Goal: Transaction & Acquisition: Book appointment/travel/reservation

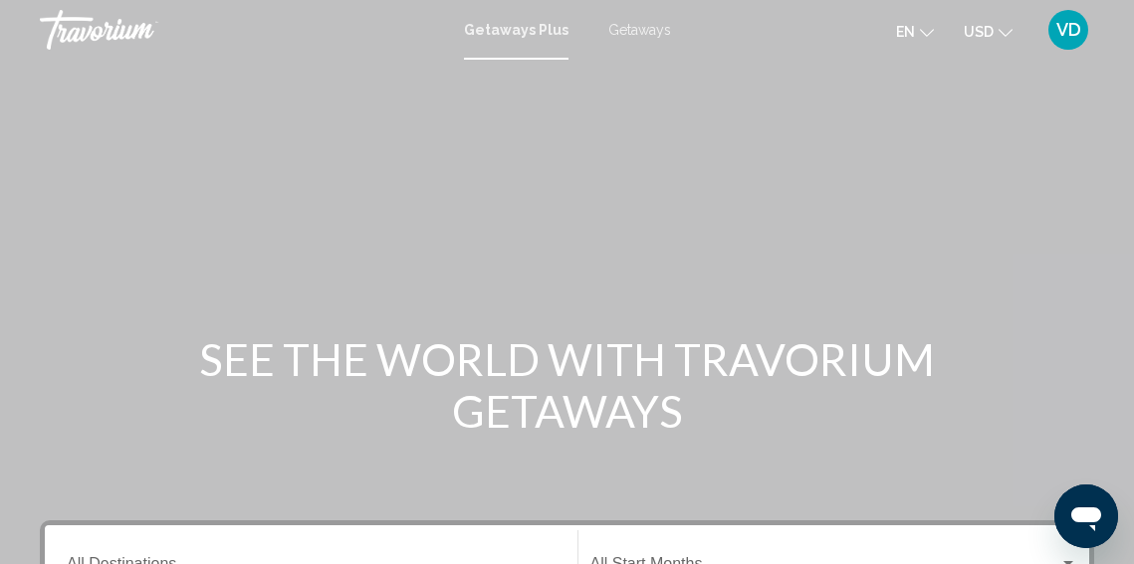
click at [652, 27] on span "Getaways" at bounding box center [639, 30] width 63 height 16
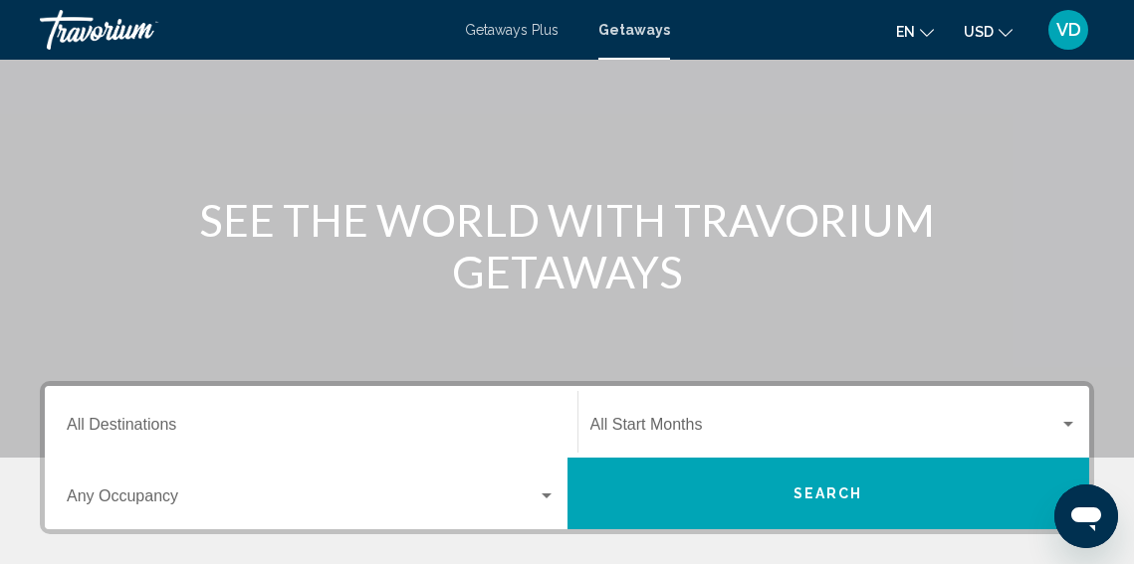
scroll to position [164, 0]
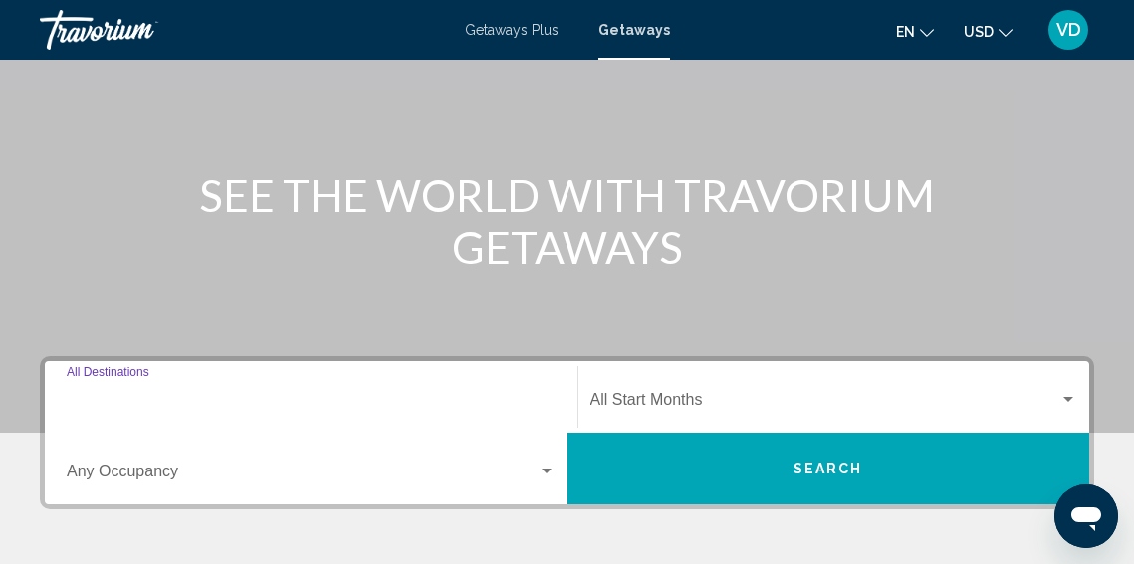
click at [131, 400] on input "Destination All Destinations" at bounding box center [311, 404] width 489 height 18
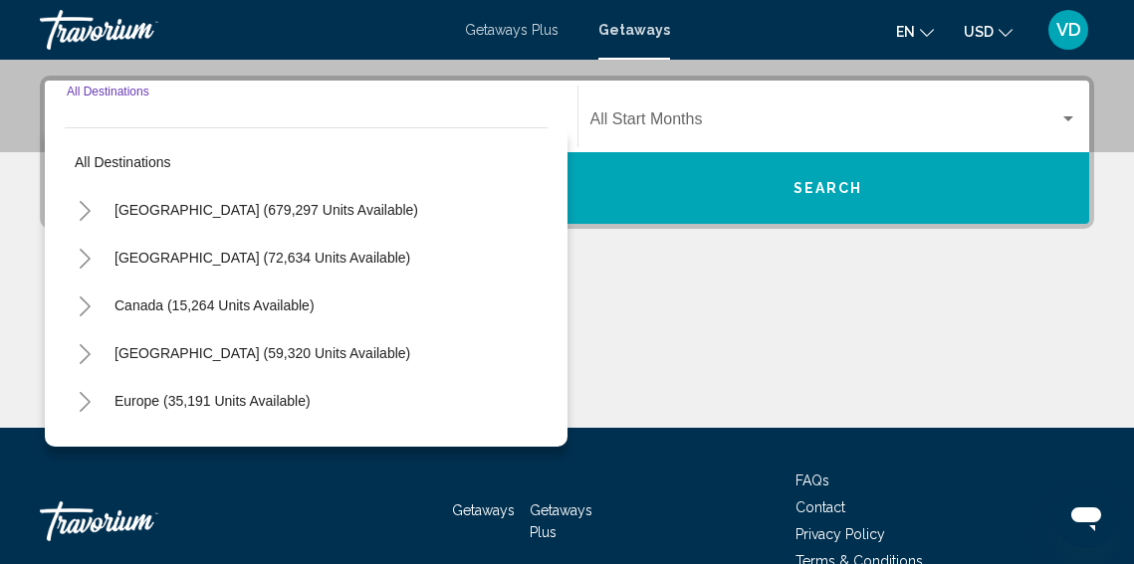
scroll to position [456, 0]
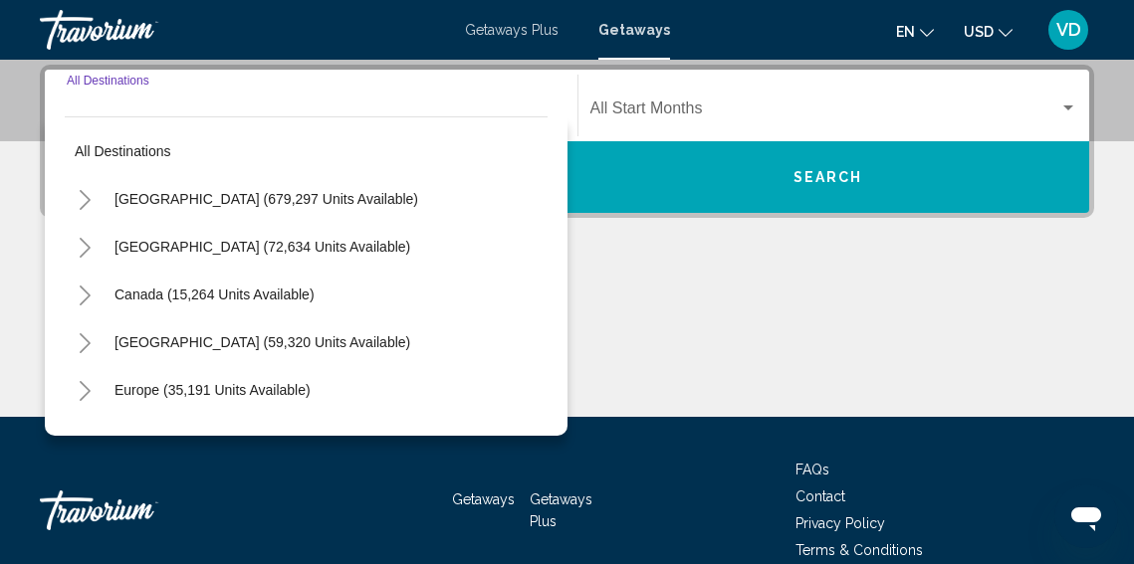
click at [91, 201] on icon "Toggle United States (679,297 units available)" at bounding box center [85, 200] width 15 height 20
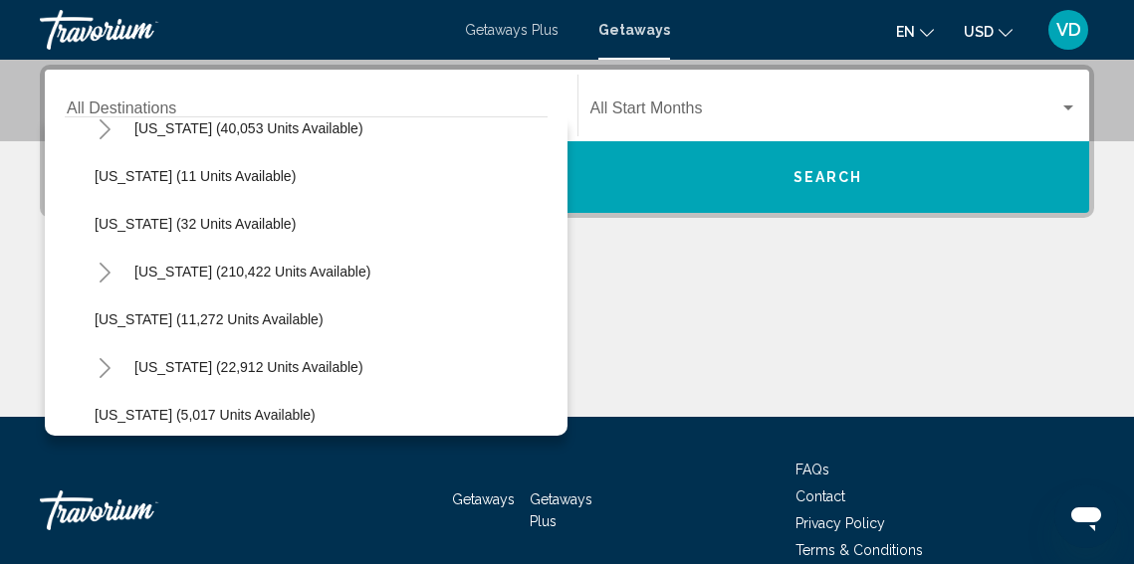
scroll to position [321, 0]
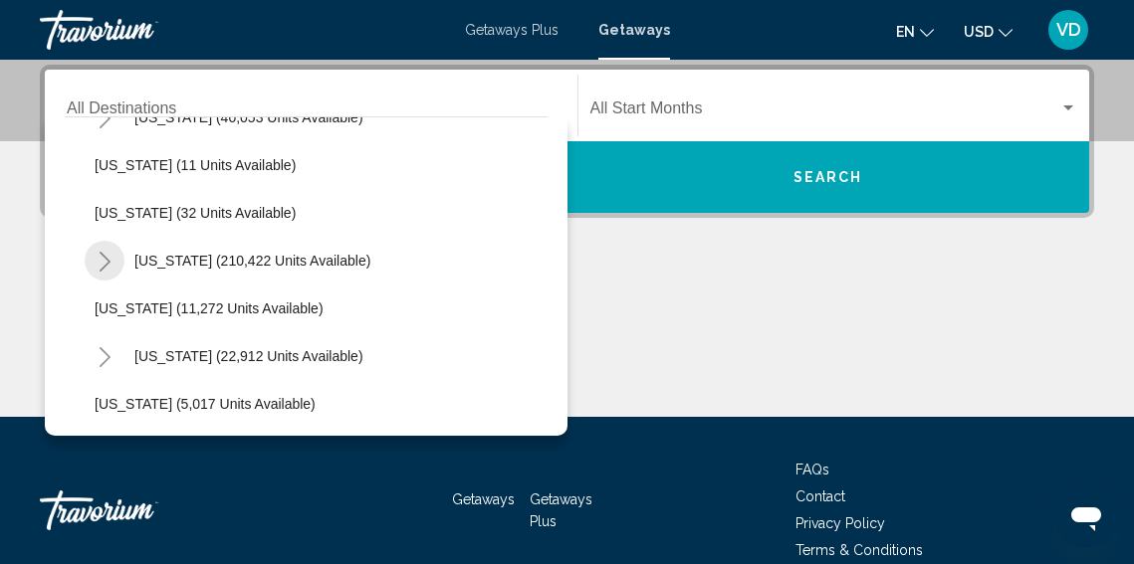
click at [106, 261] on icon "Toggle Florida (210,422 units available)" at bounding box center [105, 262] width 15 height 20
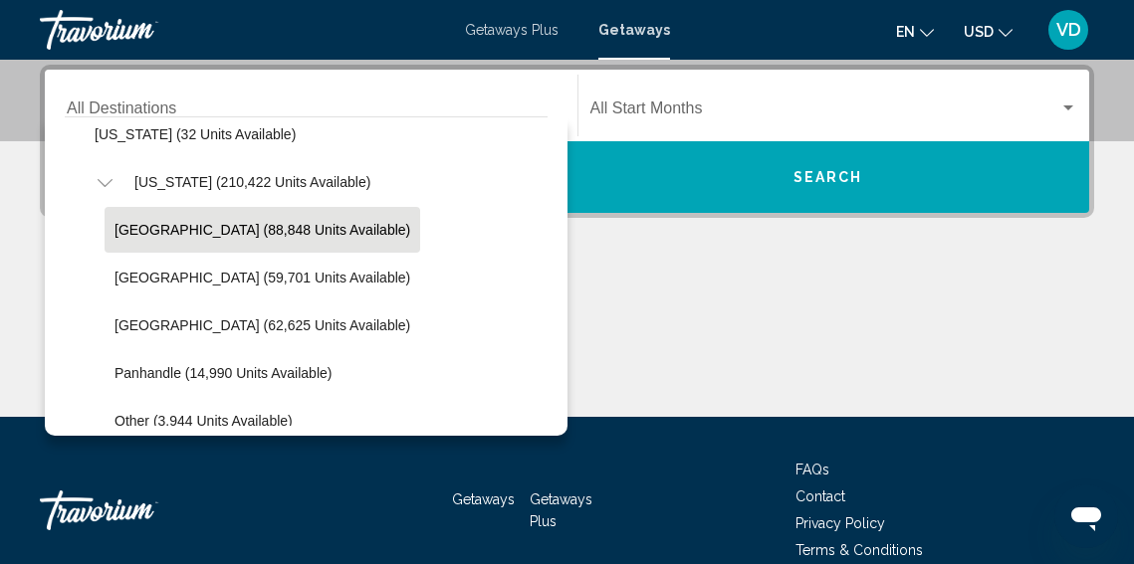
scroll to position [408, 0]
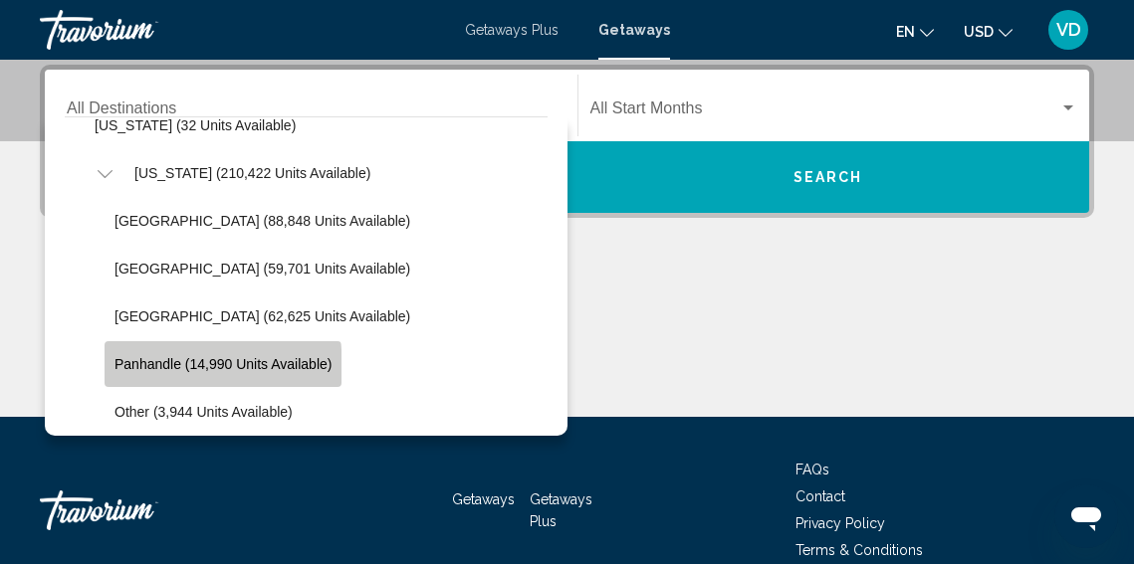
click at [147, 370] on span "Panhandle (14,990 units available)" at bounding box center [222, 364] width 217 height 16
type input "**********"
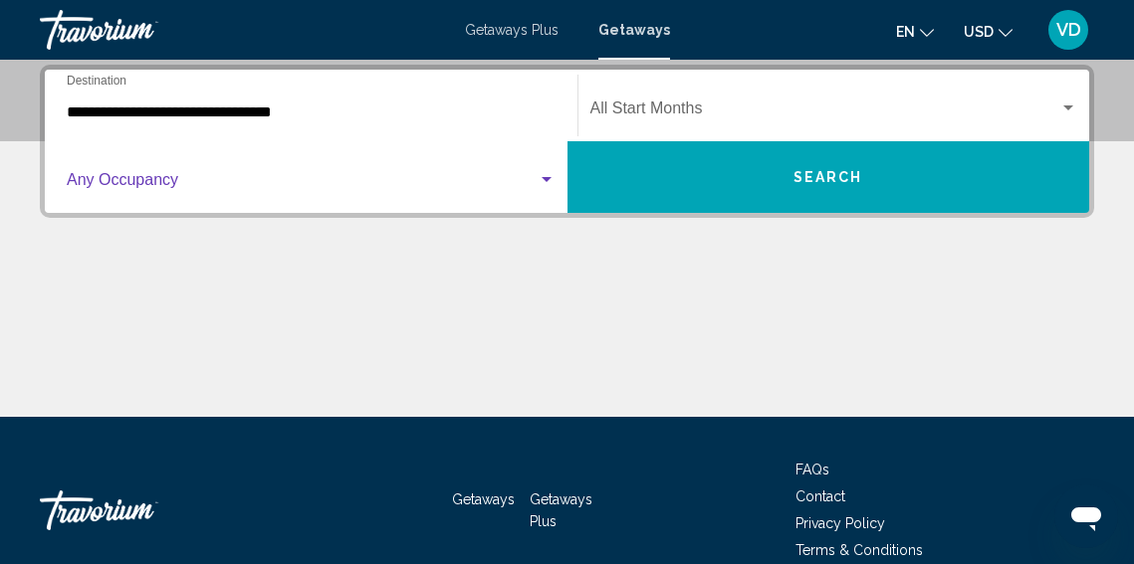
click at [547, 176] on div "Search widget" at bounding box center [547, 180] width 18 height 16
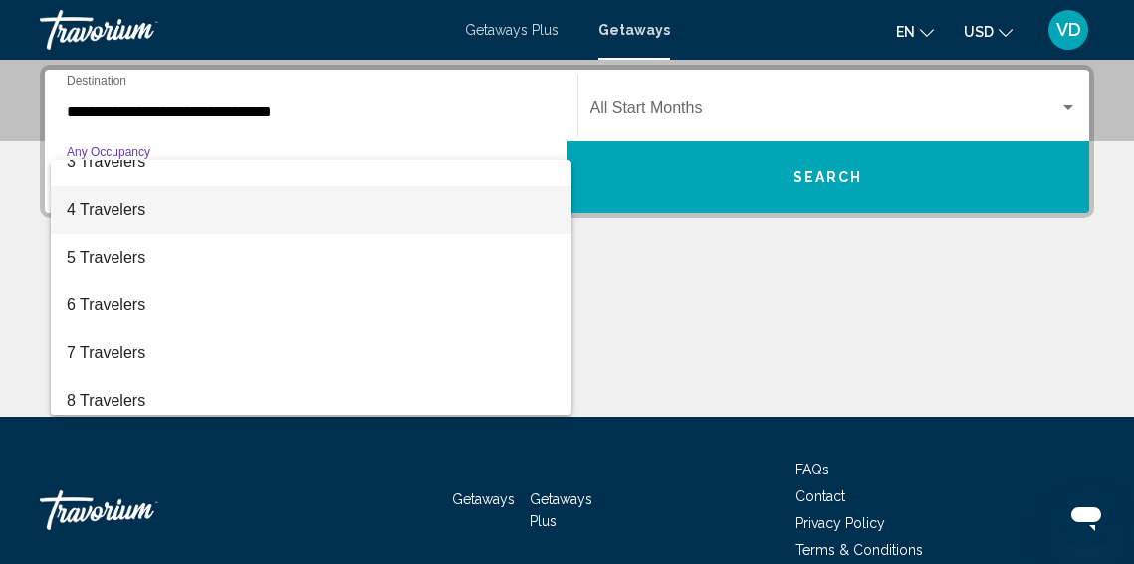
scroll to position [115, 0]
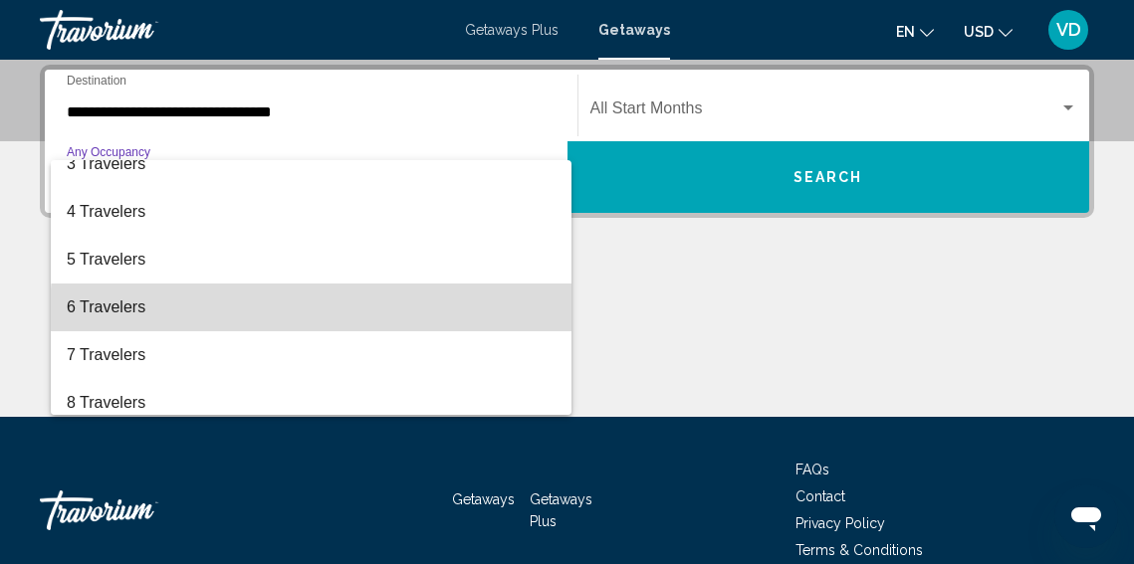
click at [458, 318] on span "6 Travelers" at bounding box center [311, 308] width 489 height 48
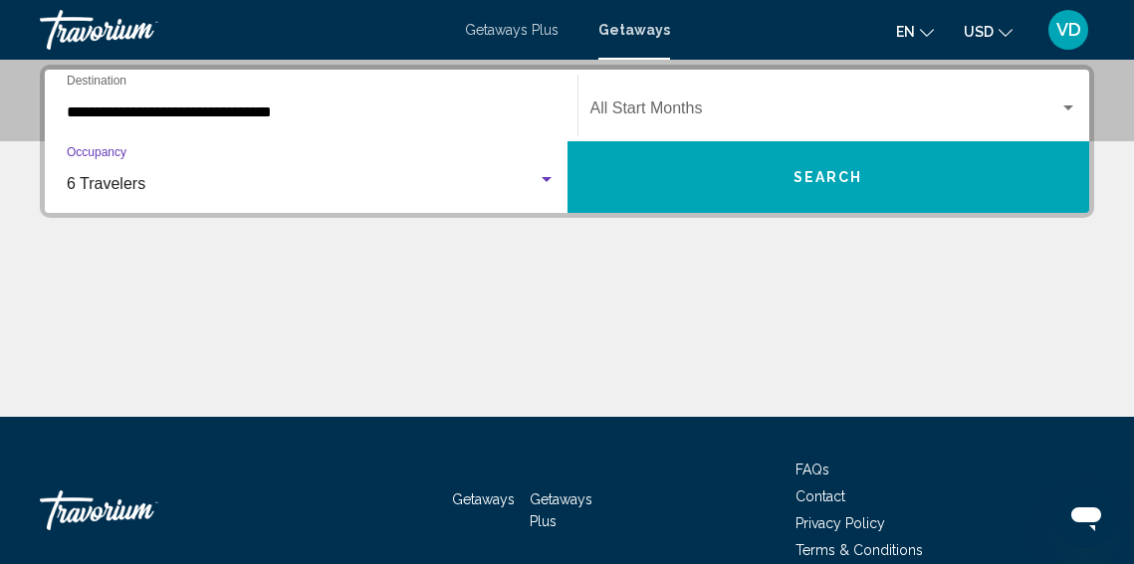
click at [549, 178] on div "Search widget" at bounding box center [547, 179] width 10 height 5
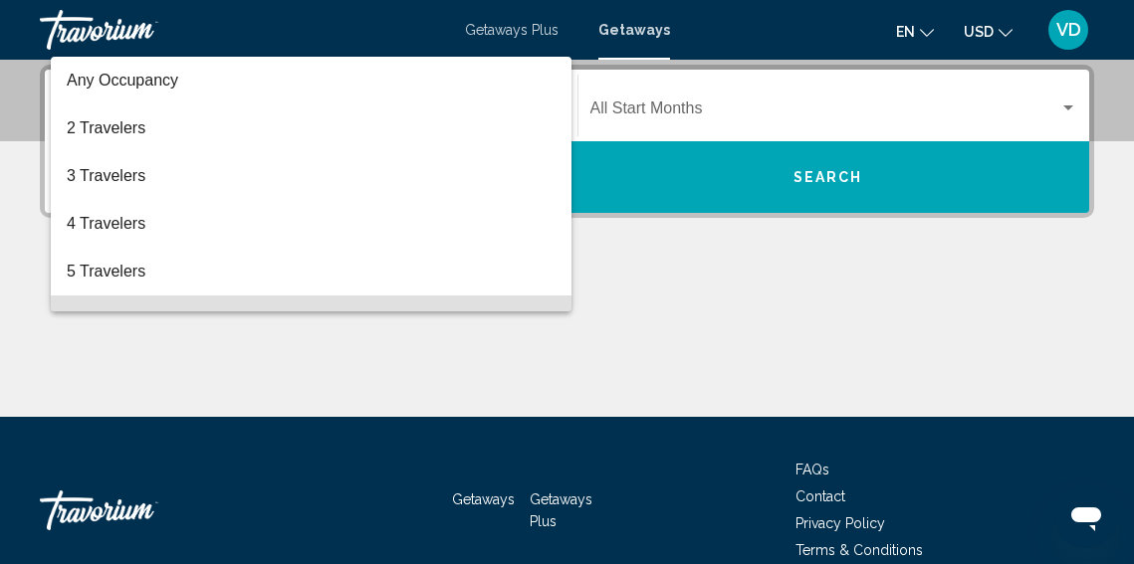
scroll to position [135, 0]
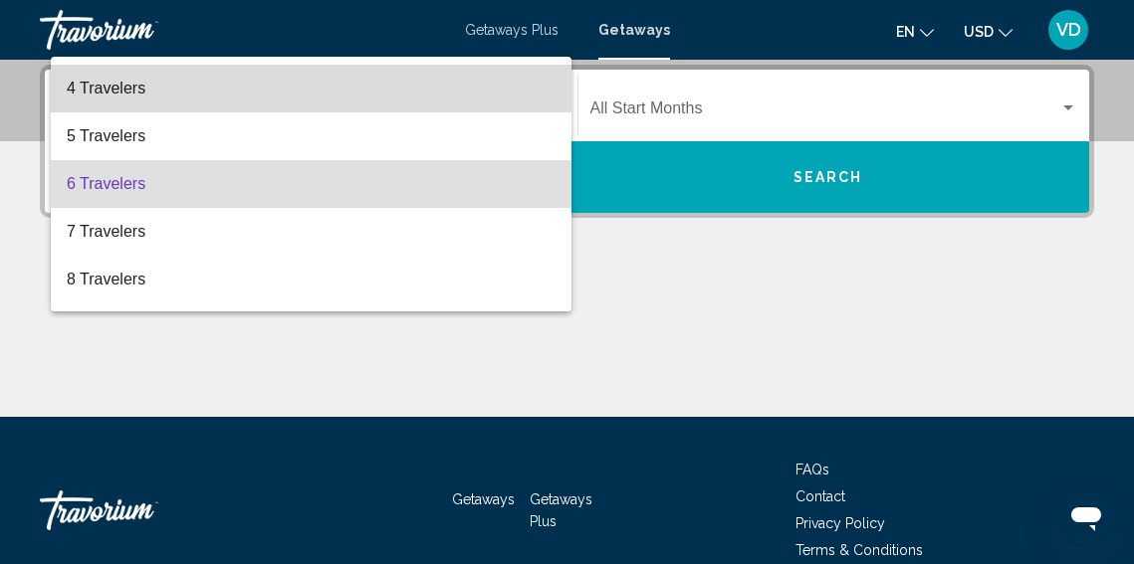
click at [523, 106] on span "4 Travelers" at bounding box center [311, 89] width 489 height 48
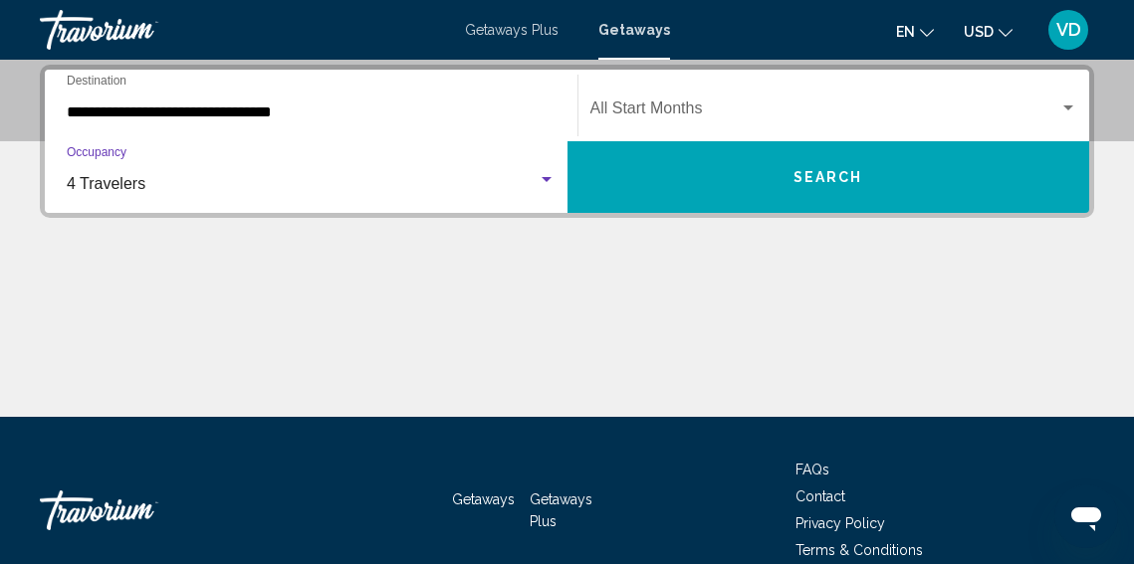
click at [1080, 108] on div "Start Month All Start Months" at bounding box center [834, 106] width 512 height 63
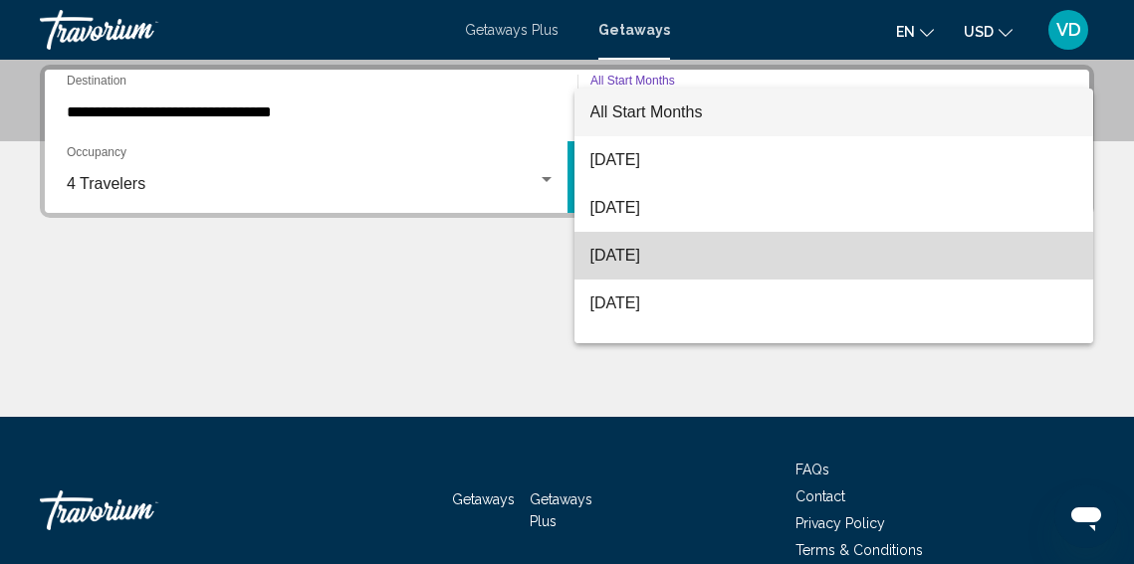
click at [885, 249] on span "[DATE]" at bounding box center [834, 256] width 488 height 48
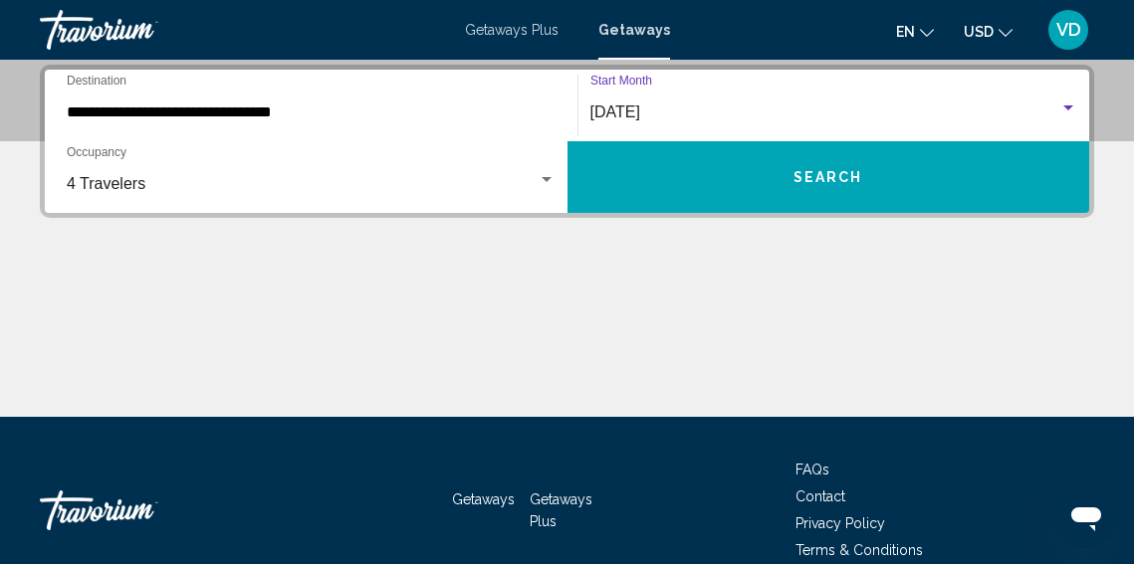
click at [901, 189] on button "Search" at bounding box center [828, 177] width 523 height 72
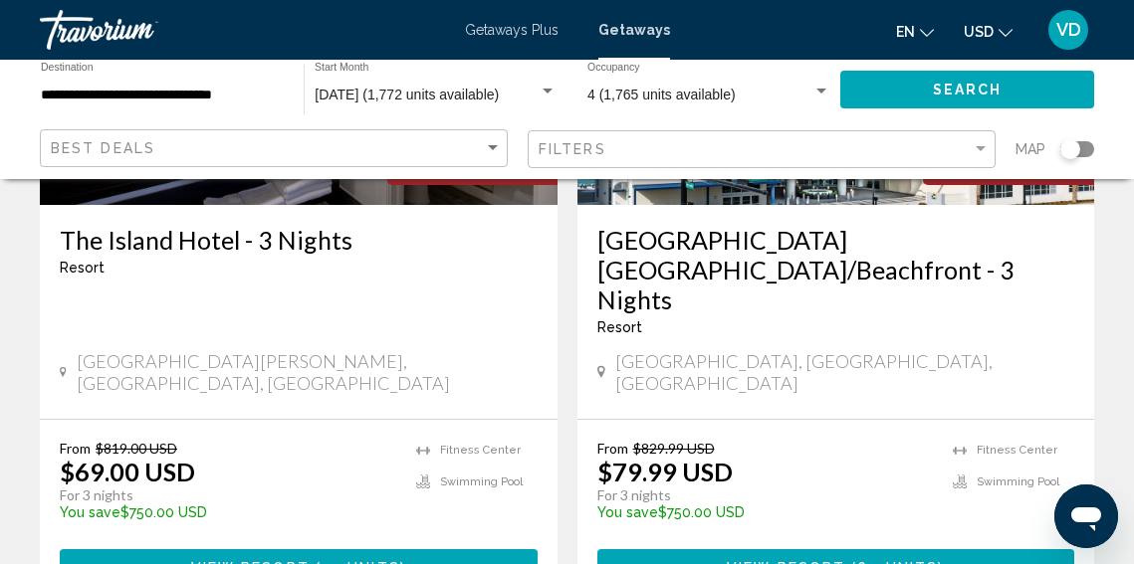
scroll to position [1801, 0]
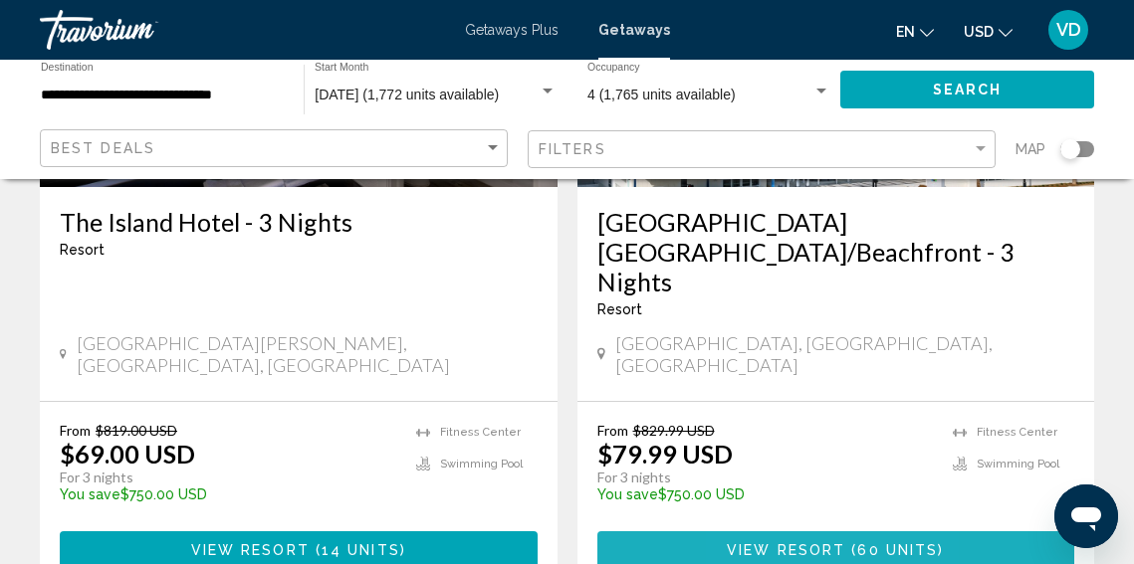
click at [764, 532] on button "View Resort ( 60 units )" at bounding box center [836, 550] width 478 height 37
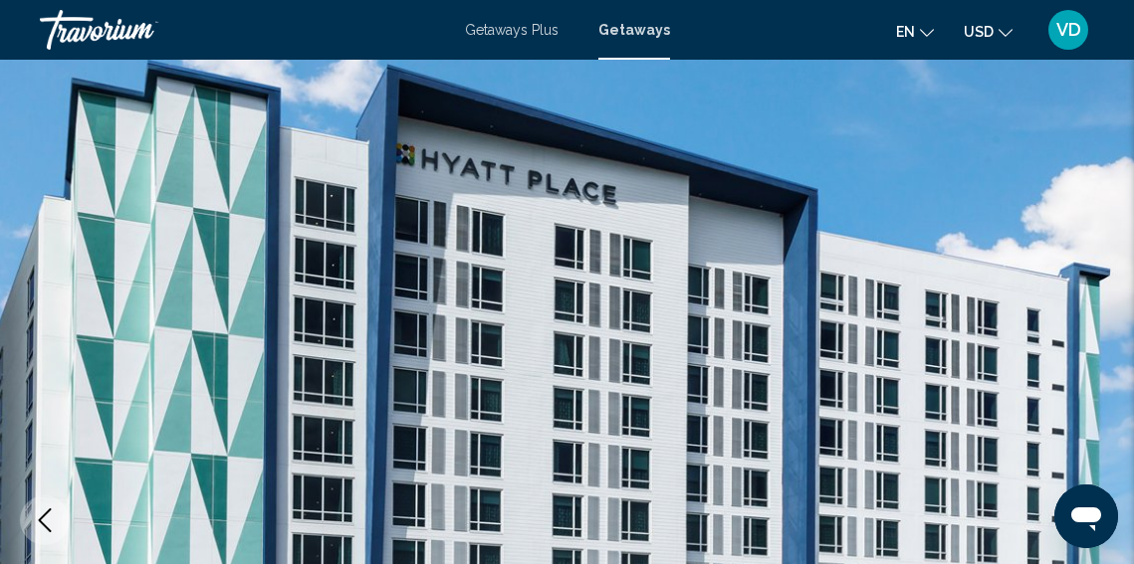
scroll to position [11, 0]
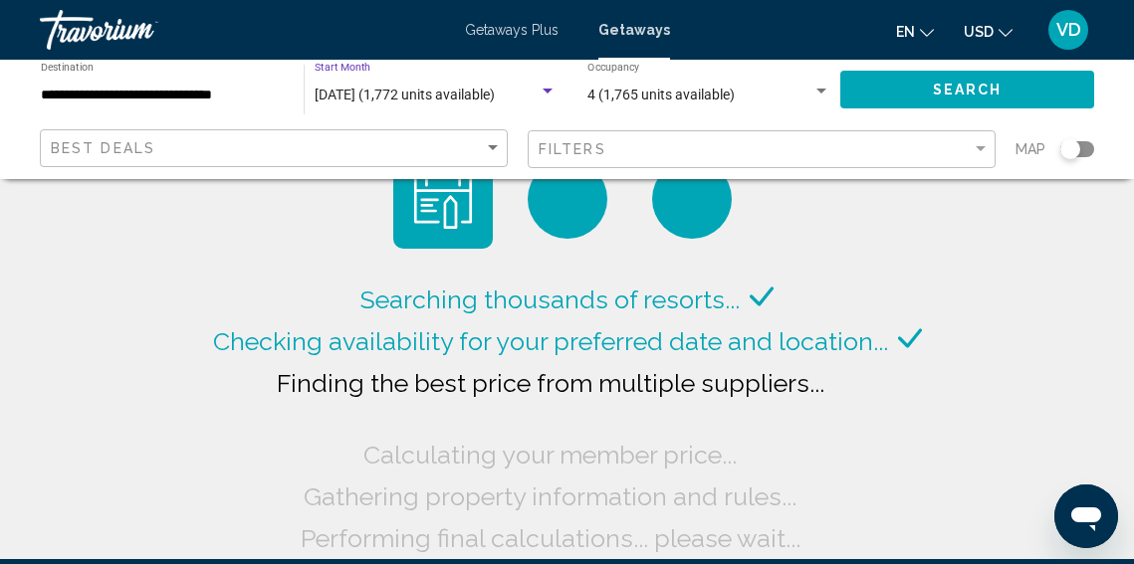
click at [547, 93] on div "Search widget" at bounding box center [548, 91] width 10 height 5
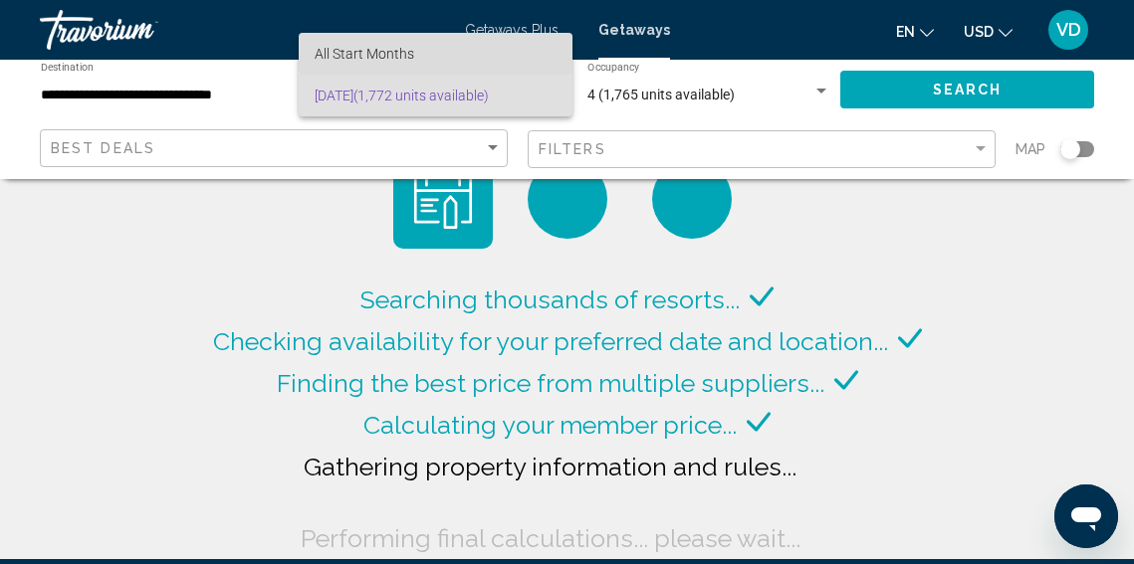
click at [502, 50] on span "All Start Months" at bounding box center [436, 54] width 242 height 42
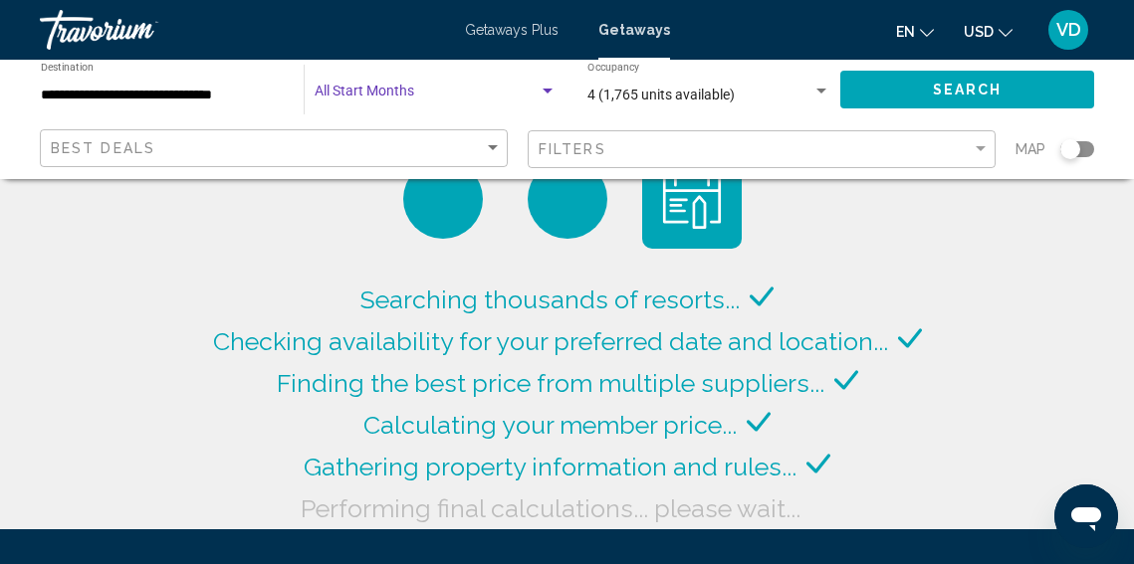
click at [550, 91] on div "Search widget" at bounding box center [548, 91] width 10 height 5
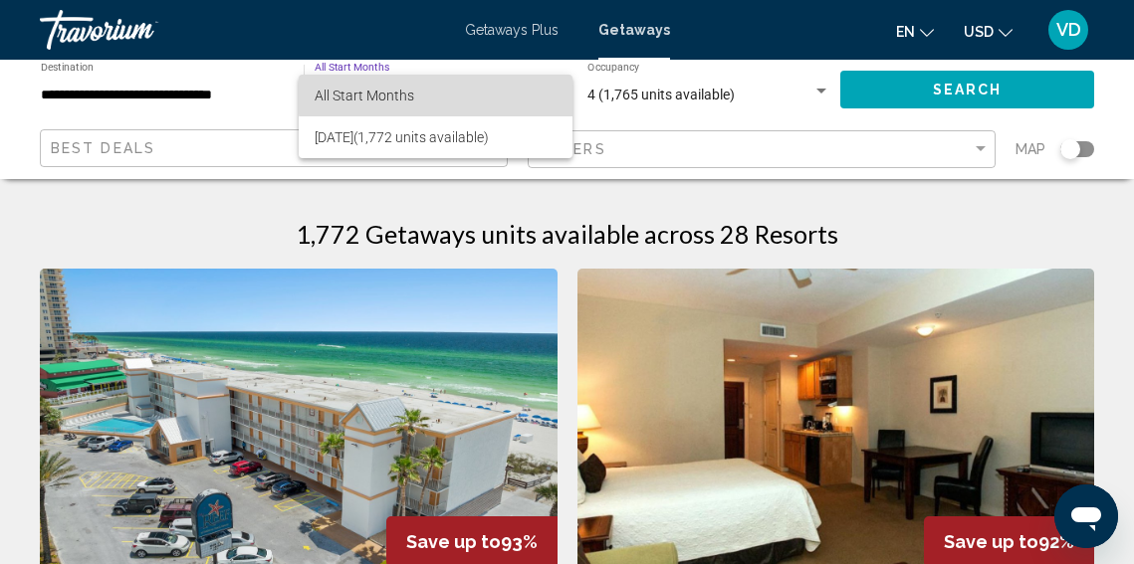
click at [535, 84] on span "All Start Months" at bounding box center [436, 96] width 242 height 42
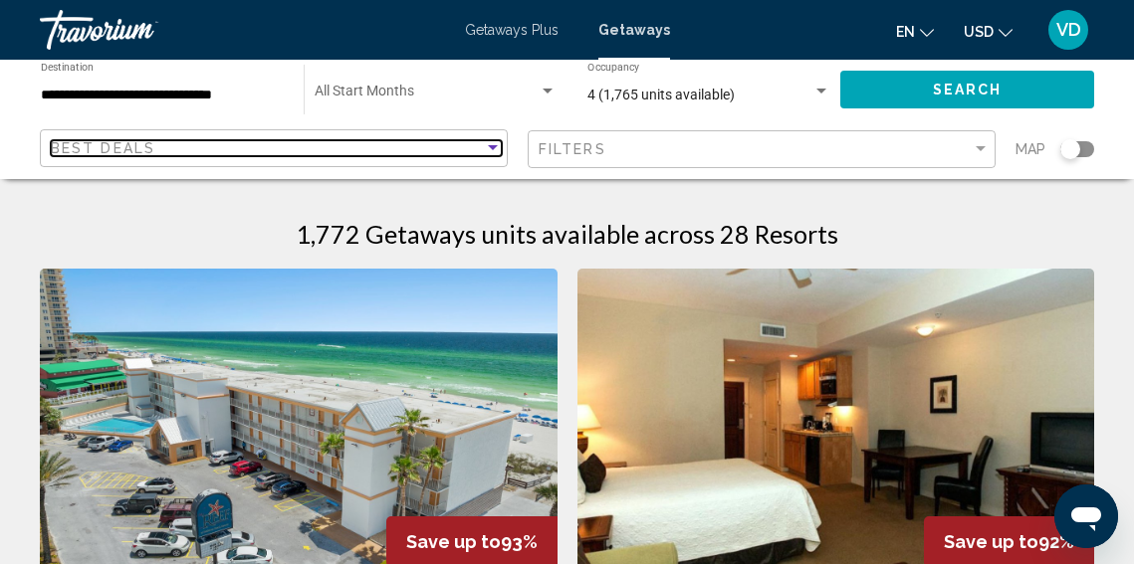
click at [490, 145] on div "Sort by" at bounding box center [493, 147] width 10 height 5
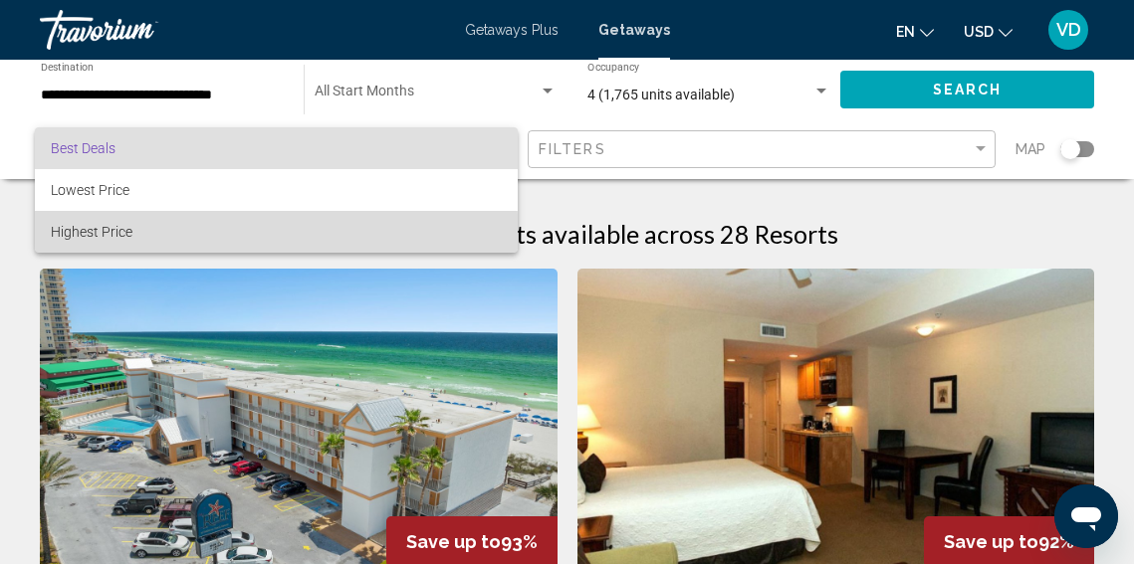
click at [249, 237] on span "Highest Price" at bounding box center [276, 232] width 451 height 42
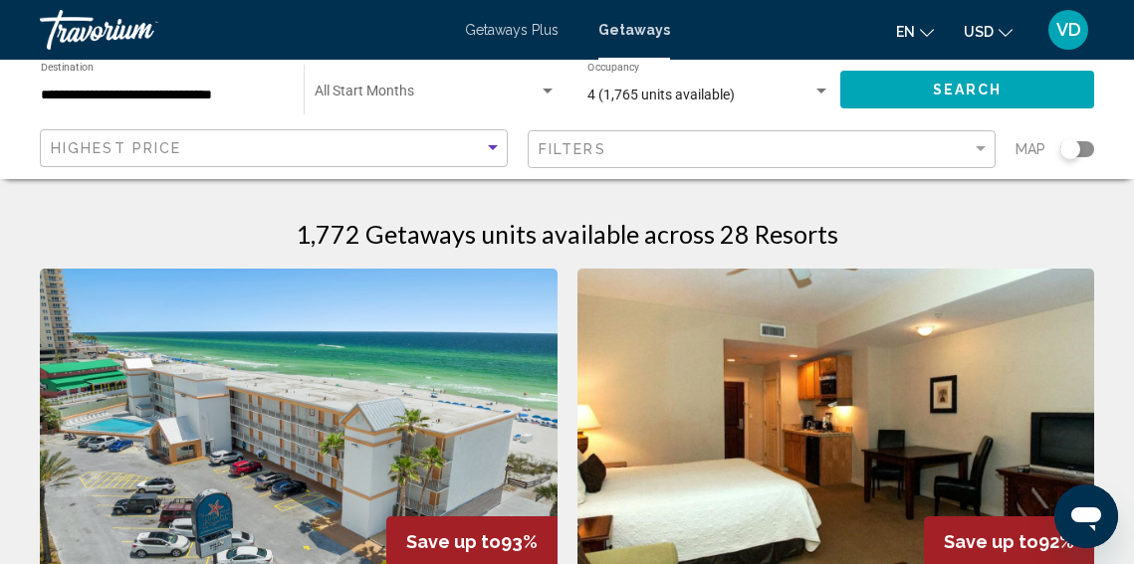
click at [157, 81] on div "**********" at bounding box center [162, 90] width 243 height 55
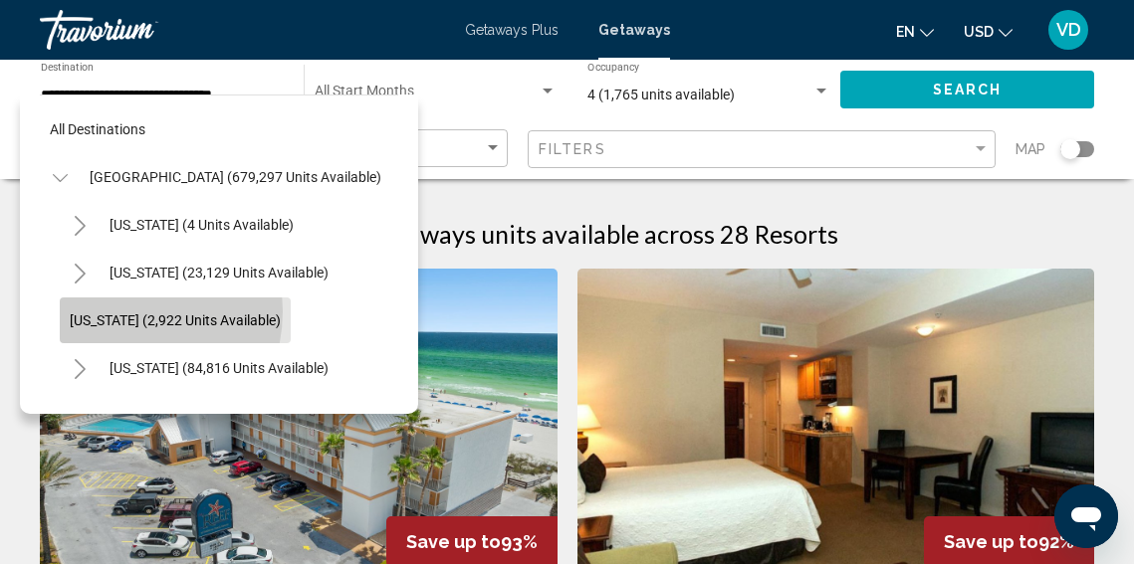
click at [119, 313] on span "[US_STATE] (2,922 units available)" at bounding box center [175, 321] width 211 height 16
type input "**********"
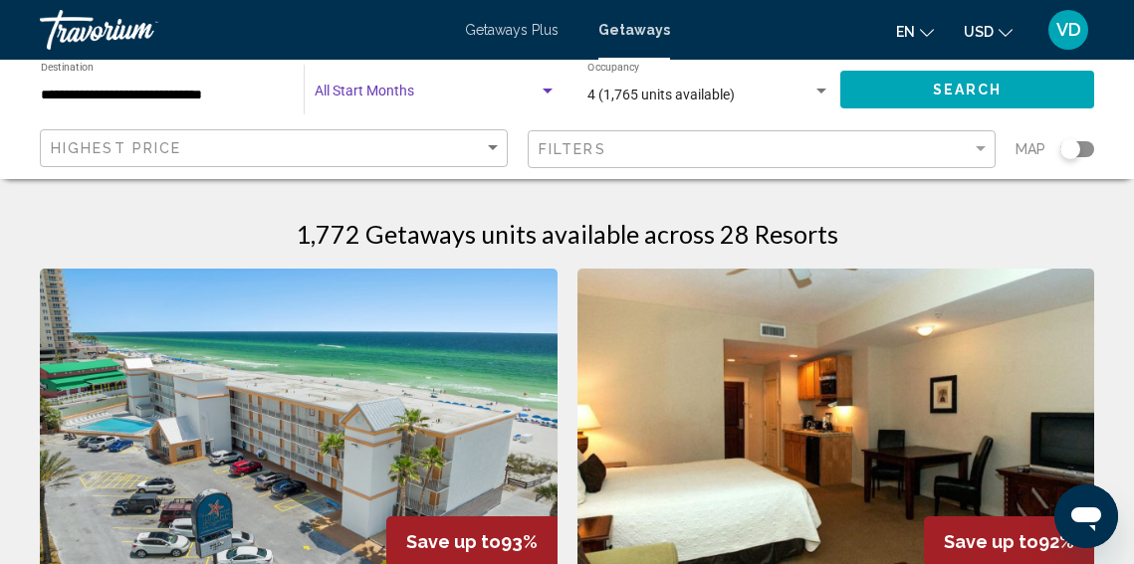
click at [548, 91] on div "Search widget" at bounding box center [548, 91] width 10 height 5
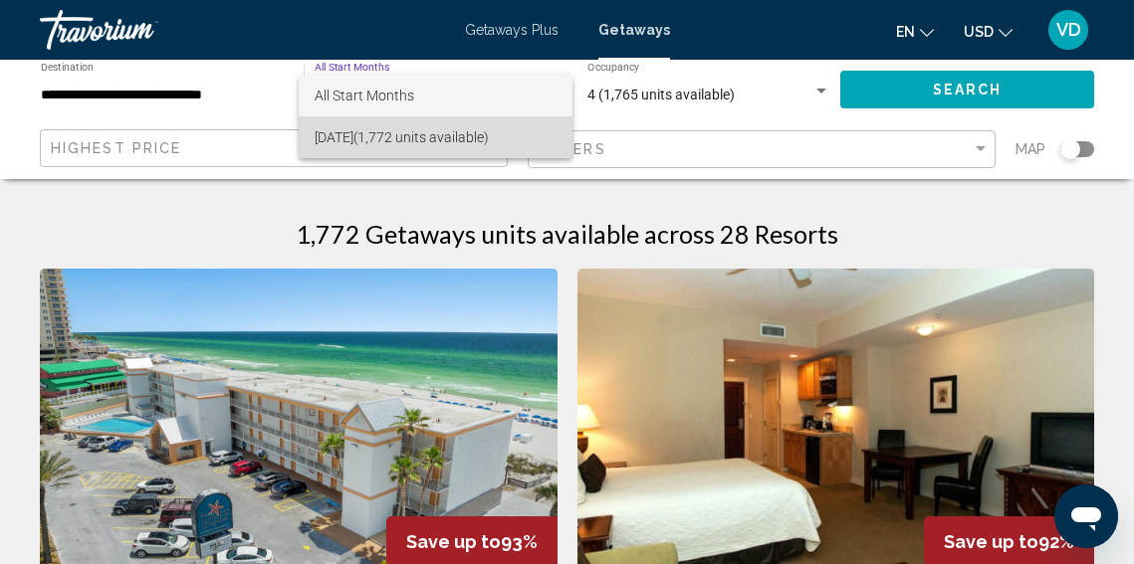
click at [525, 134] on span "[DATE] (1,772 units available)" at bounding box center [436, 137] width 242 height 42
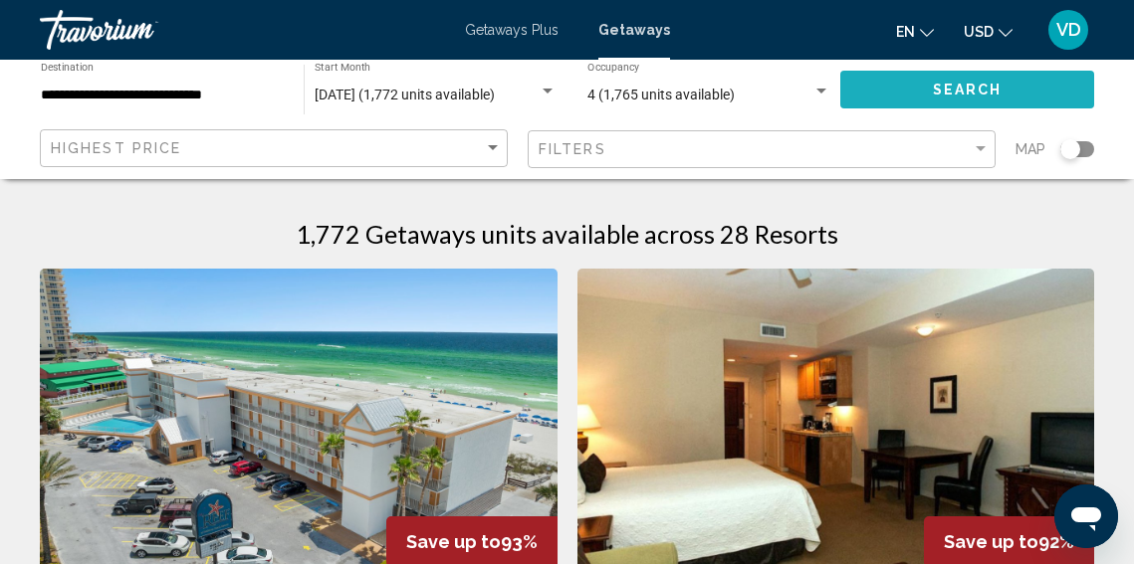
click at [928, 91] on button "Search" at bounding box center [967, 89] width 254 height 37
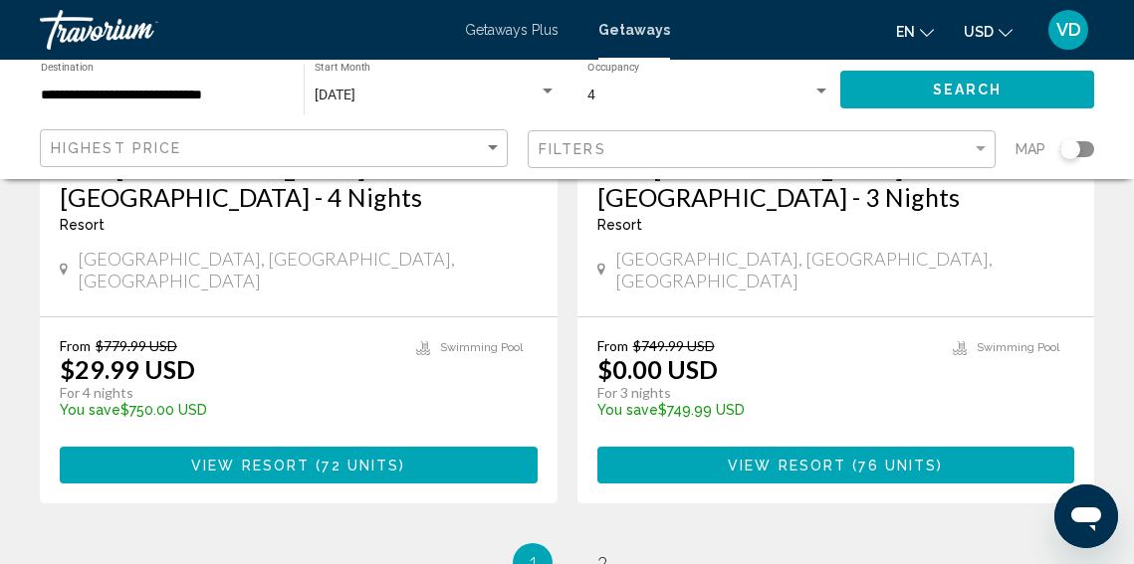
scroll to position [4037, 0]
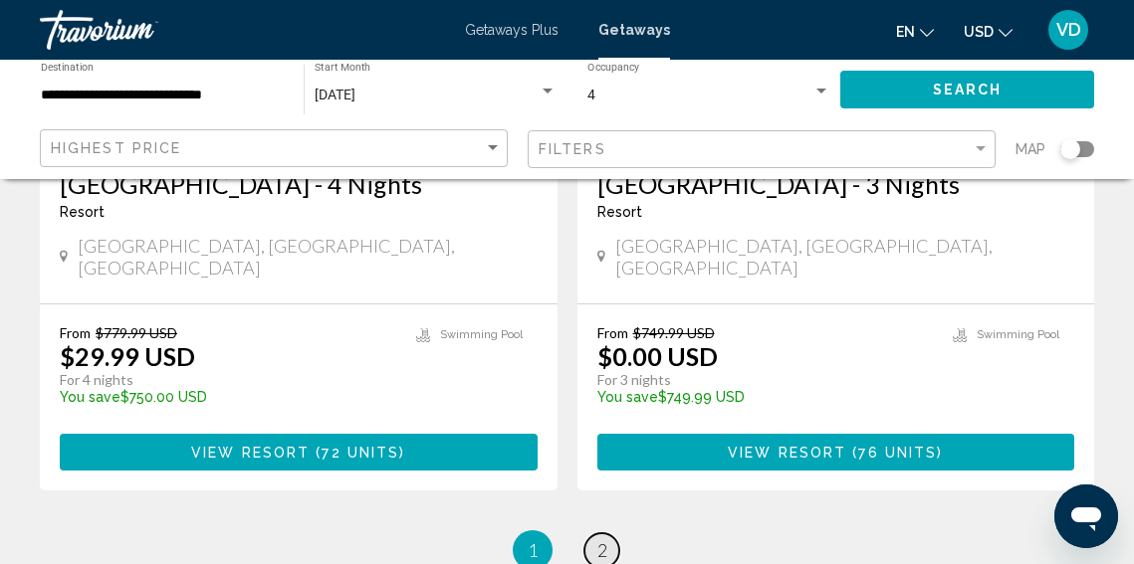
click at [603, 540] on span "2" at bounding box center [602, 551] width 10 height 22
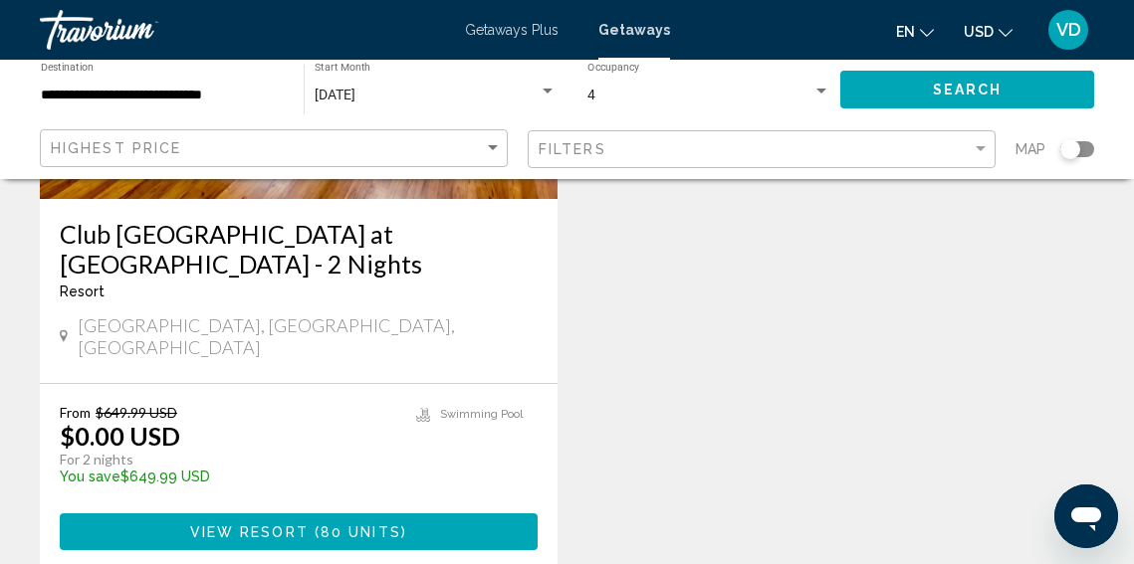
scroll to position [391, 0]
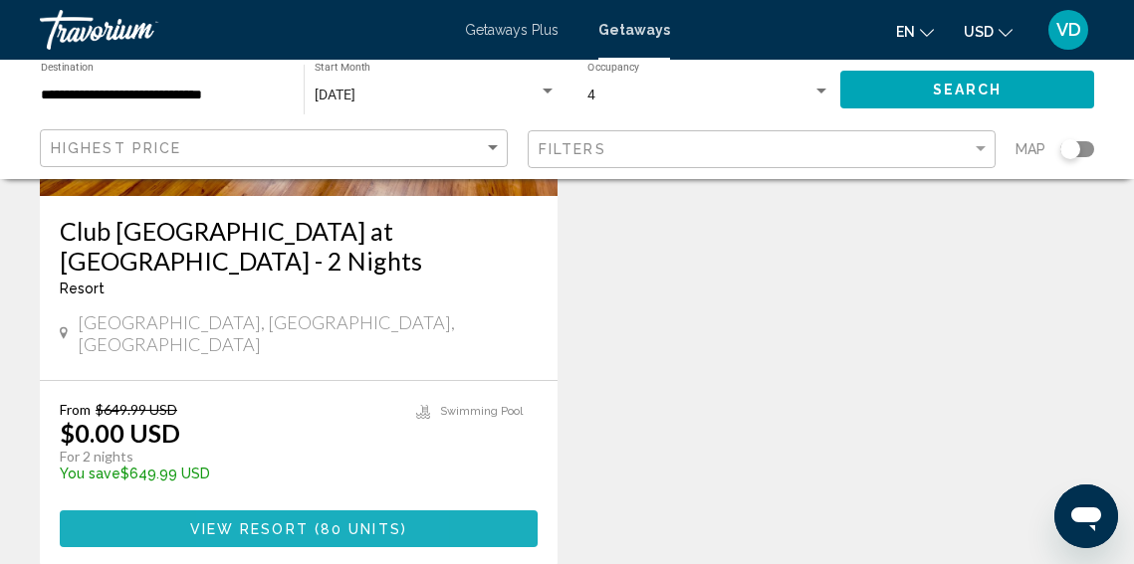
click at [240, 522] on span "View Resort" at bounding box center [249, 530] width 118 height 16
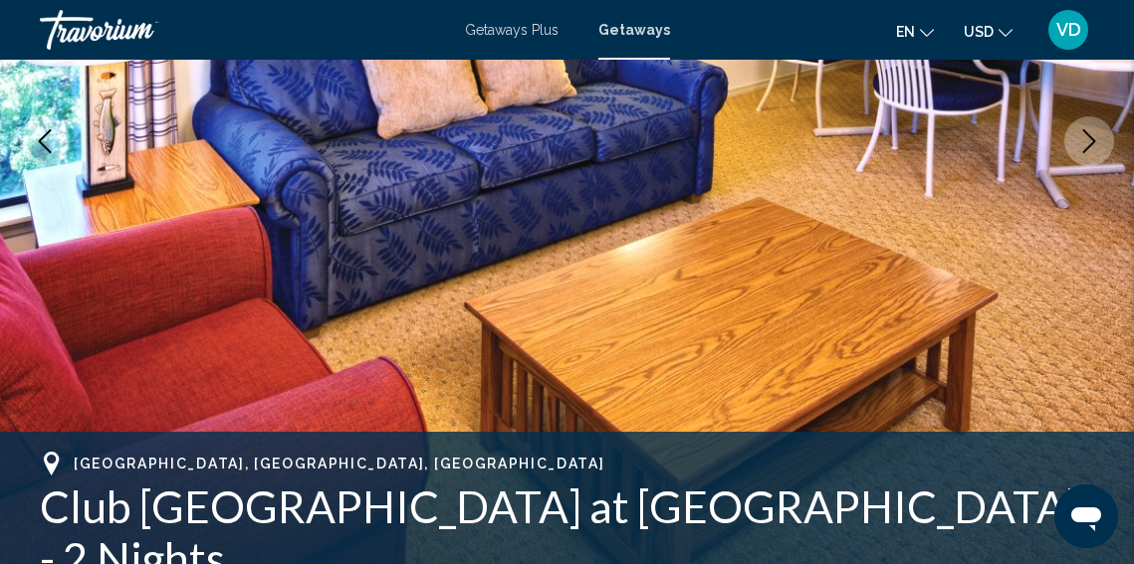
scroll to position [250, 0]
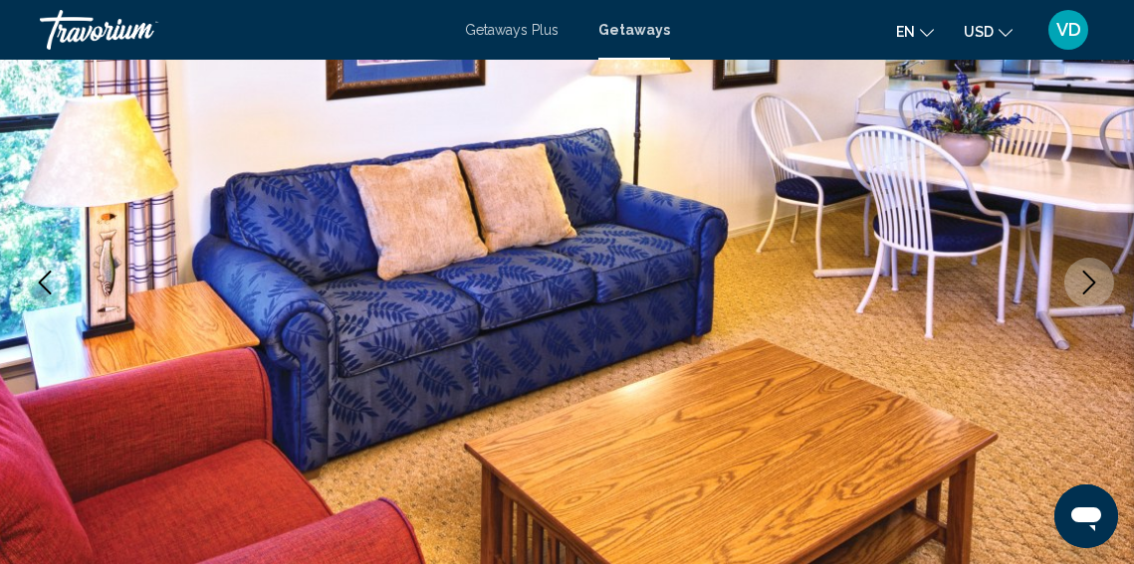
click at [1091, 276] on icon "Next image" at bounding box center [1089, 283] width 24 height 24
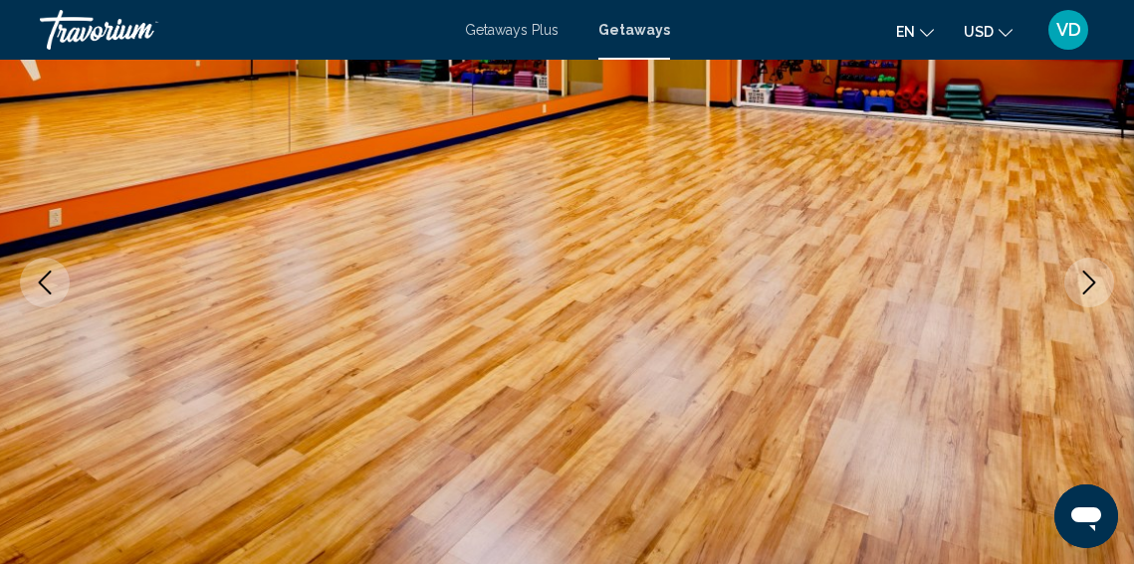
click at [1091, 276] on icon "Next image" at bounding box center [1089, 283] width 24 height 24
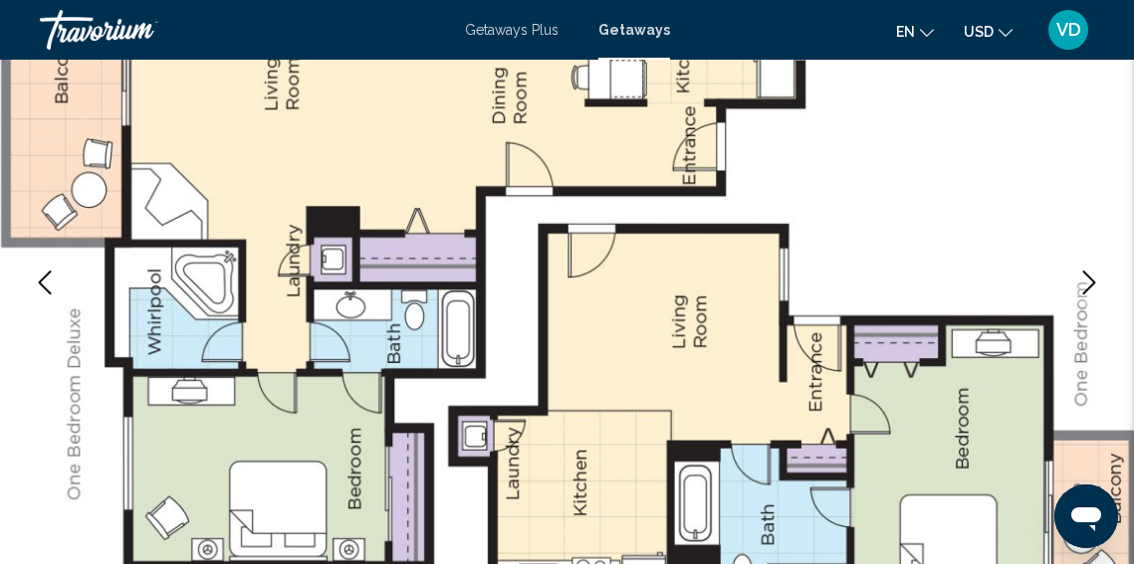
click at [1091, 276] on icon "Next image" at bounding box center [1089, 283] width 24 height 24
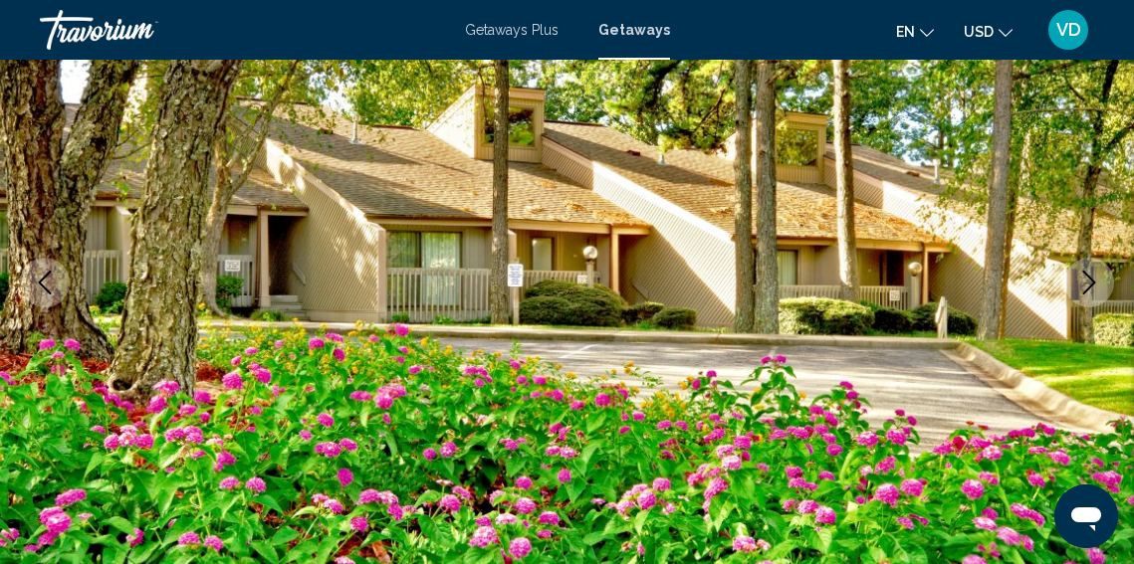
click at [1091, 277] on icon "Next image" at bounding box center [1089, 283] width 24 height 24
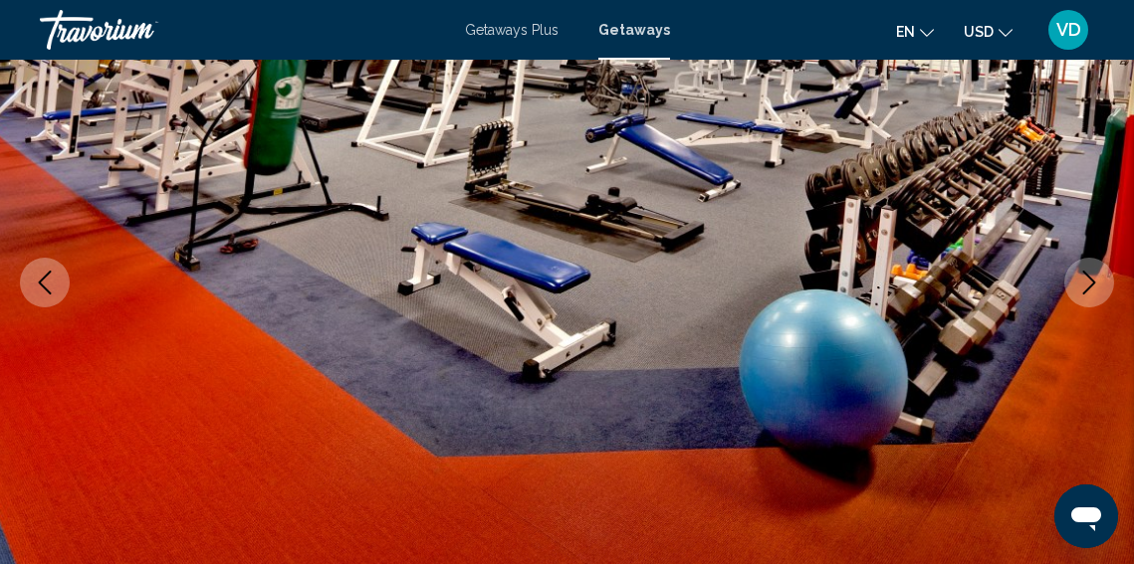
click at [1091, 278] on icon "Next image" at bounding box center [1089, 283] width 13 height 24
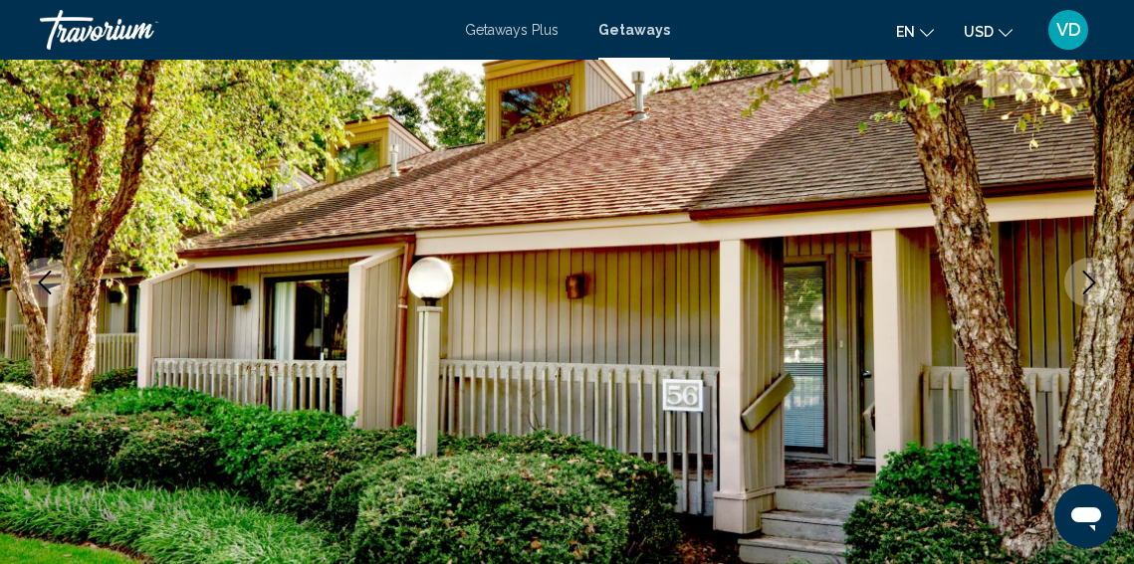
click at [1091, 278] on icon "Next image" at bounding box center [1089, 283] width 13 height 24
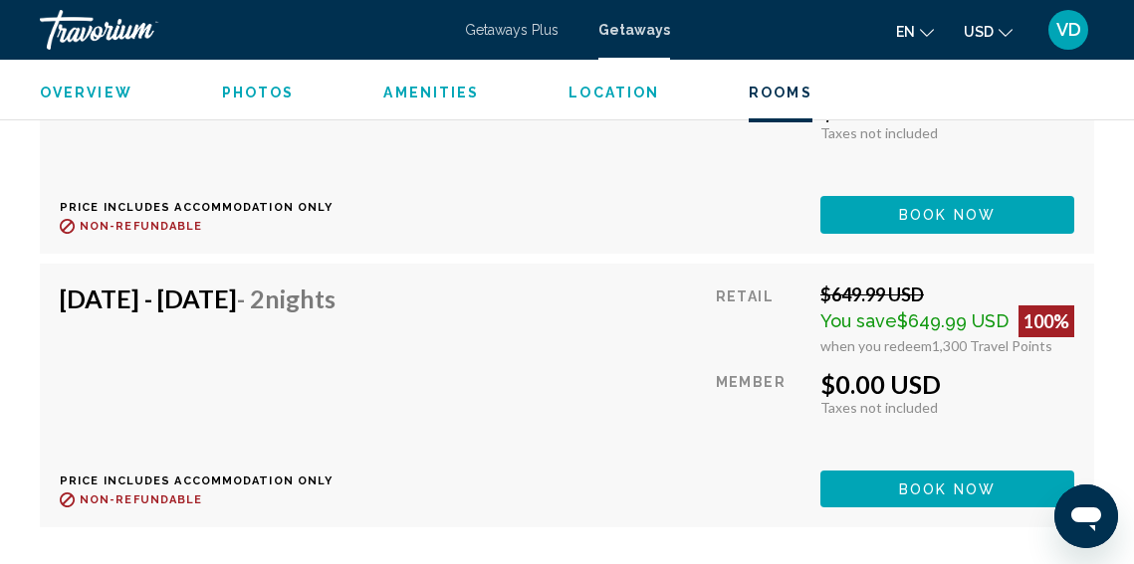
scroll to position [9223, 0]
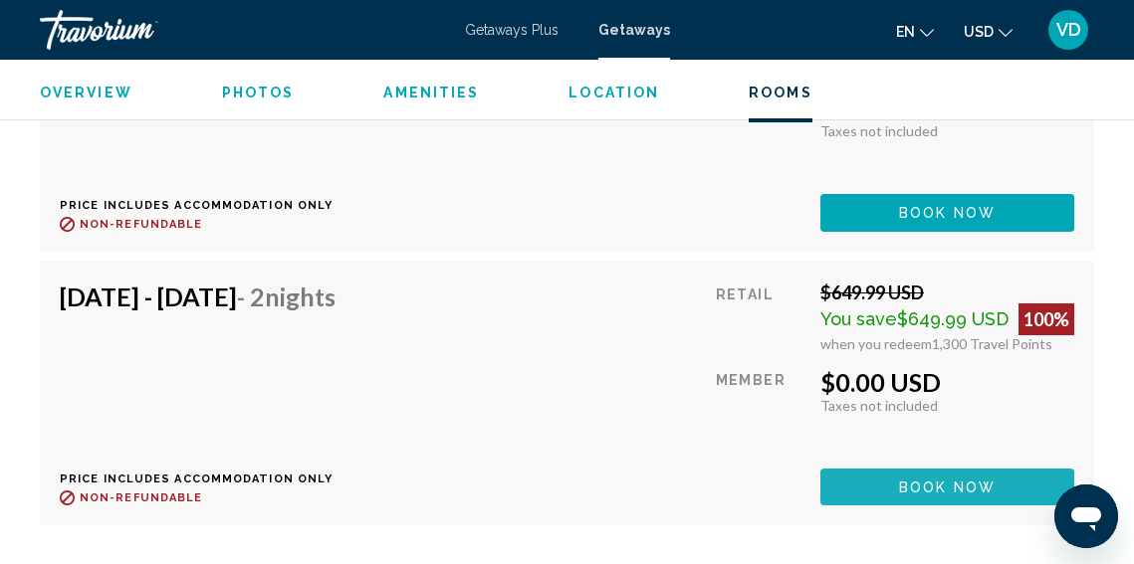
click at [934, 480] on span "Book now" at bounding box center [947, 488] width 97 height 16
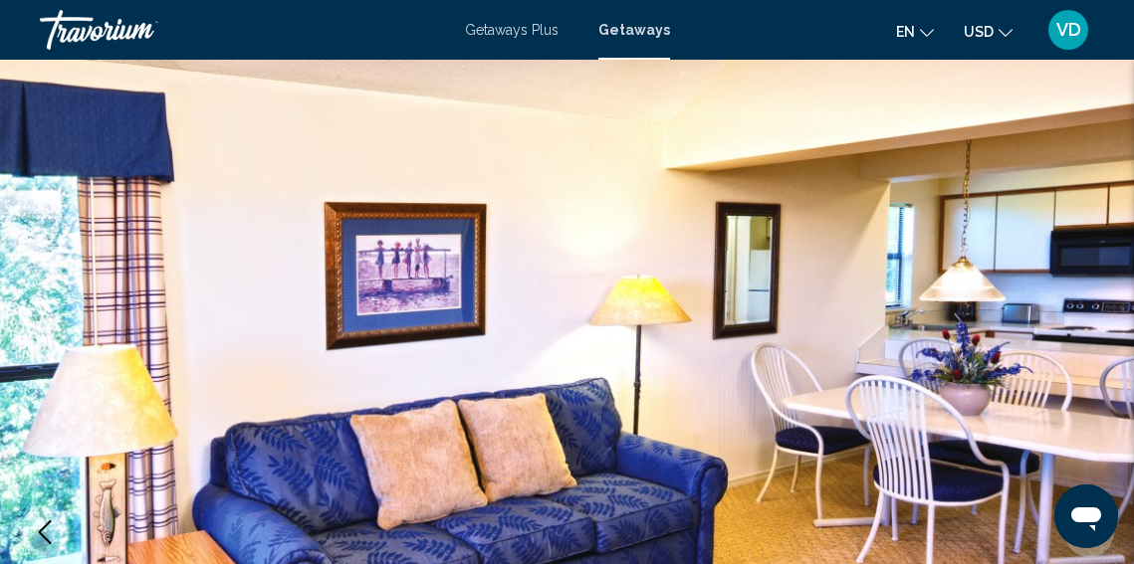
scroll to position [250, 0]
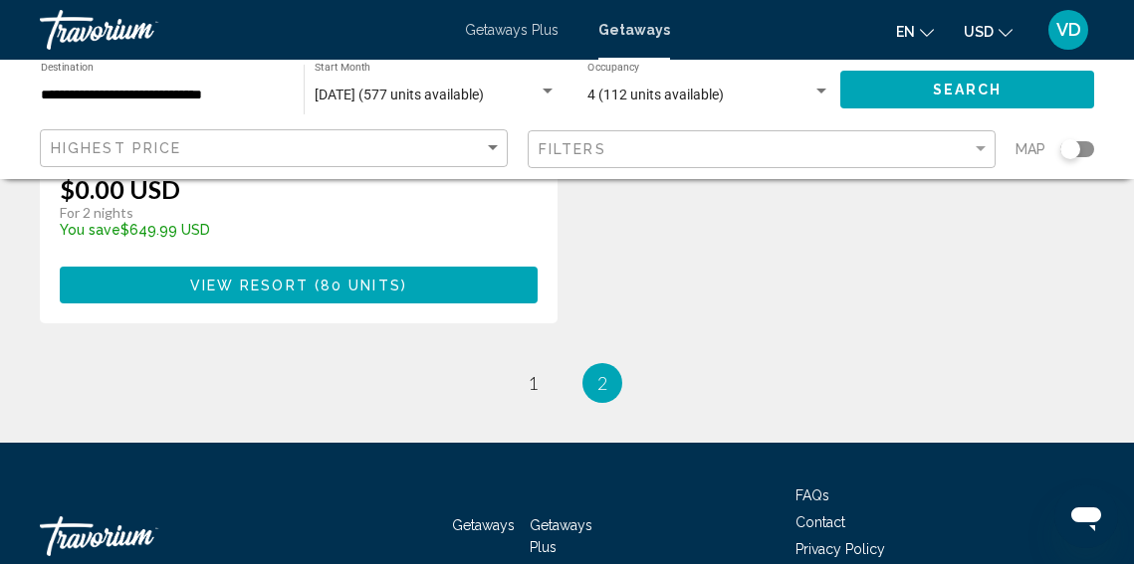
scroll to position [736, 0]
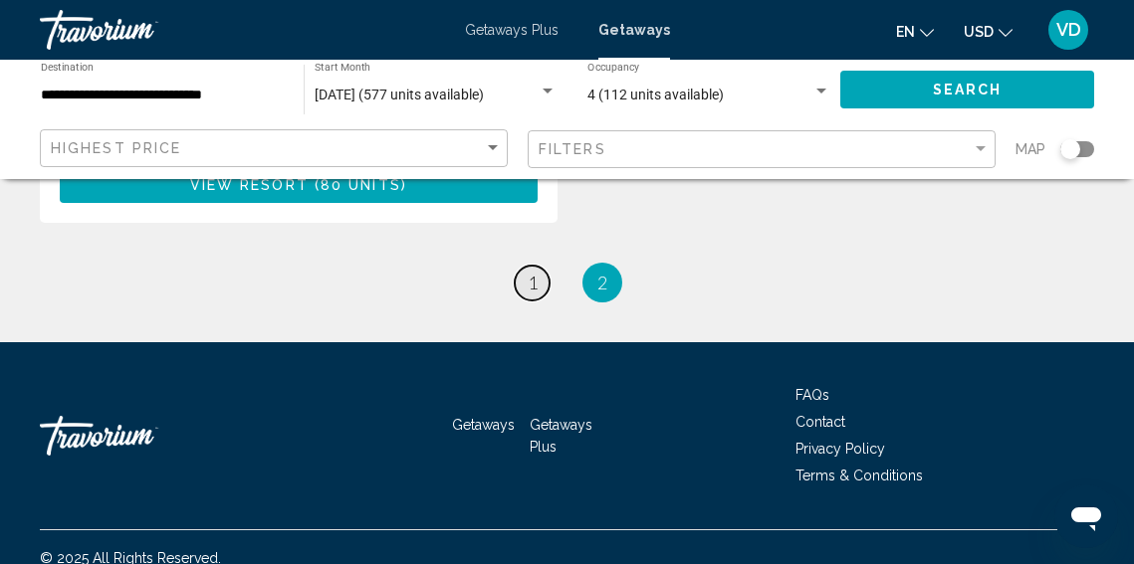
click at [535, 272] on span "1" at bounding box center [533, 283] width 10 height 22
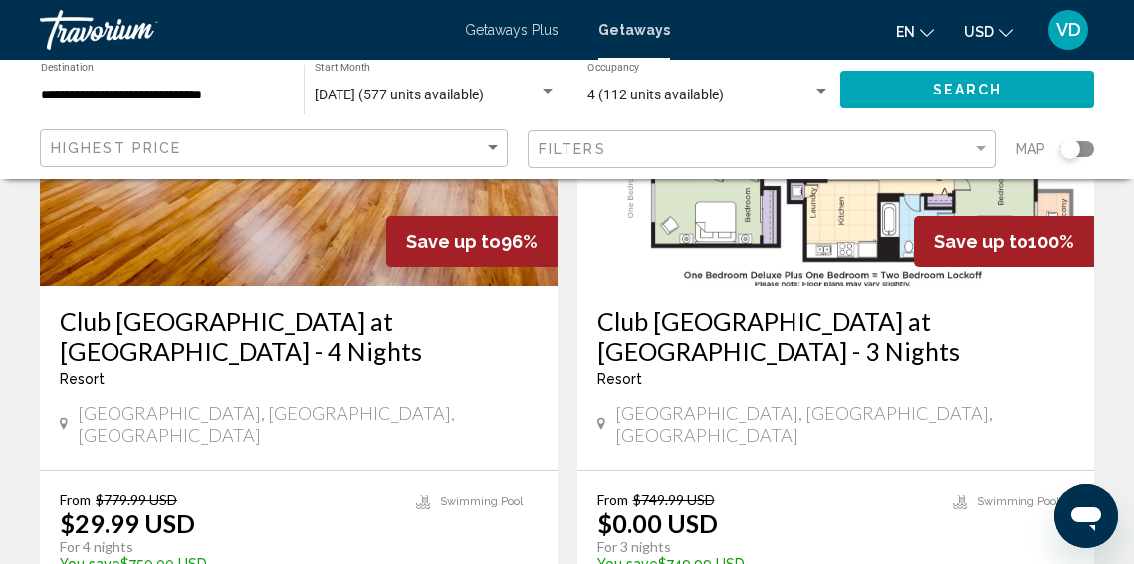
scroll to position [3885, 0]
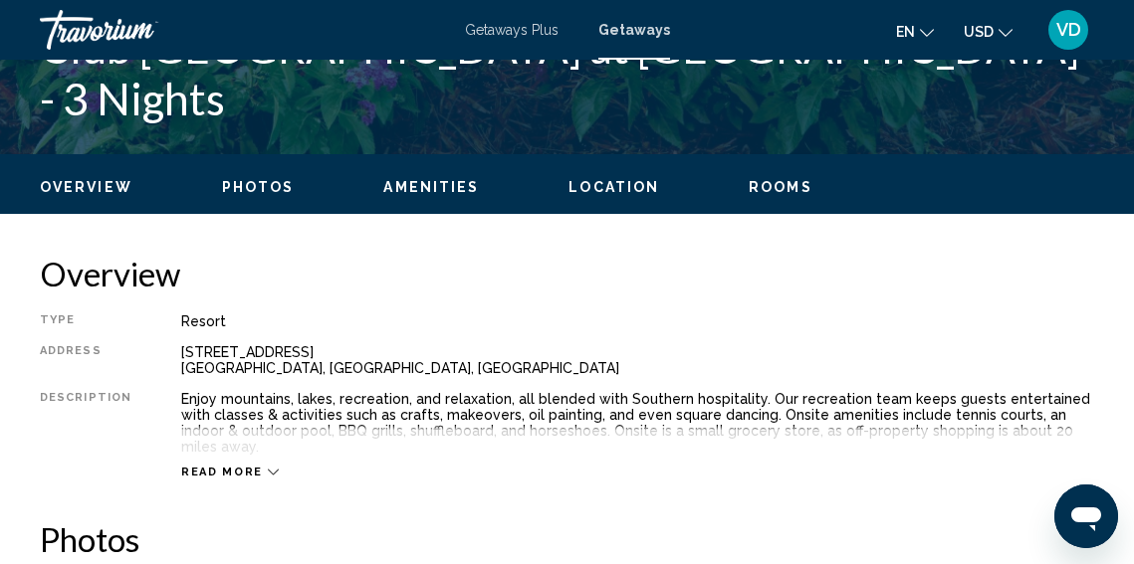
scroll to position [858, 0]
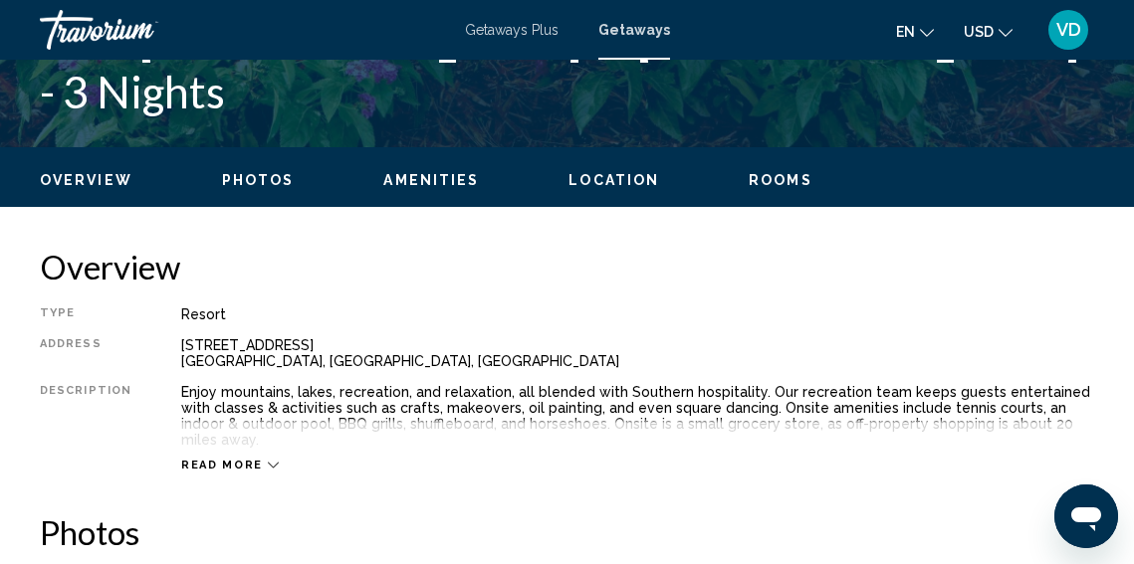
click at [268, 463] on icon "Main content" at bounding box center [273, 466] width 11 height 6
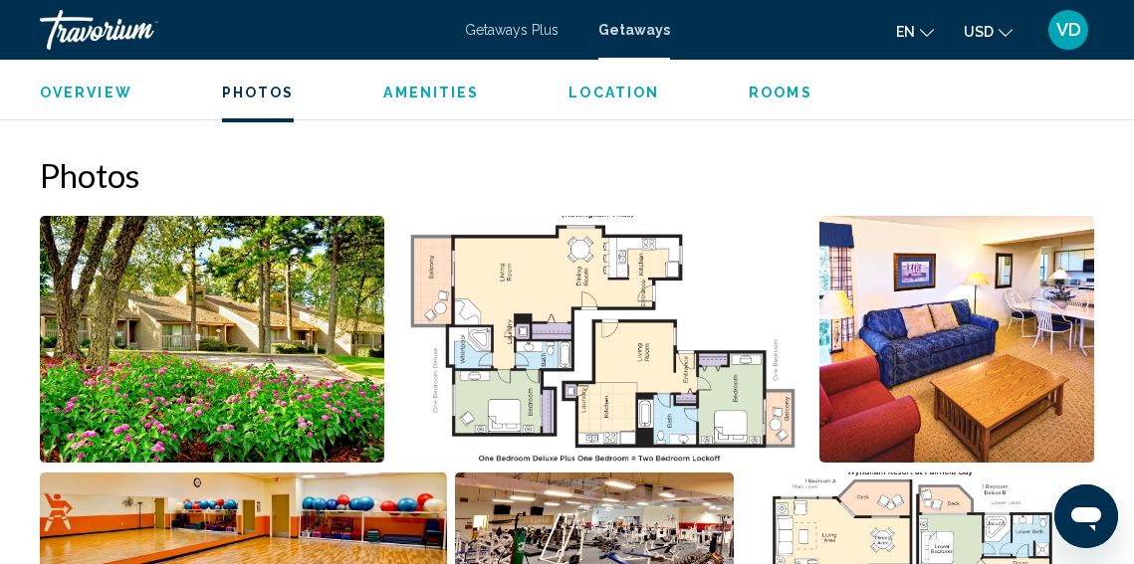
scroll to position [1214, 0]
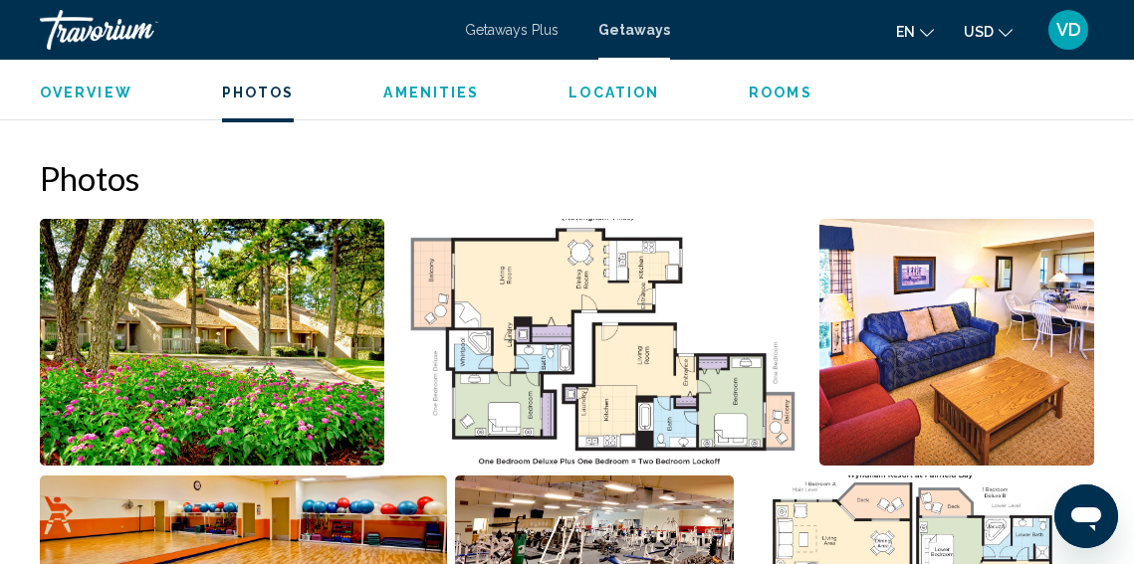
click at [442, 394] on img "Open full-screen image slider" at bounding box center [601, 342] width 419 height 247
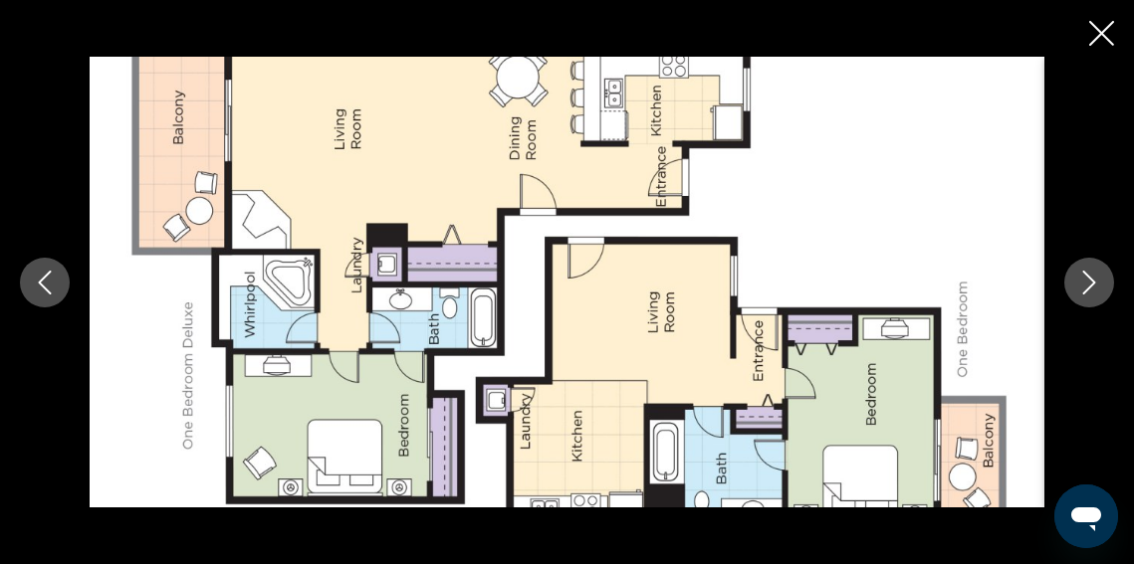
click at [49, 279] on icon "Previous image" at bounding box center [45, 283] width 24 height 24
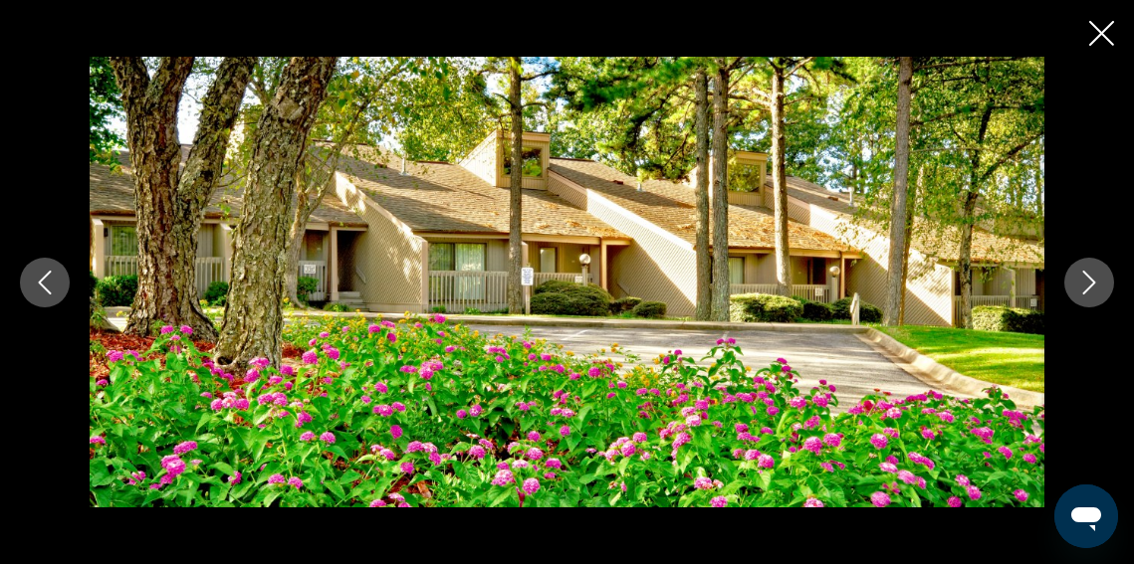
click at [49, 279] on icon "Previous image" at bounding box center [45, 283] width 24 height 24
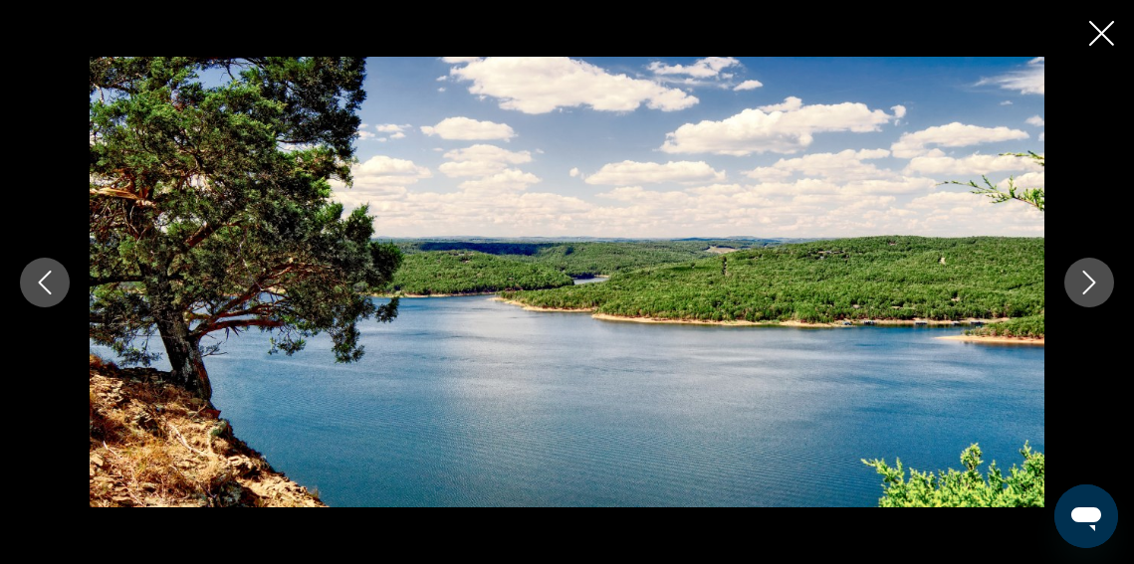
click at [49, 280] on icon "Previous image" at bounding box center [45, 283] width 24 height 24
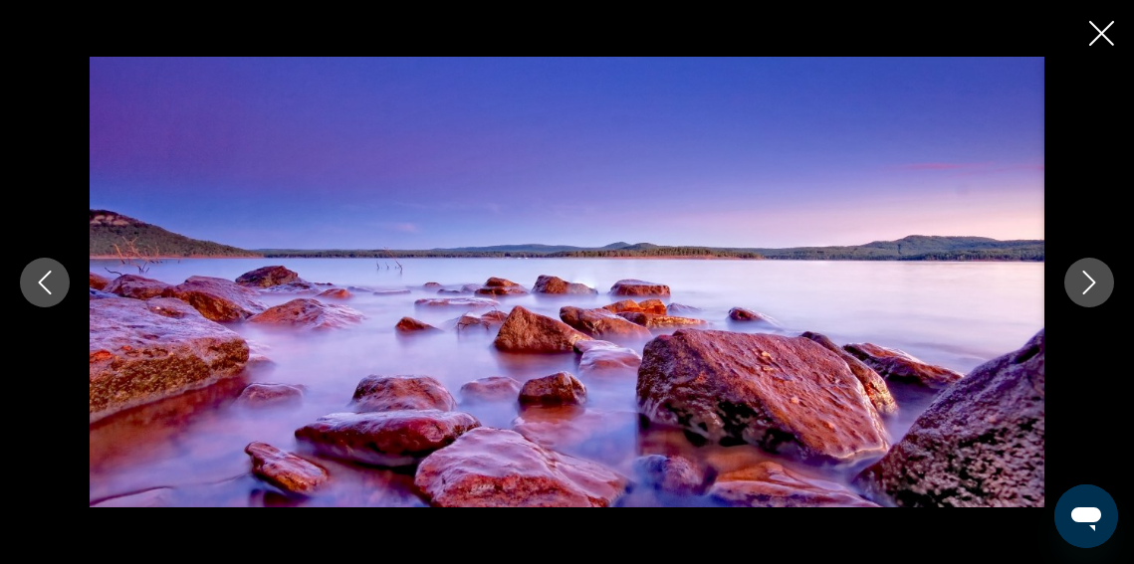
click at [49, 280] on icon "Previous image" at bounding box center [45, 283] width 24 height 24
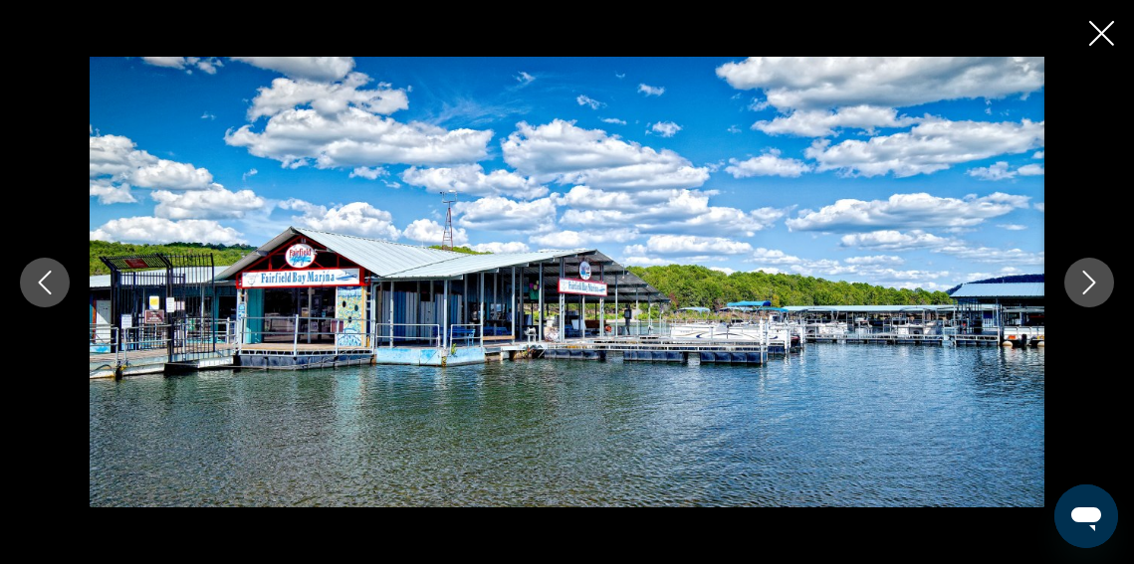
click at [49, 280] on icon "Previous image" at bounding box center [45, 283] width 24 height 24
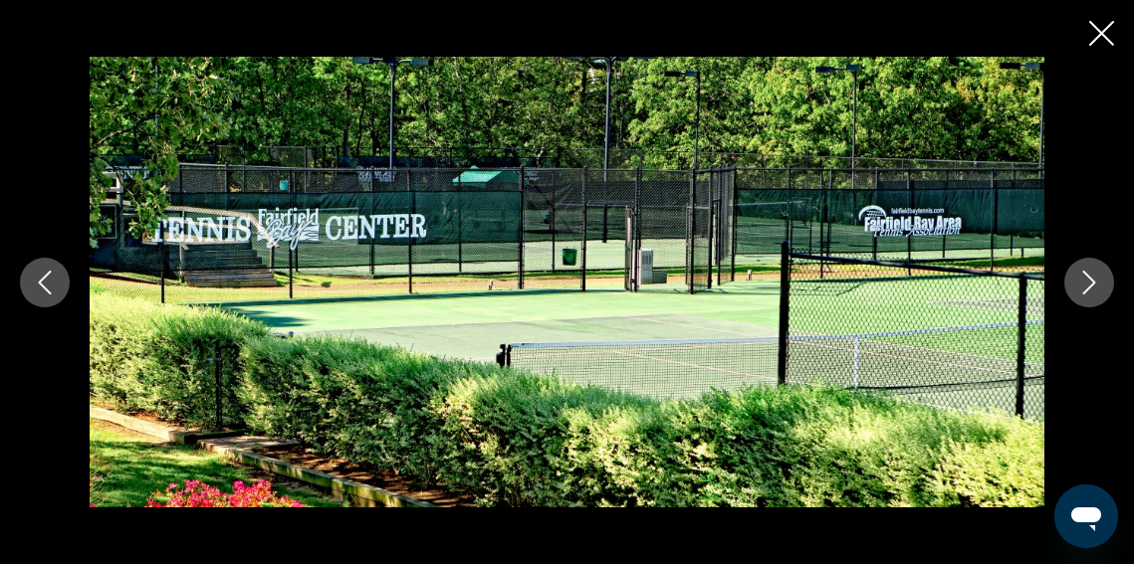
click at [49, 280] on icon "Previous image" at bounding box center [45, 283] width 24 height 24
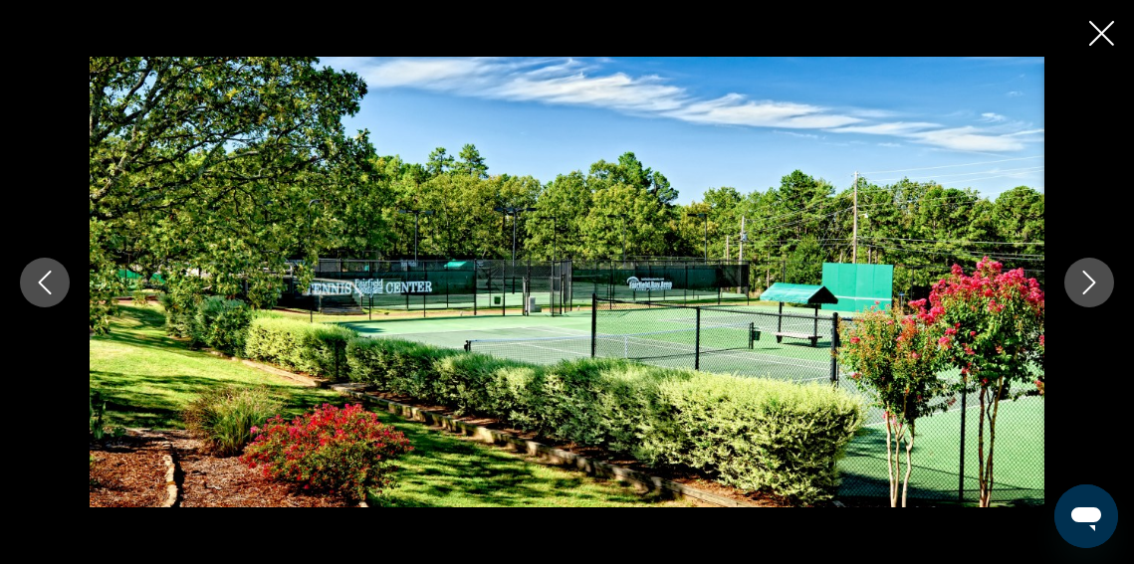
click at [49, 280] on icon "Previous image" at bounding box center [45, 283] width 24 height 24
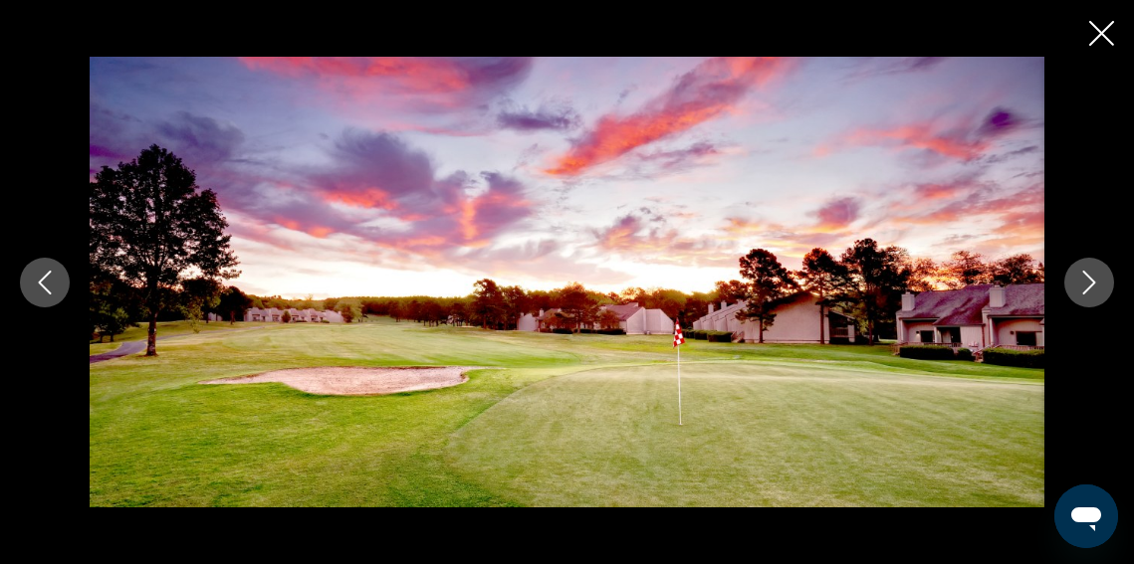
click at [49, 280] on icon "Previous image" at bounding box center [45, 283] width 24 height 24
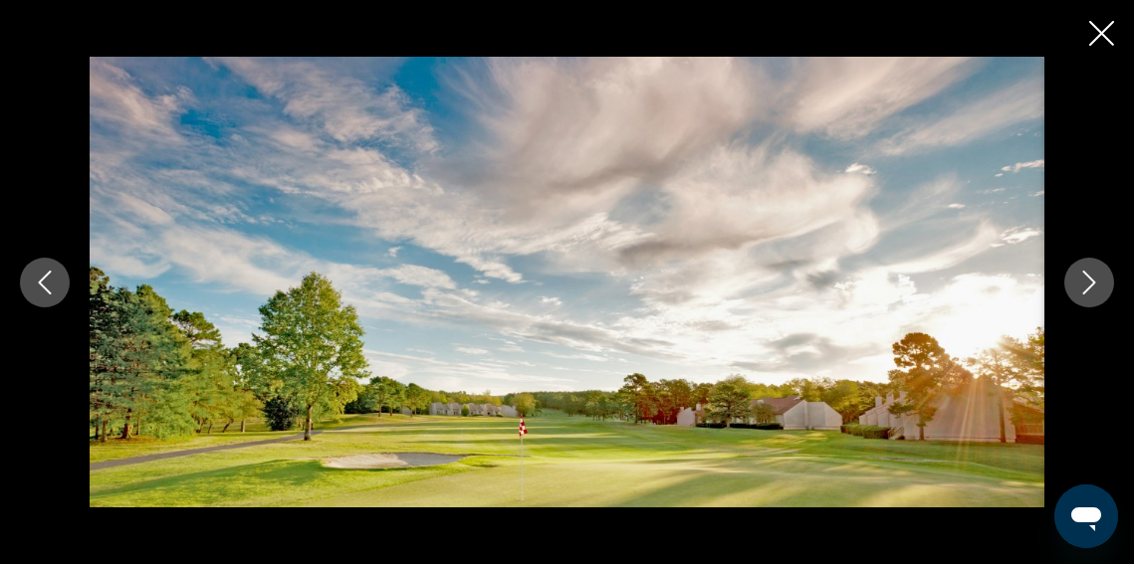
click at [49, 280] on icon "Previous image" at bounding box center [45, 283] width 24 height 24
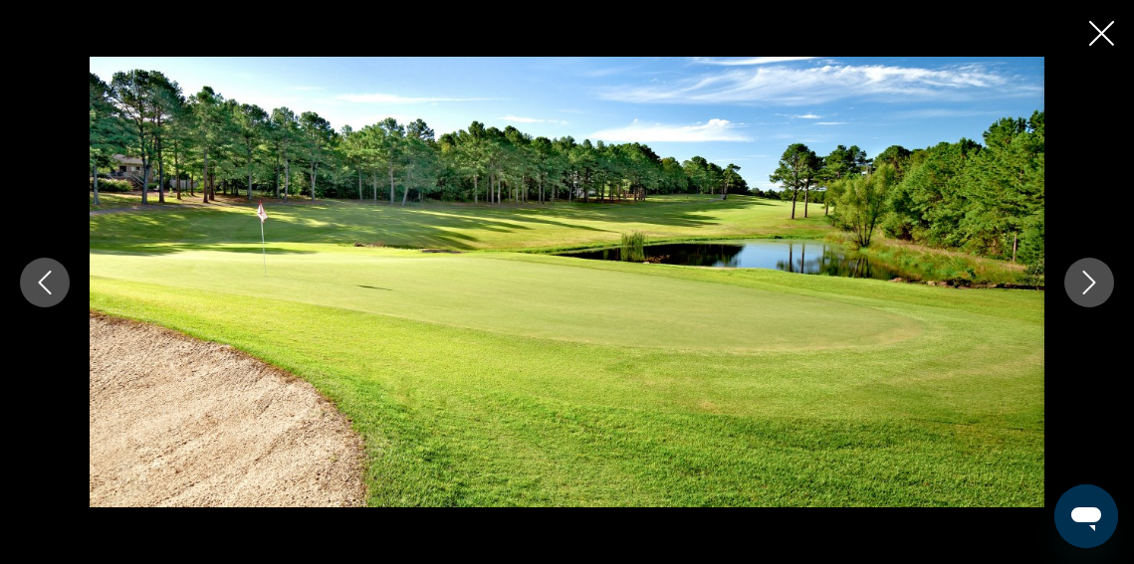
click at [49, 280] on icon "Previous image" at bounding box center [45, 283] width 24 height 24
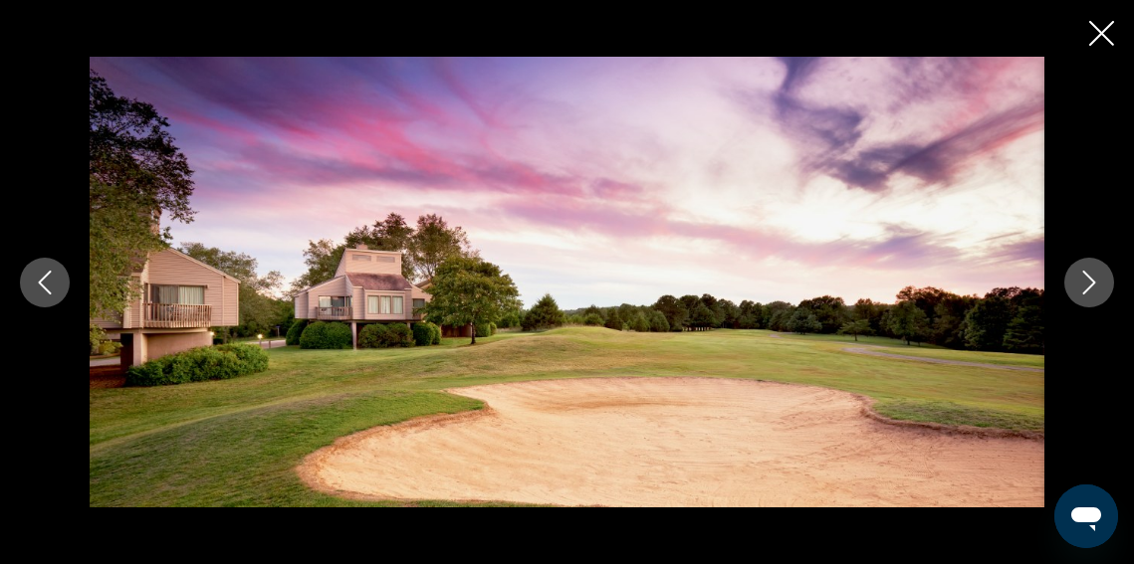
click at [49, 280] on icon "Previous image" at bounding box center [45, 283] width 24 height 24
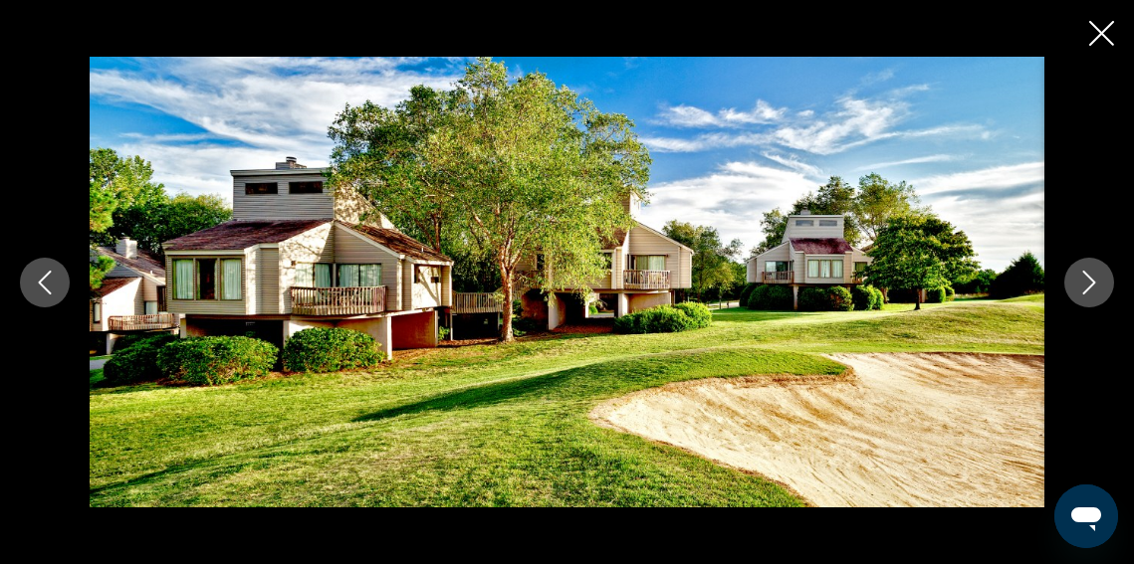
click at [49, 280] on icon "Previous image" at bounding box center [45, 283] width 24 height 24
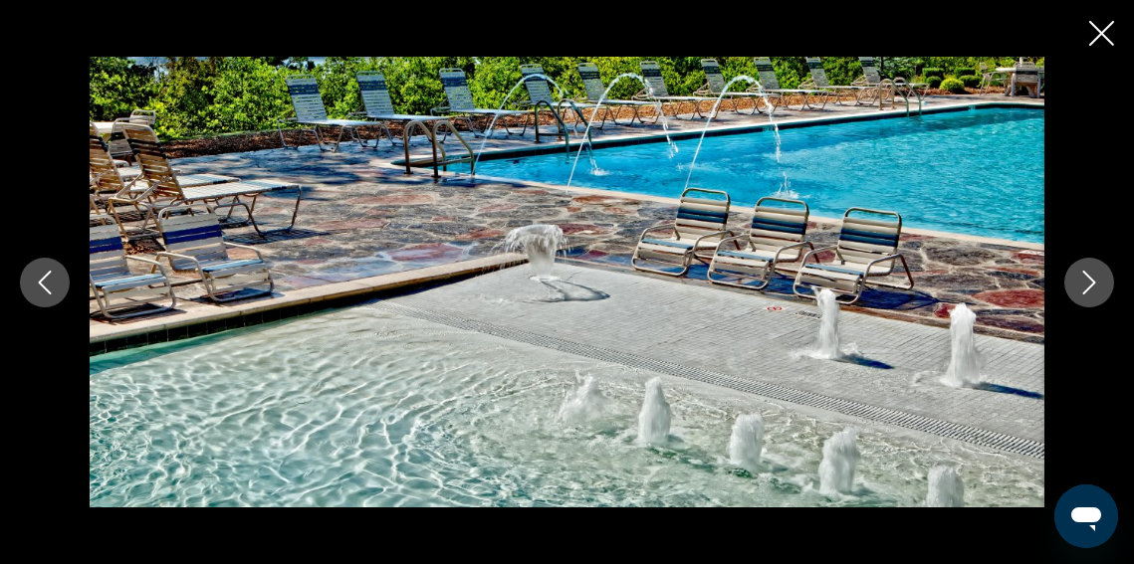
click at [49, 280] on icon "Previous image" at bounding box center [45, 283] width 24 height 24
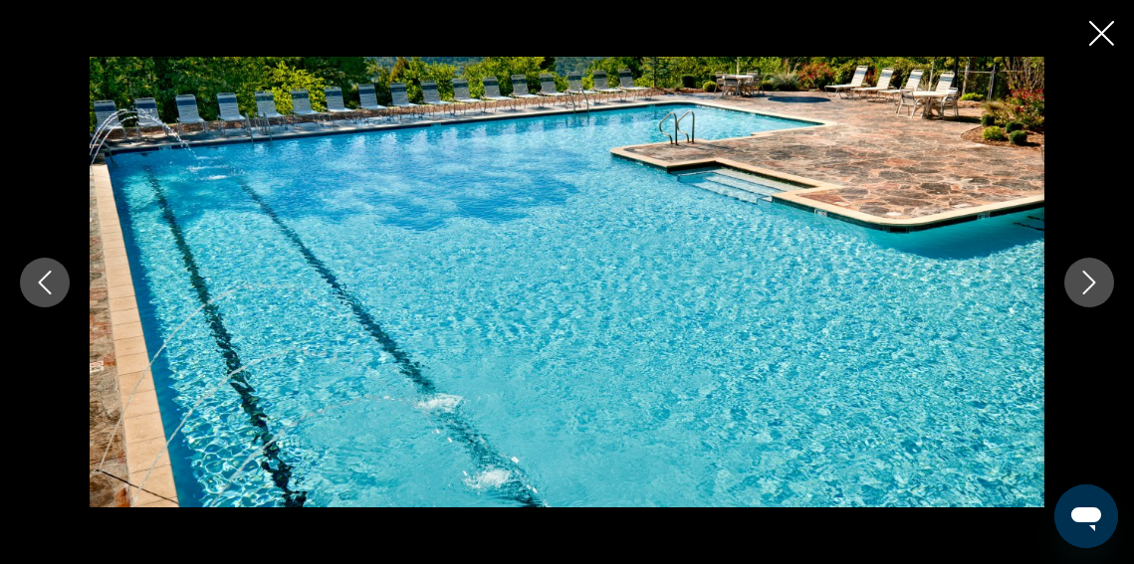
click at [49, 280] on icon "Previous image" at bounding box center [45, 283] width 24 height 24
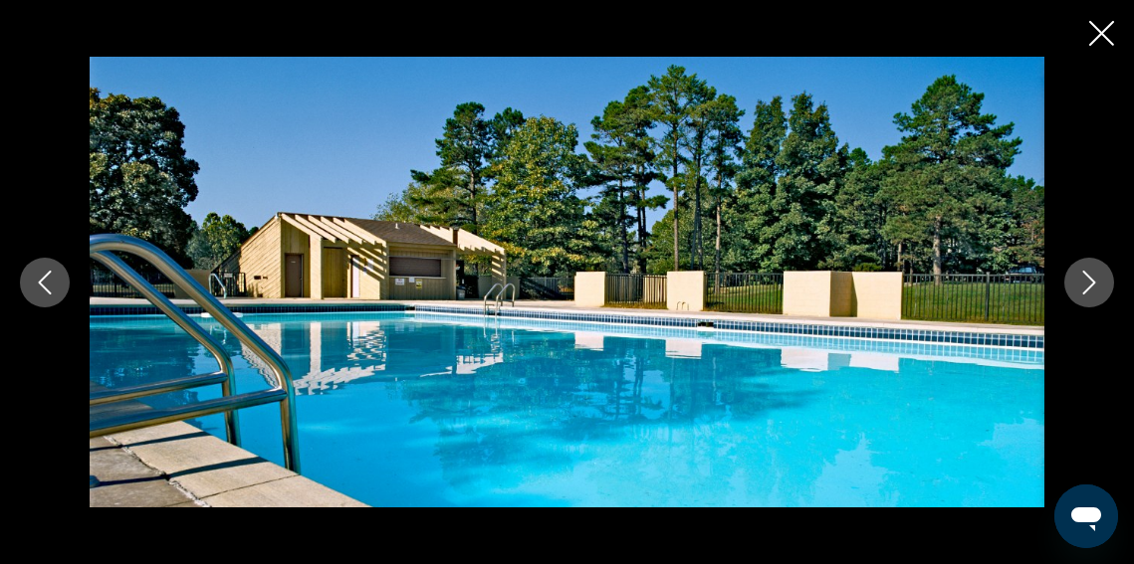
click at [49, 280] on icon "Previous image" at bounding box center [45, 283] width 24 height 24
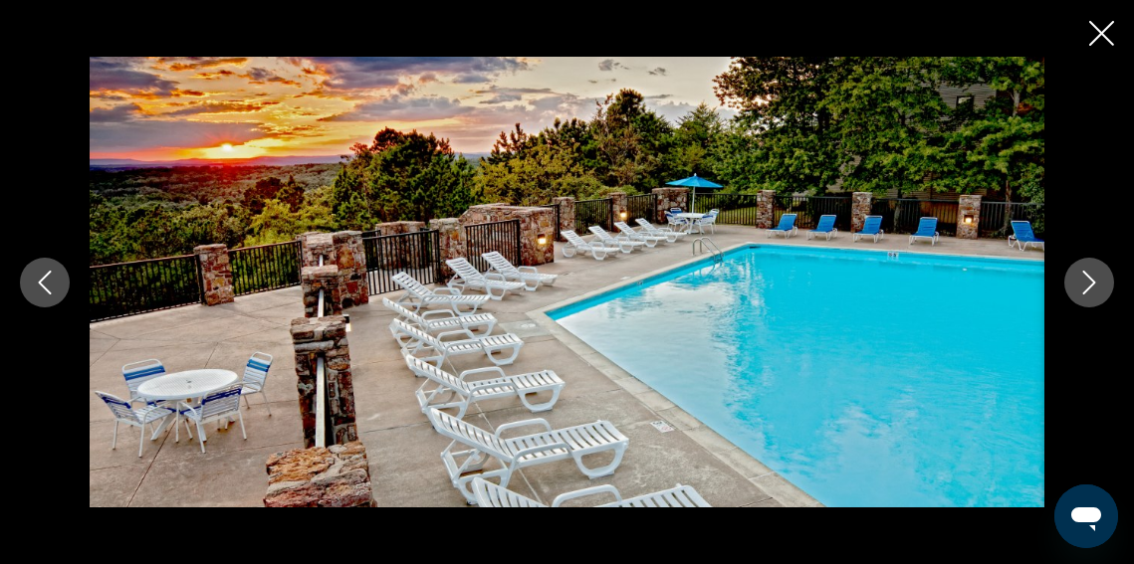
click at [49, 280] on icon "Previous image" at bounding box center [45, 283] width 24 height 24
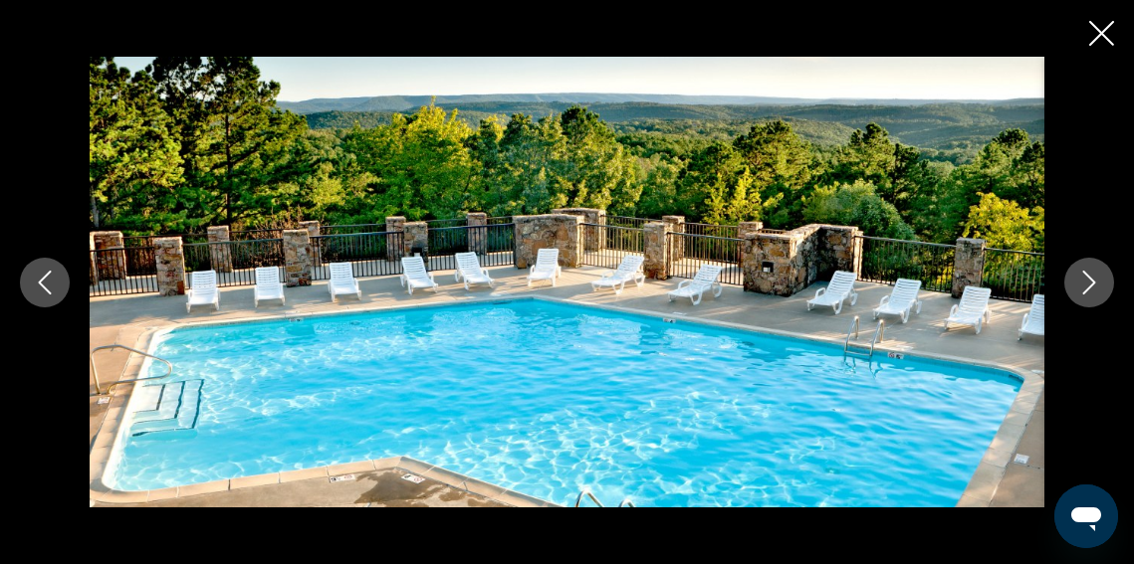
click at [49, 280] on icon "Previous image" at bounding box center [45, 283] width 24 height 24
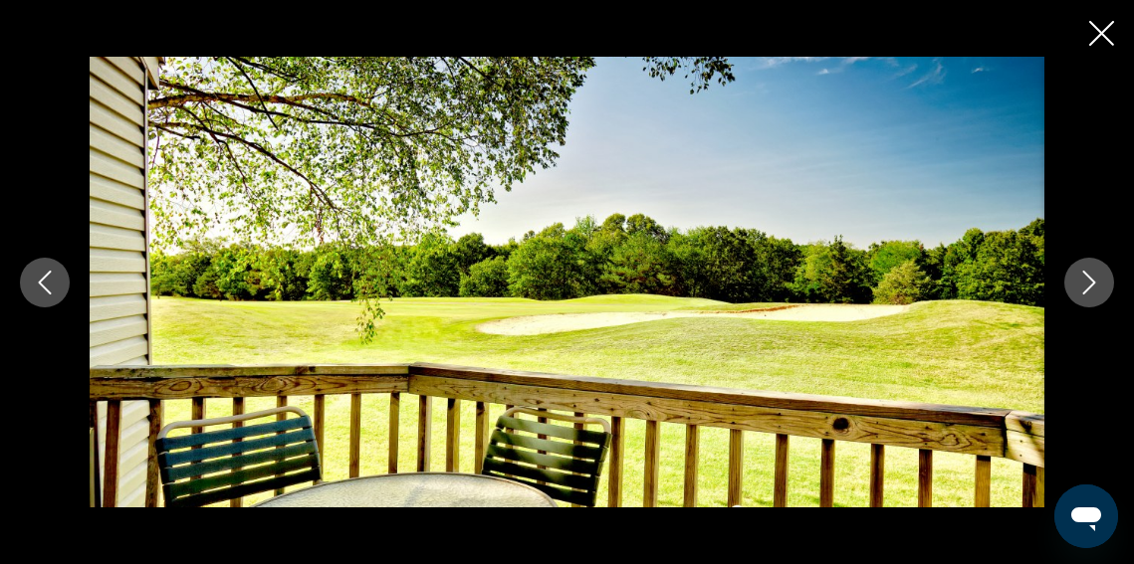
click at [49, 280] on icon "Previous image" at bounding box center [45, 283] width 24 height 24
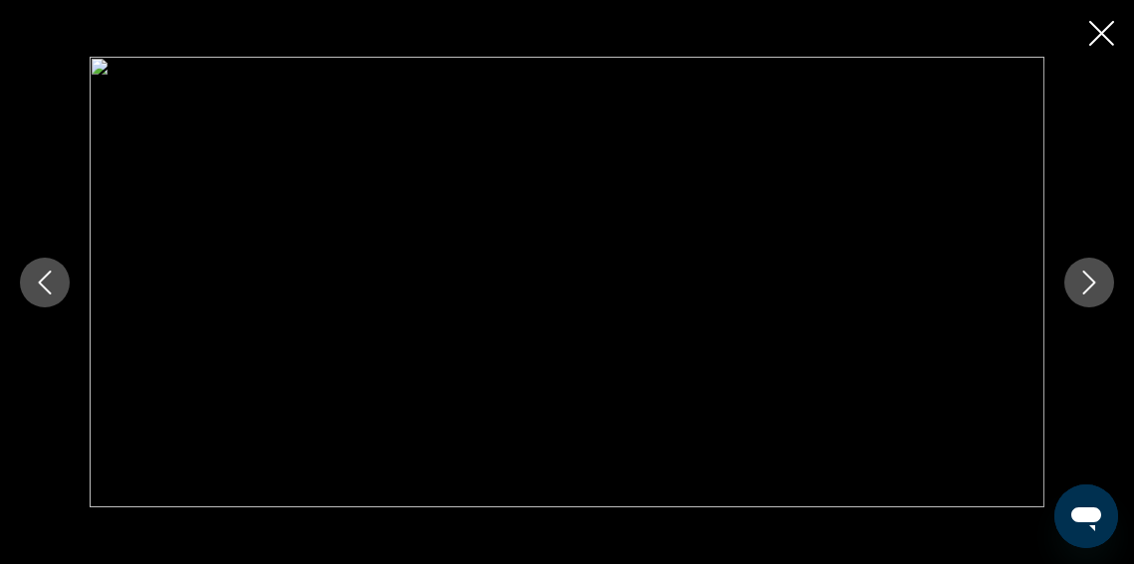
click at [49, 280] on icon "Previous image" at bounding box center [45, 283] width 24 height 24
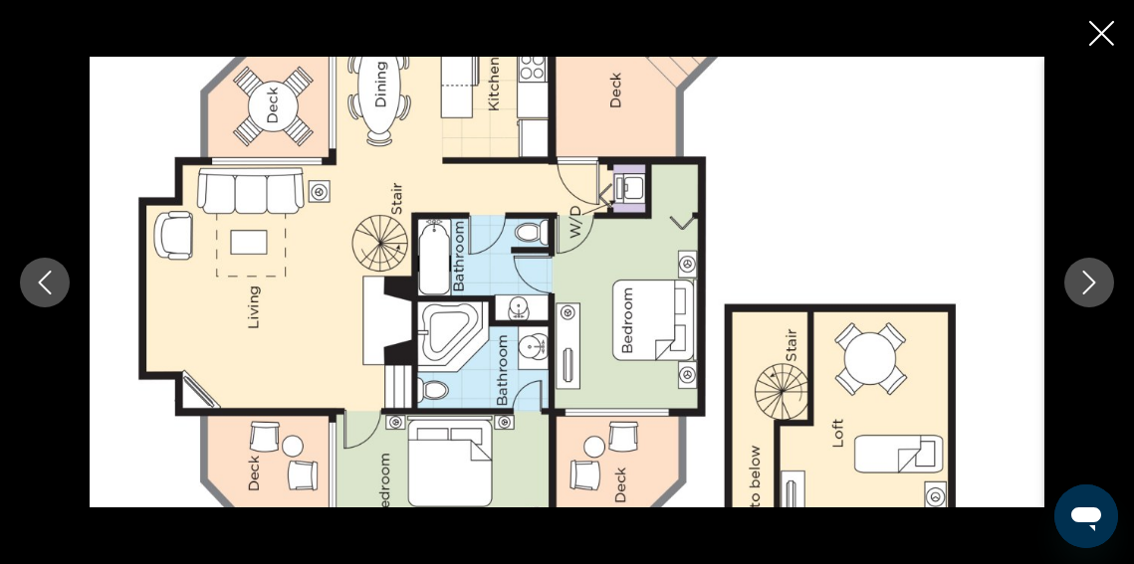
scroll to position [1328, 0]
click at [50, 286] on icon "Previous image" at bounding box center [45, 283] width 24 height 24
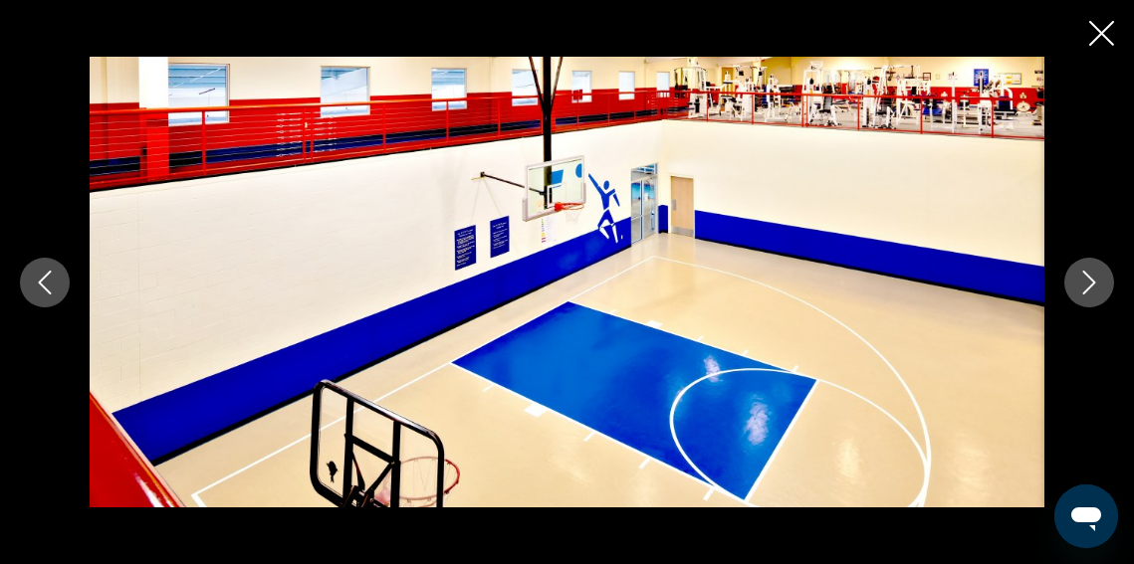
click at [50, 287] on icon "Previous image" at bounding box center [45, 283] width 24 height 24
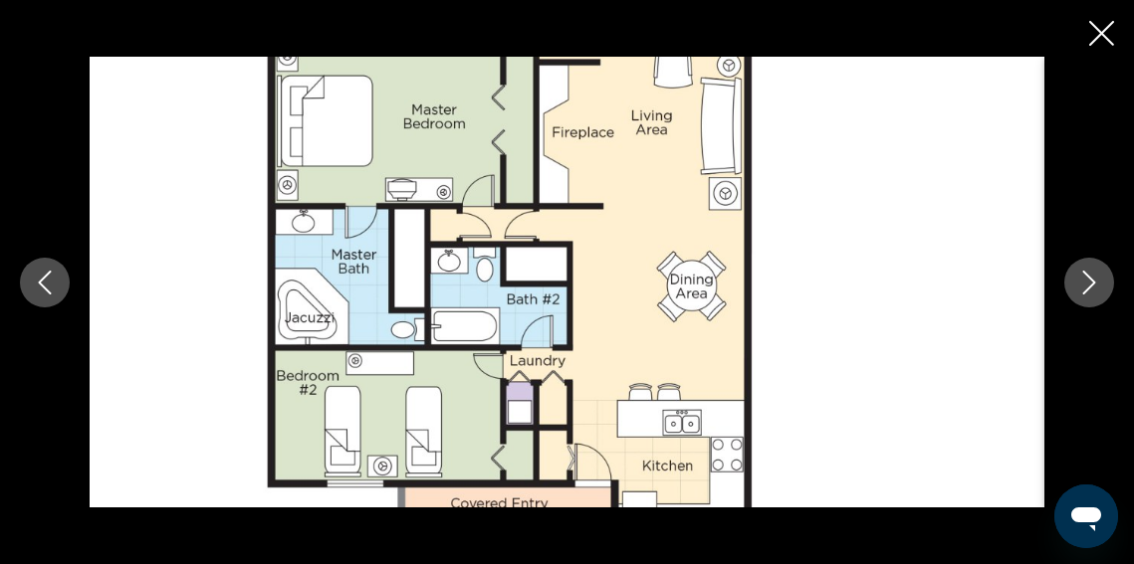
click at [50, 287] on icon "Previous image" at bounding box center [45, 283] width 24 height 24
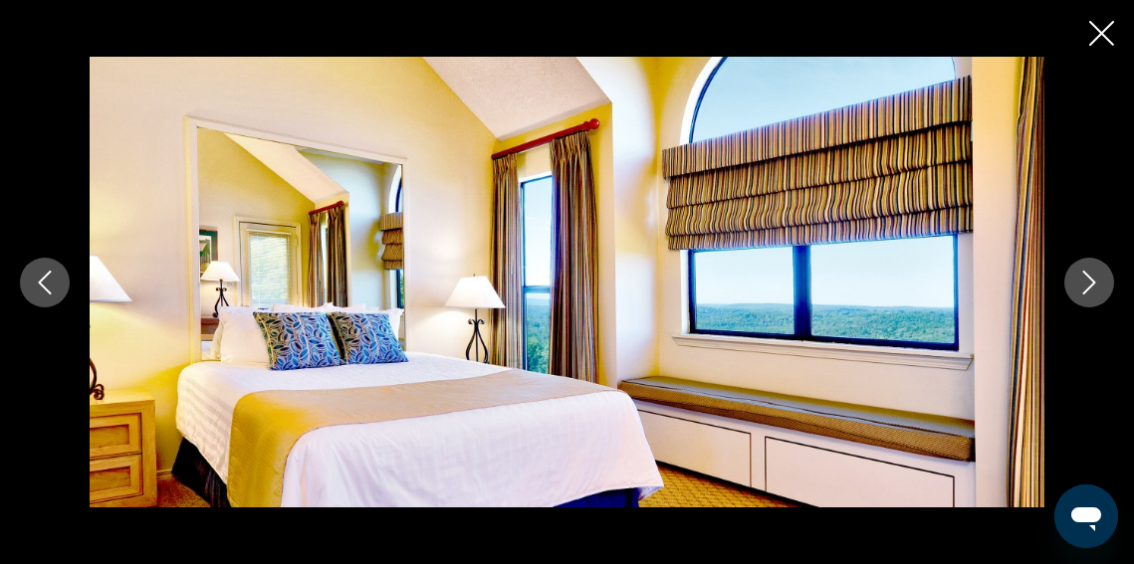
click at [50, 287] on icon "Previous image" at bounding box center [45, 283] width 24 height 24
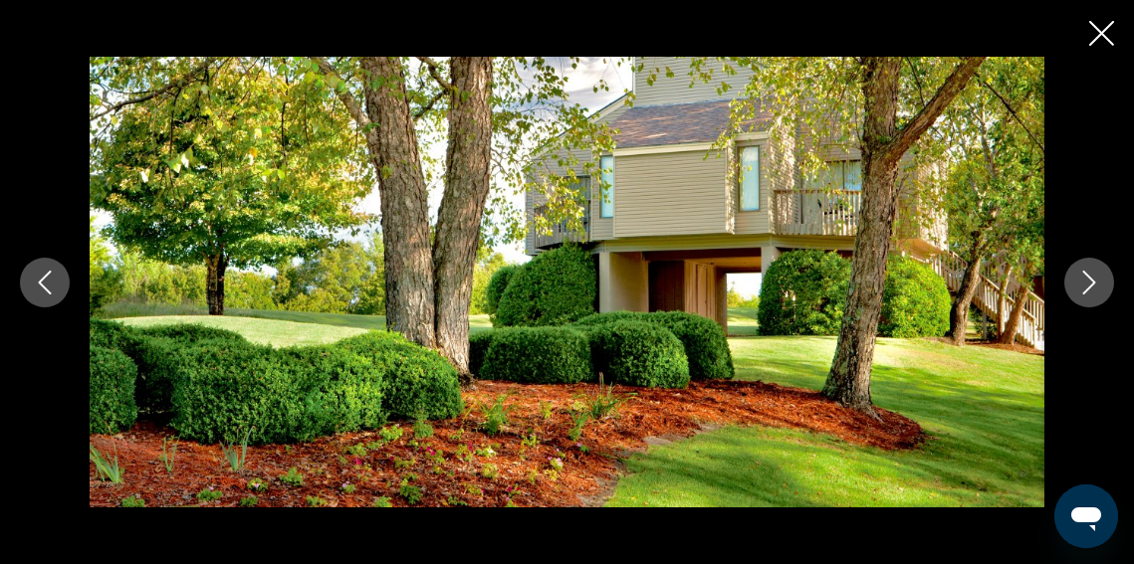
click at [50, 287] on icon "Previous image" at bounding box center [45, 283] width 24 height 24
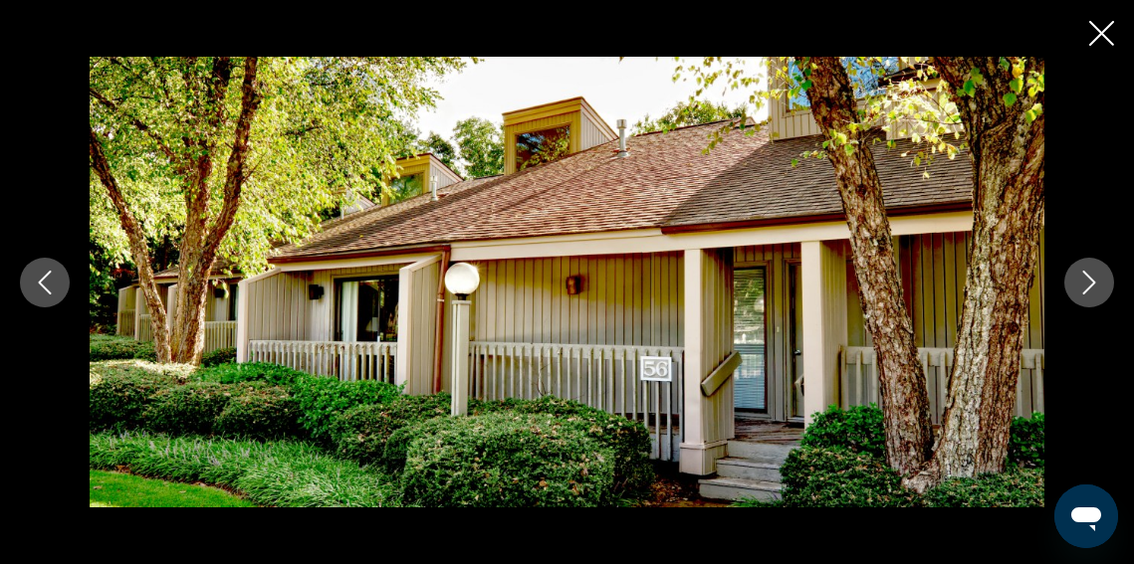
click at [50, 287] on icon "Previous image" at bounding box center [45, 283] width 24 height 24
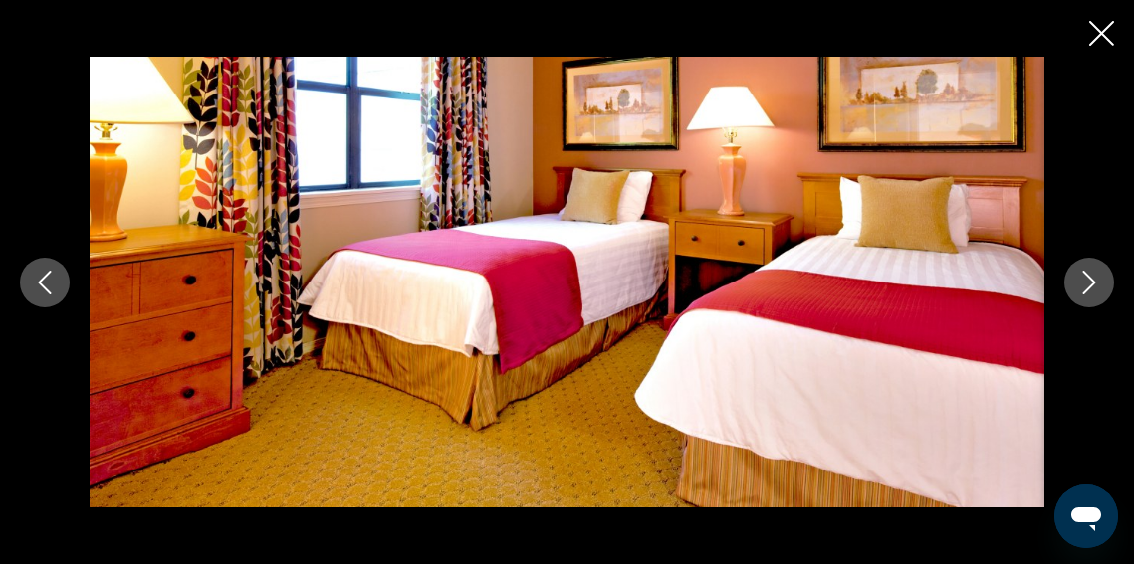
click at [50, 287] on icon "Previous image" at bounding box center [45, 283] width 24 height 24
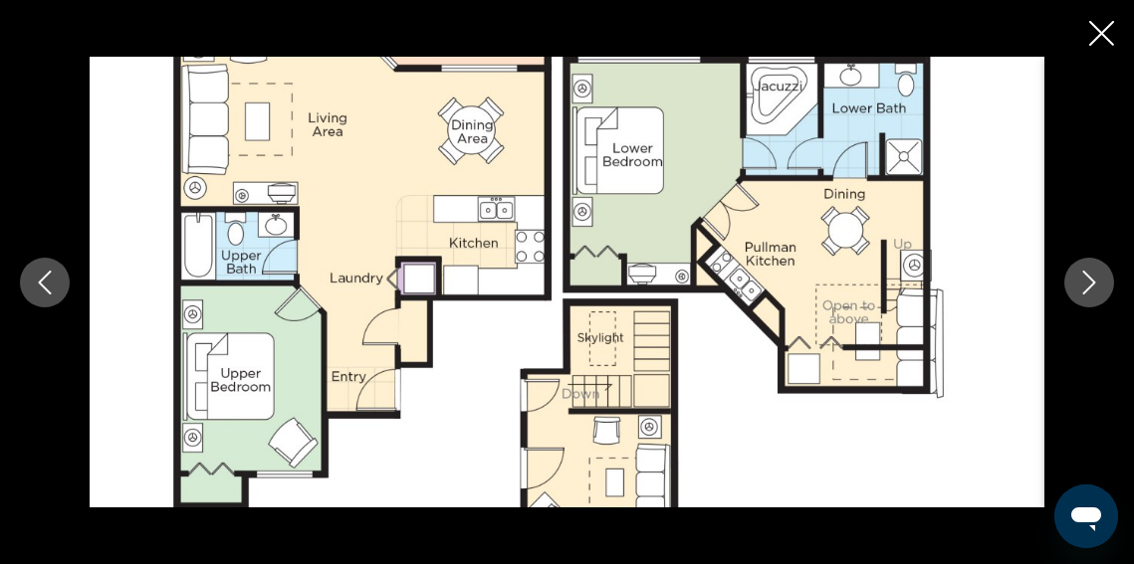
click at [50, 287] on icon "Previous image" at bounding box center [45, 283] width 24 height 24
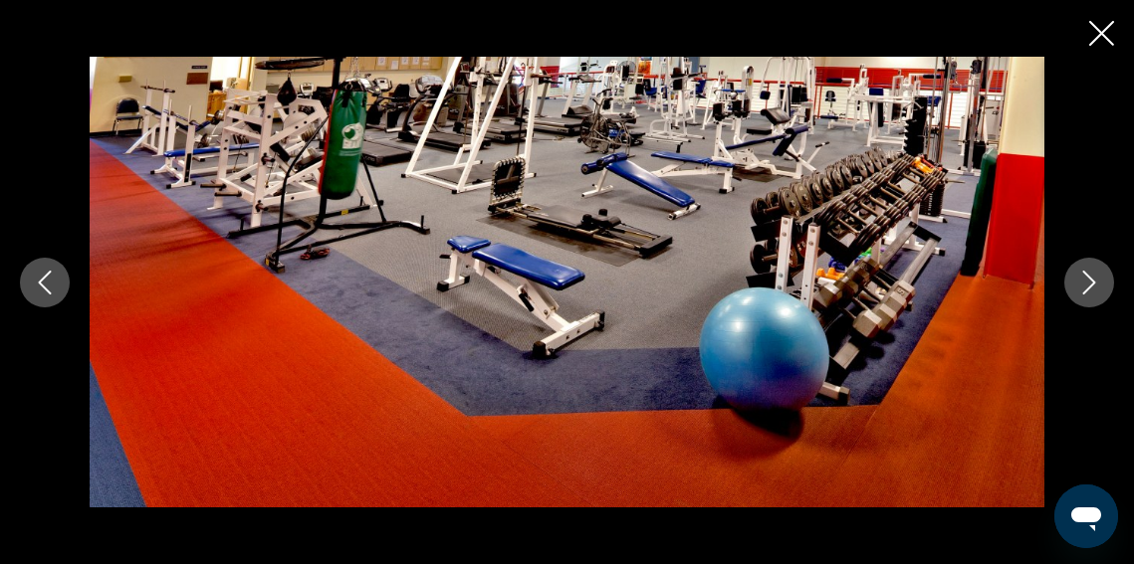
click at [50, 287] on icon "Previous image" at bounding box center [45, 283] width 24 height 24
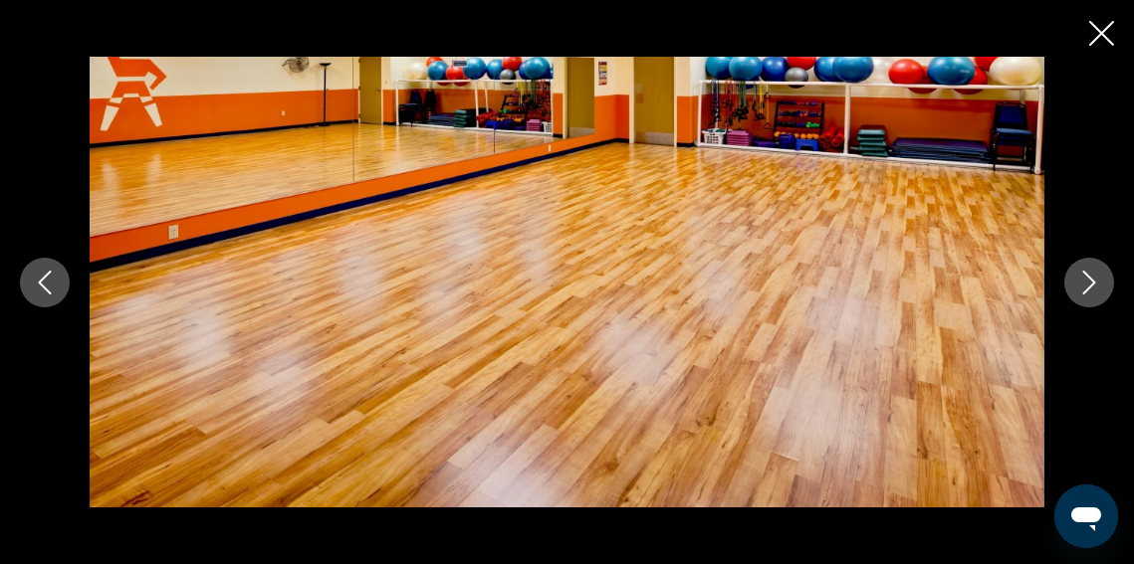
click at [50, 287] on icon "Previous image" at bounding box center [45, 283] width 24 height 24
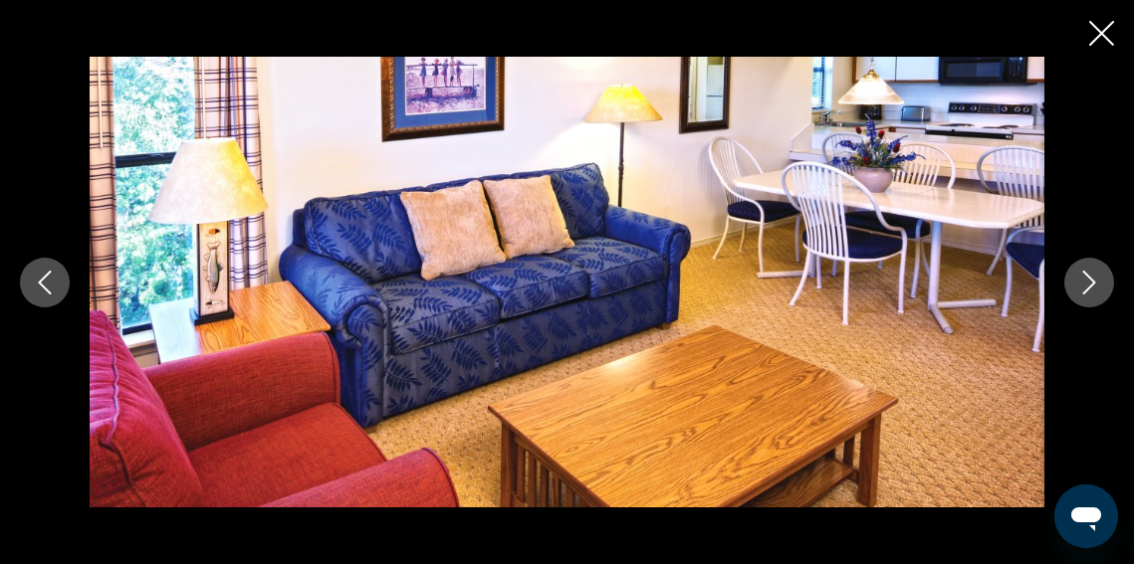
click at [50, 287] on icon "Previous image" at bounding box center [45, 283] width 24 height 24
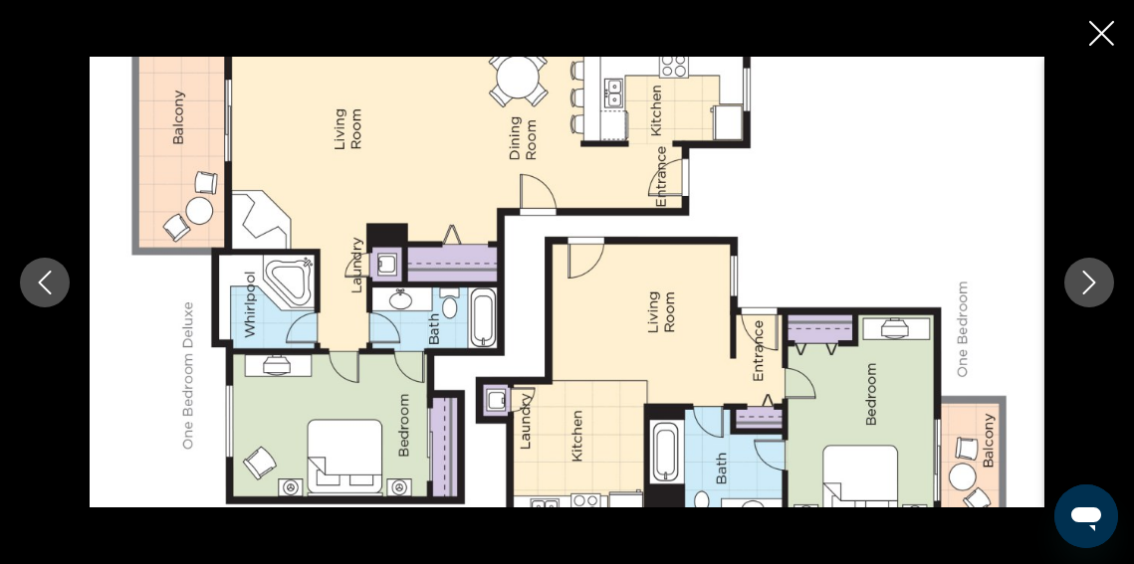
click at [50, 287] on icon "Previous image" at bounding box center [45, 283] width 24 height 24
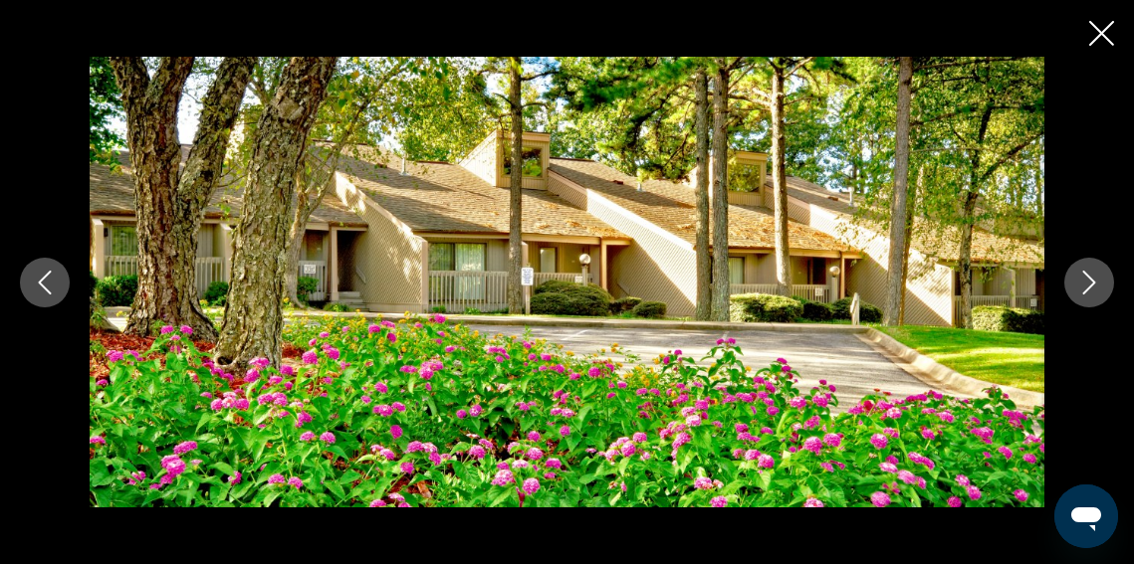
click at [50, 287] on icon "Previous image" at bounding box center [45, 283] width 24 height 24
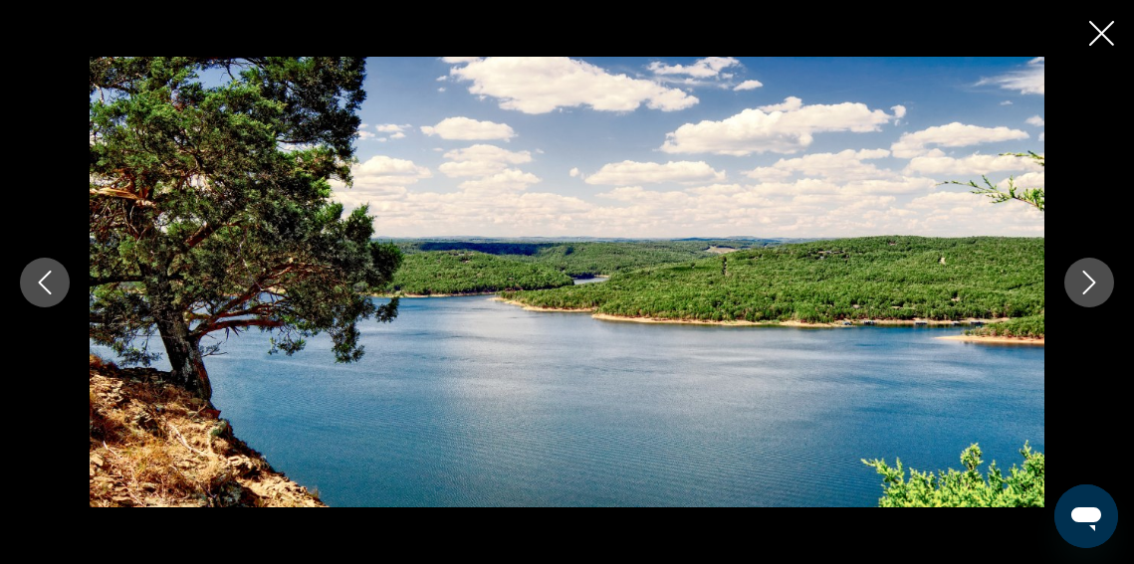
click at [1106, 36] on icon "Close slideshow" at bounding box center [1101, 33] width 25 height 25
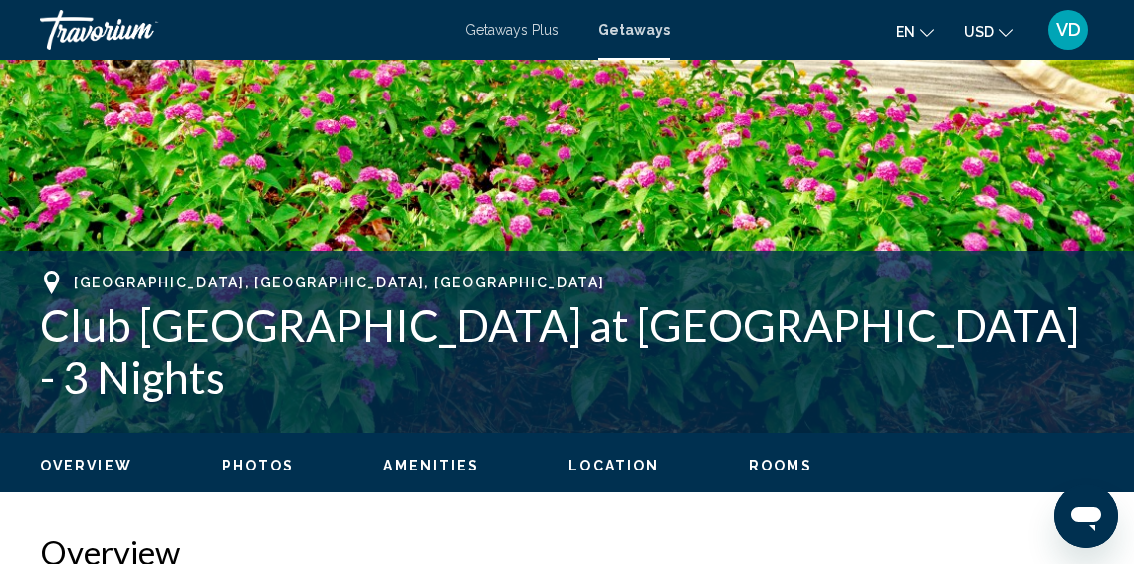
scroll to position [579, 0]
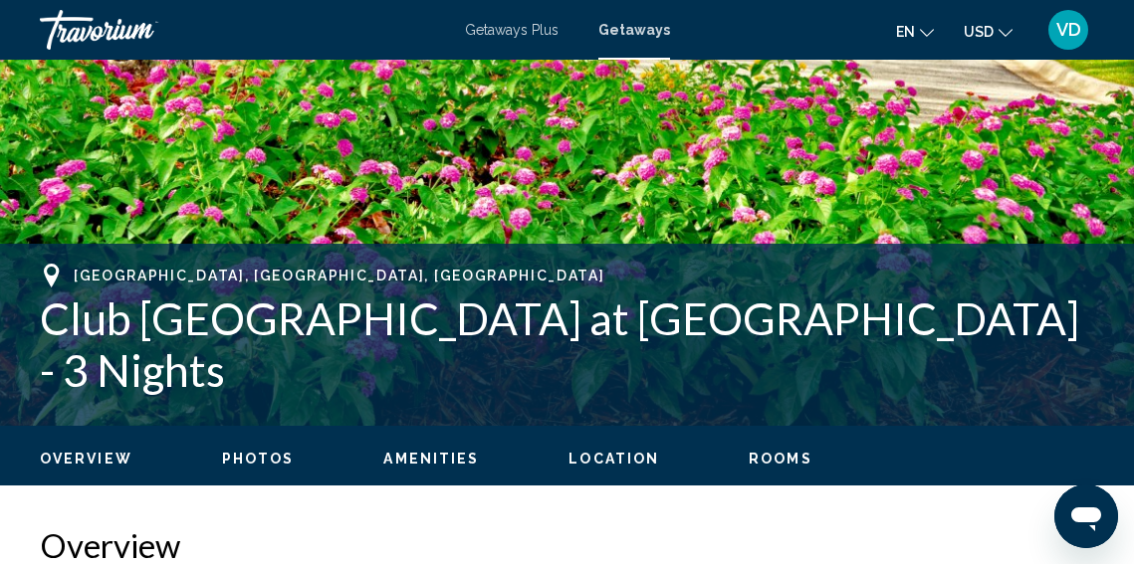
click at [755, 454] on span "Rooms" at bounding box center [781, 459] width 64 height 16
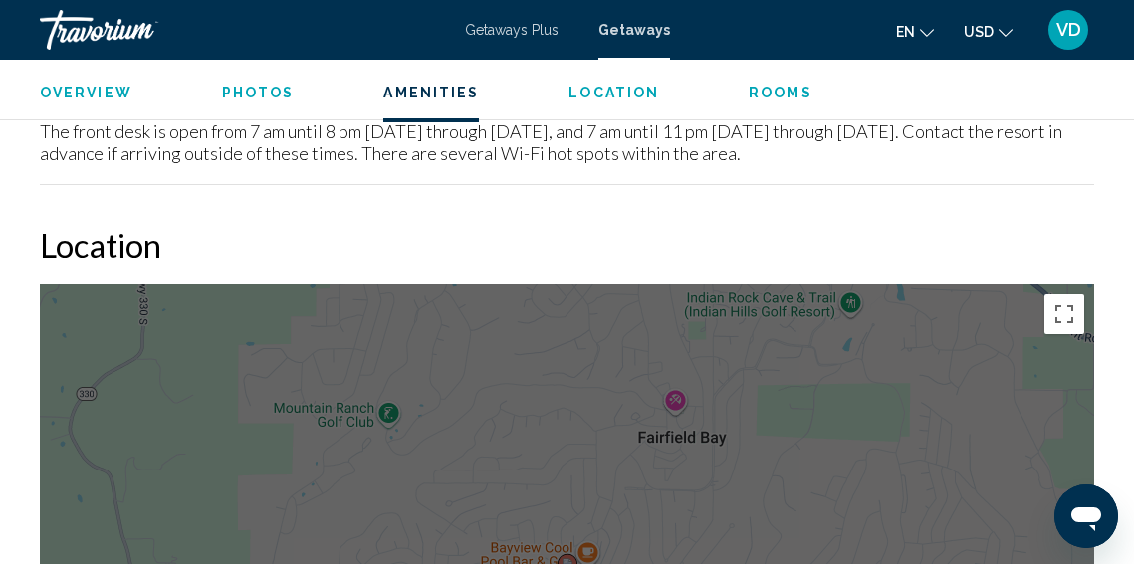
scroll to position [2946, 0]
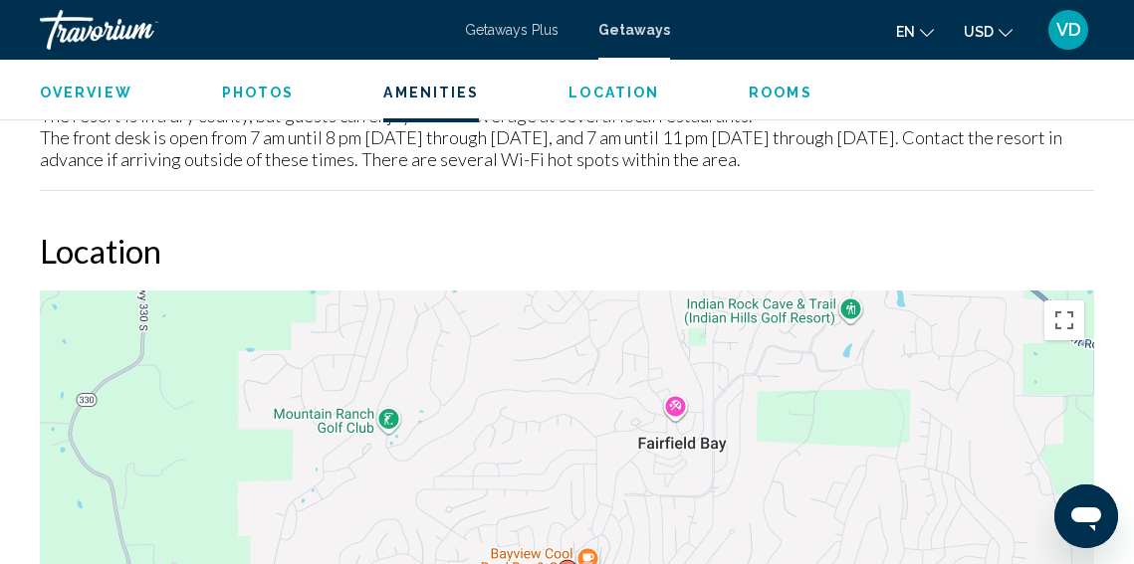
click at [272, 91] on span "Photos" at bounding box center [258, 93] width 73 height 16
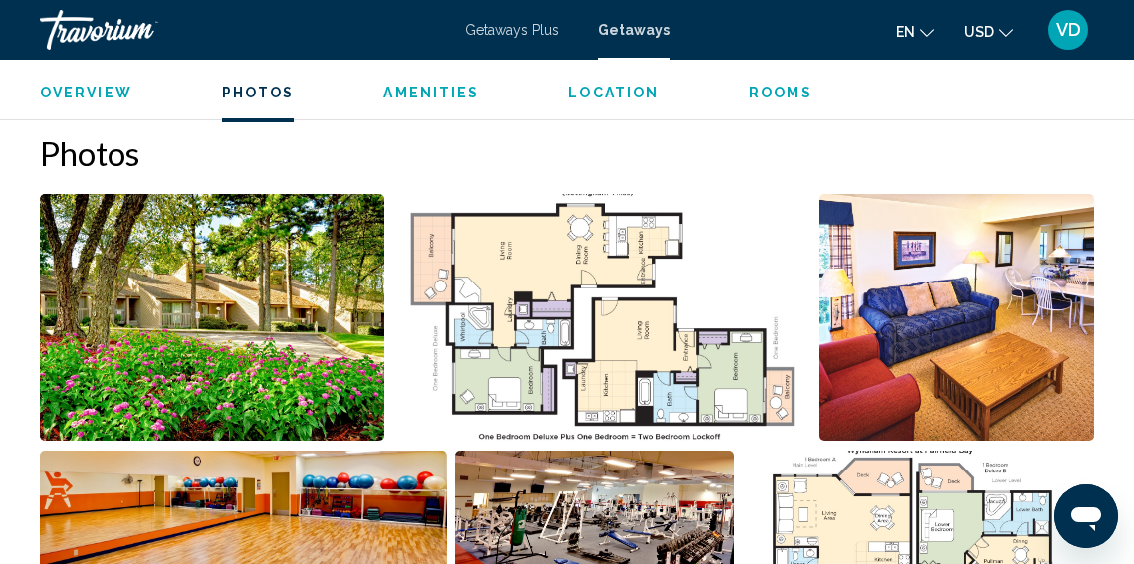
scroll to position [1236, 0]
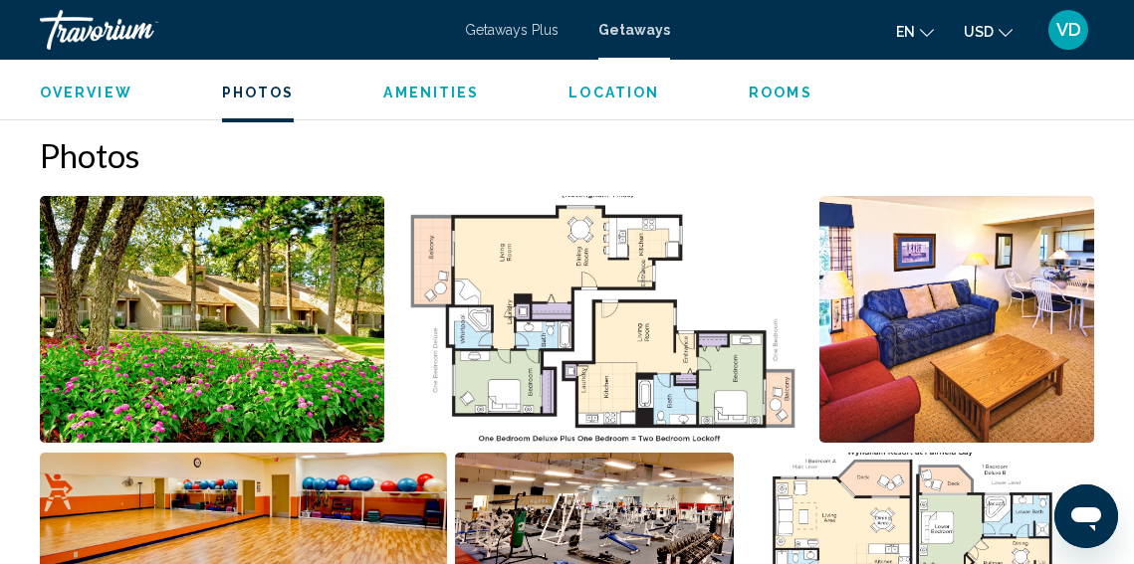
click at [593, 94] on span "Location" at bounding box center [613, 93] width 91 height 16
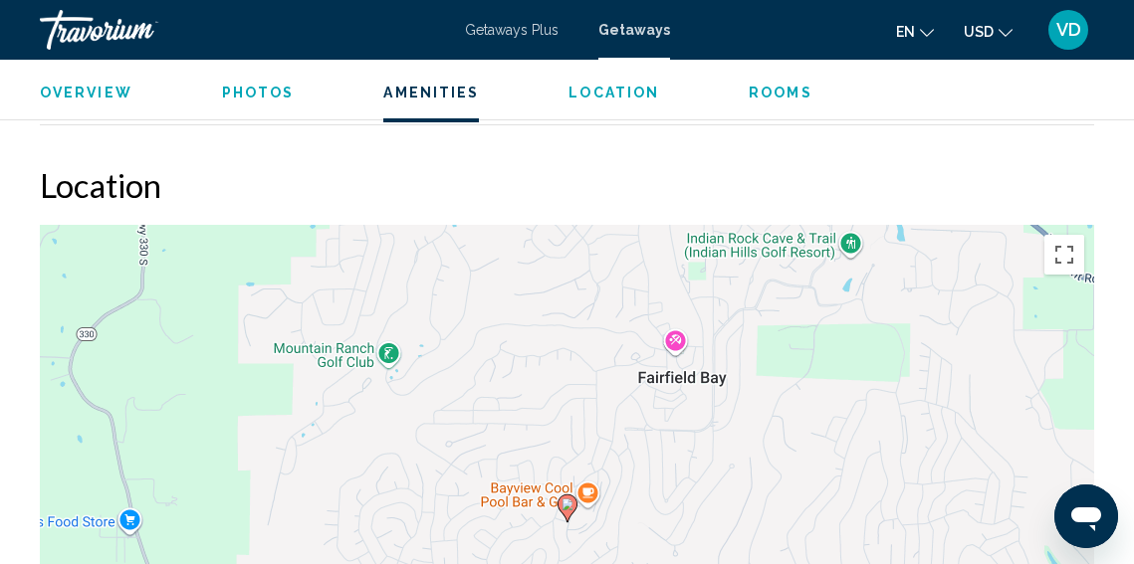
scroll to position [3019, 0]
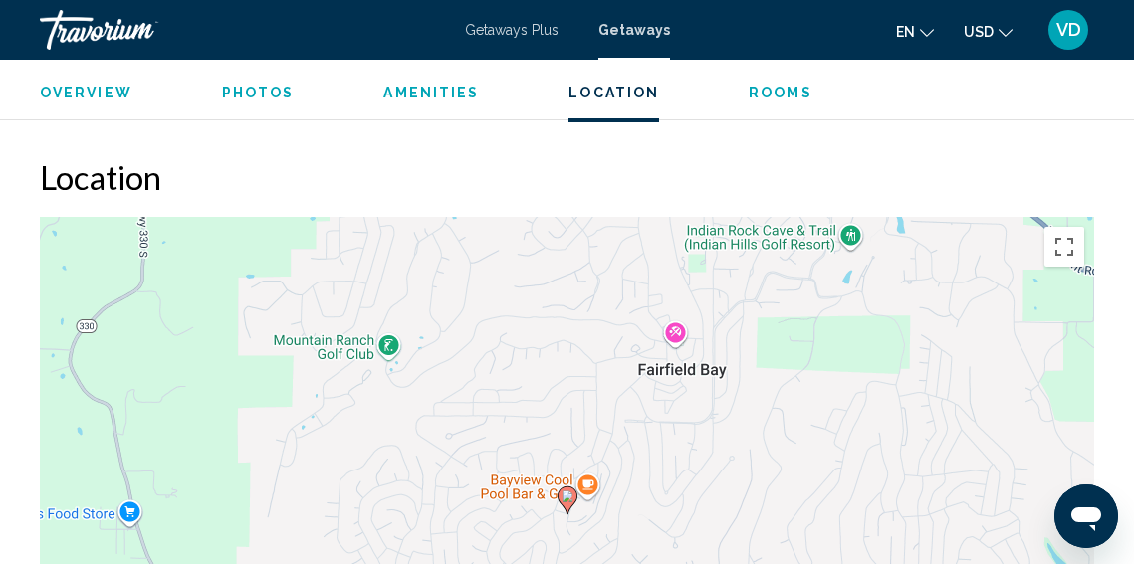
click at [412, 85] on span "Amenities" at bounding box center [431, 93] width 96 height 16
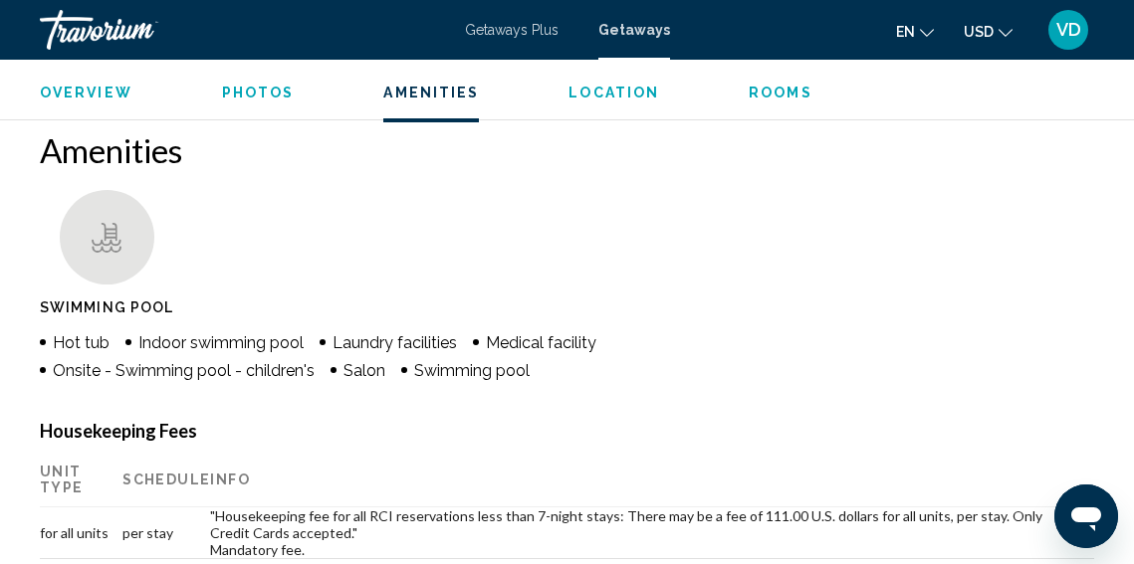
scroll to position [1850, 0]
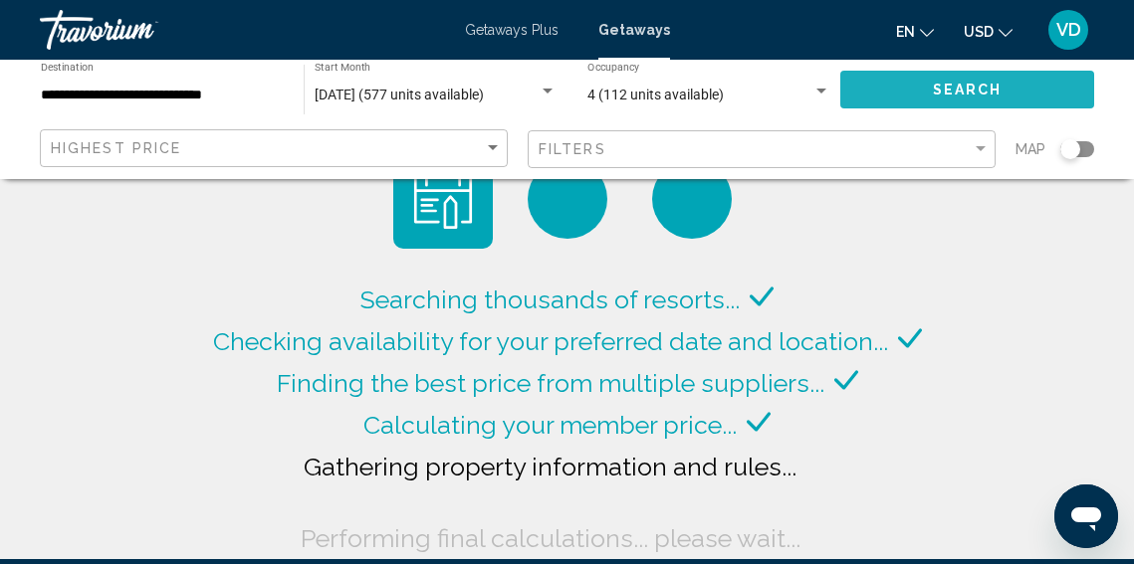
click at [894, 88] on button "Search" at bounding box center [967, 89] width 254 height 37
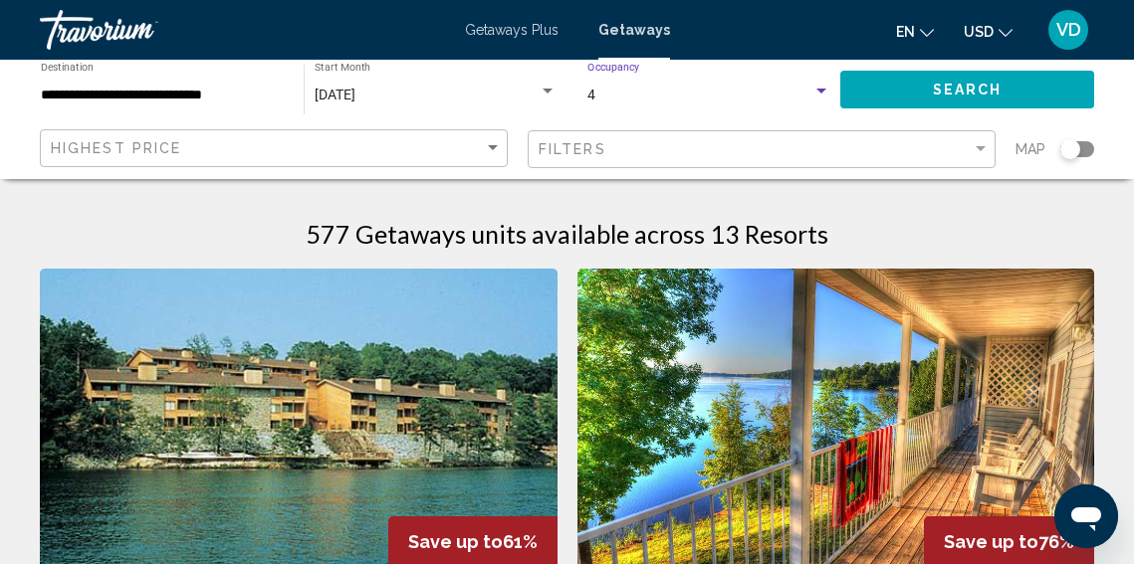
click at [822, 90] on div "Search widget" at bounding box center [821, 91] width 10 height 5
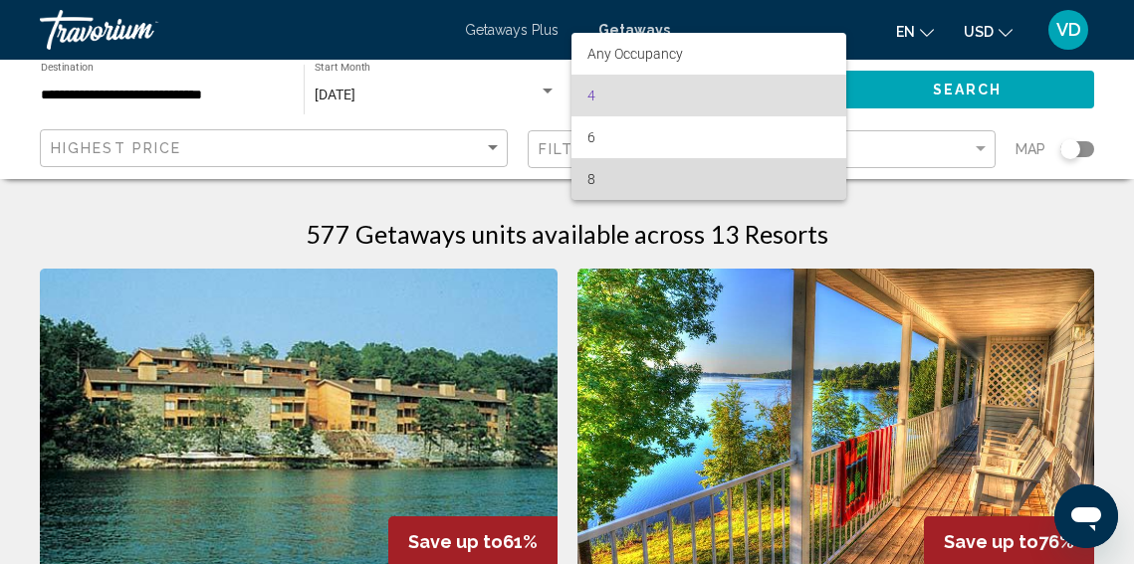
click at [783, 170] on span "8" at bounding box center [708, 179] width 243 height 42
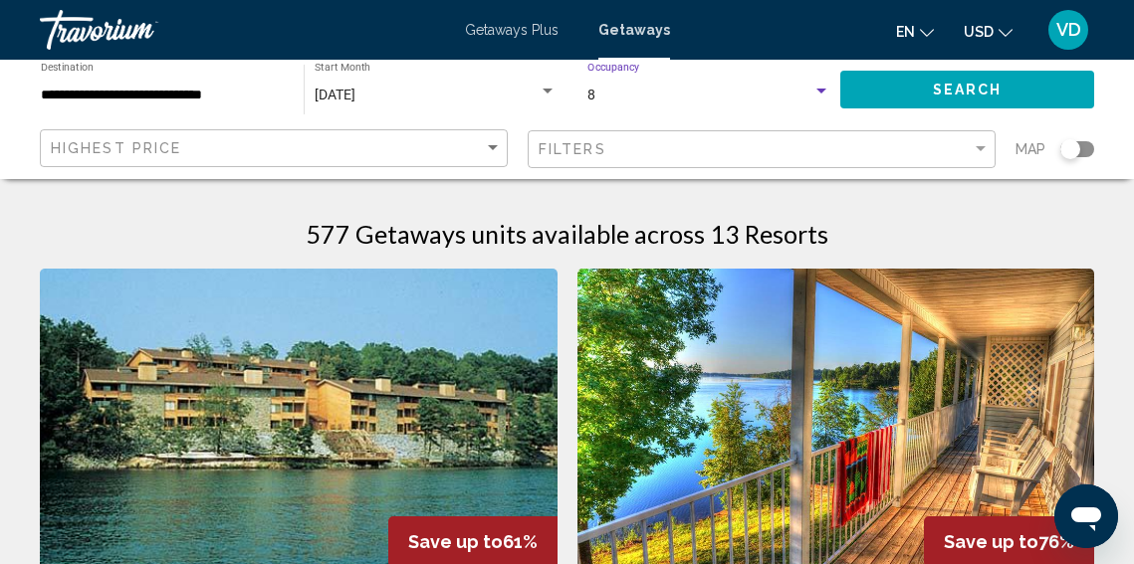
click at [969, 78] on button "Search" at bounding box center [967, 89] width 254 height 37
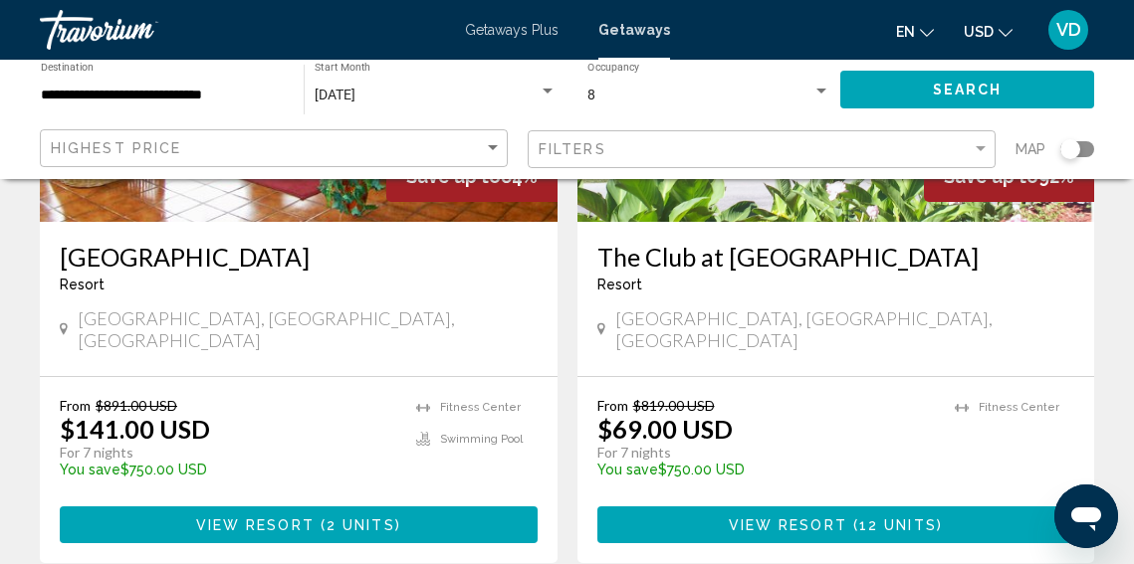
scroll to position [387, 0]
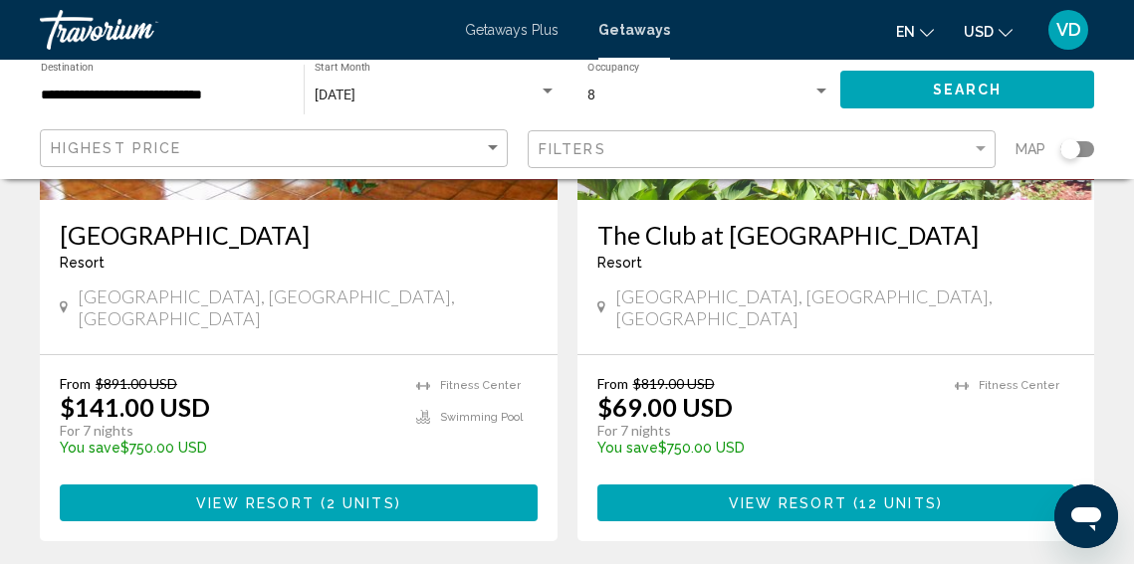
click at [360, 496] on span "2 units" at bounding box center [361, 504] width 69 height 16
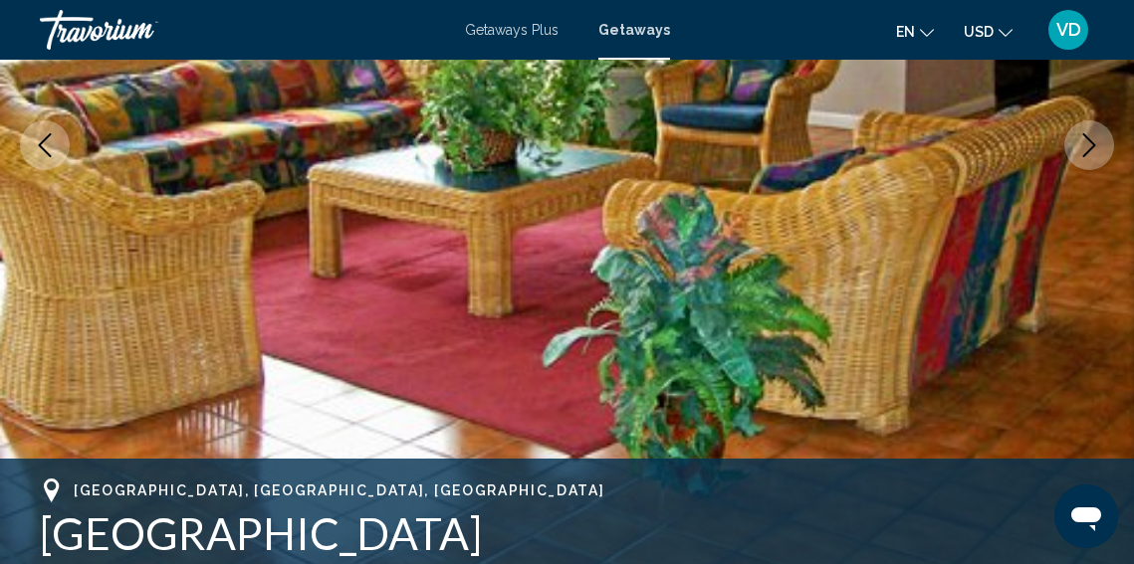
scroll to position [250, 0]
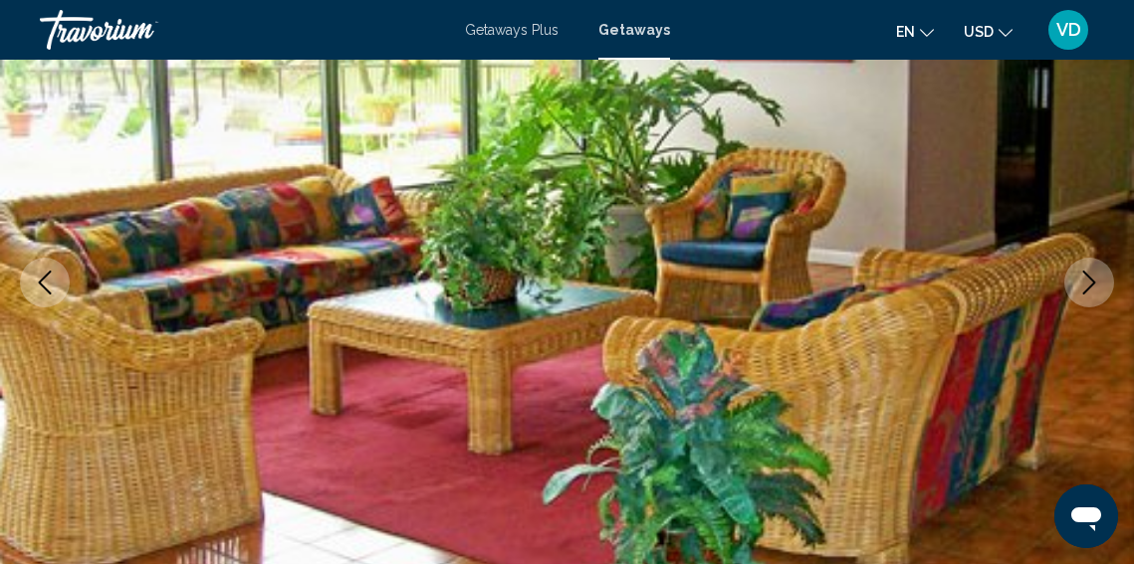
click at [1085, 286] on icon "Next image" at bounding box center [1089, 283] width 24 height 24
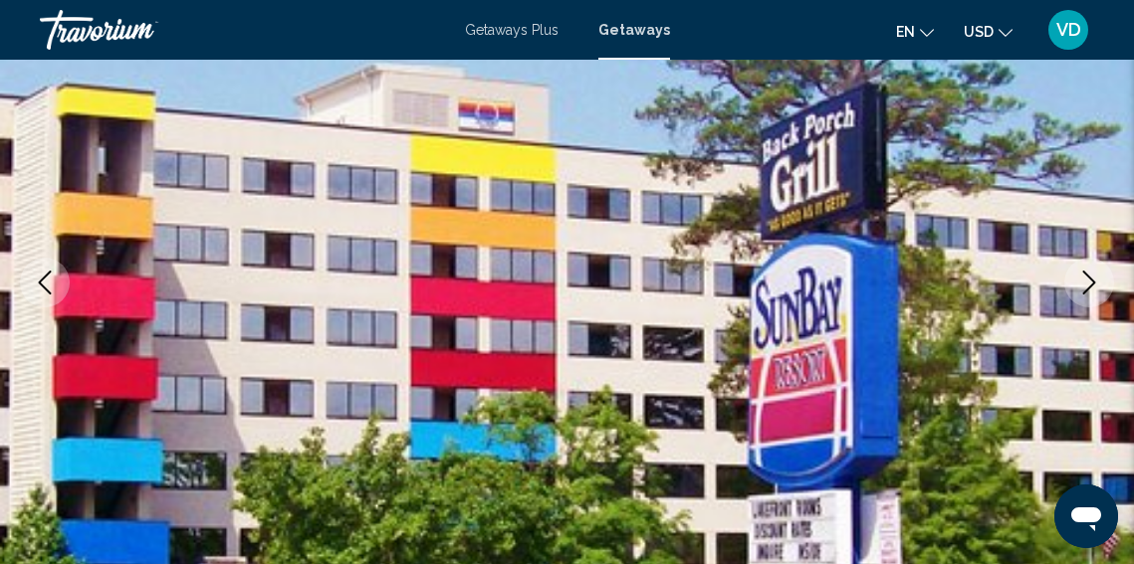
click at [1085, 286] on icon "Next image" at bounding box center [1089, 283] width 24 height 24
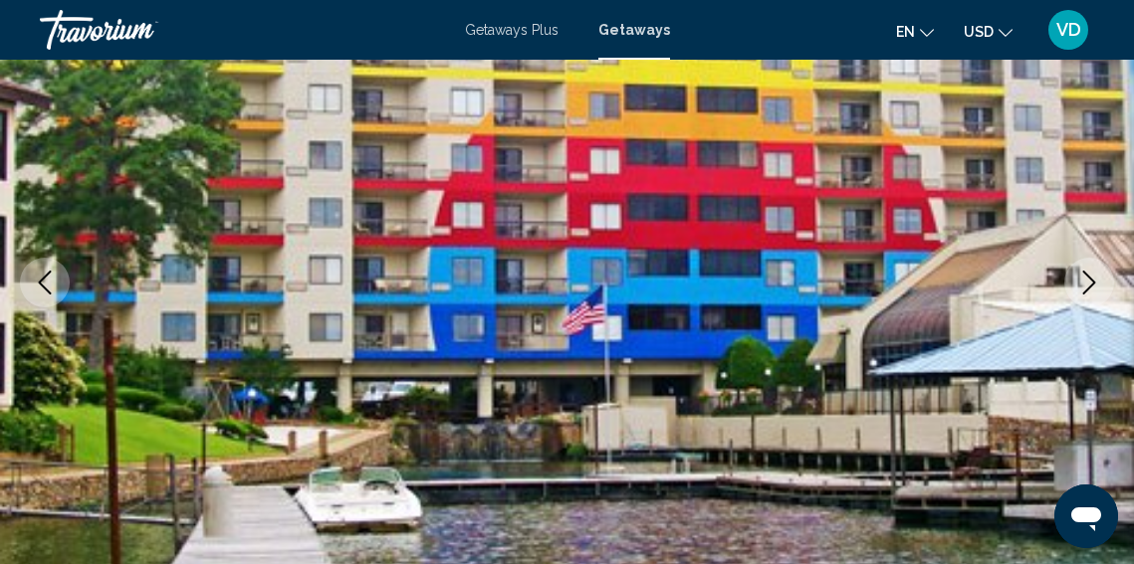
click at [1085, 286] on icon "Next image" at bounding box center [1089, 283] width 24 height 24
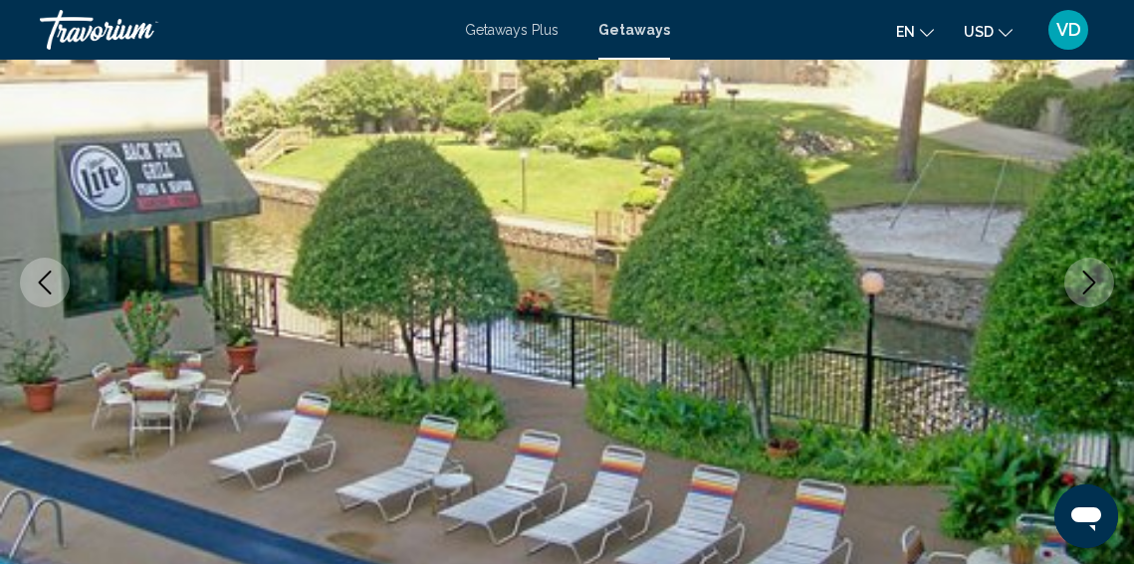
click at [1085, 287] on icon "Next image" at bounding box center [1089, 283] width 24 height 24
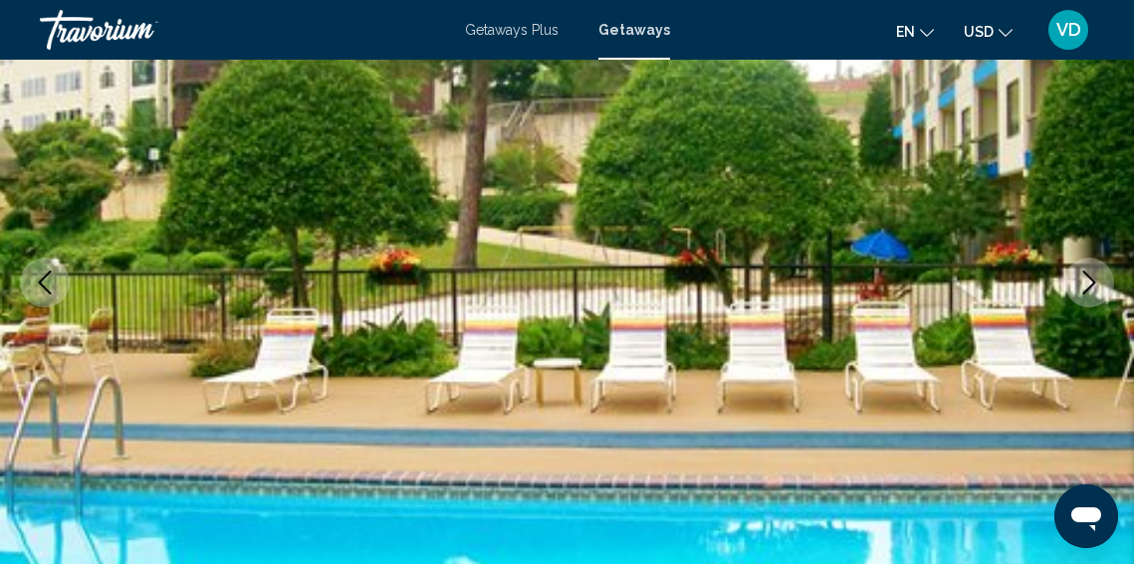
click at [1085, 287] on icon "Next image" at bounding box center [1089, 283] width 24 height 24
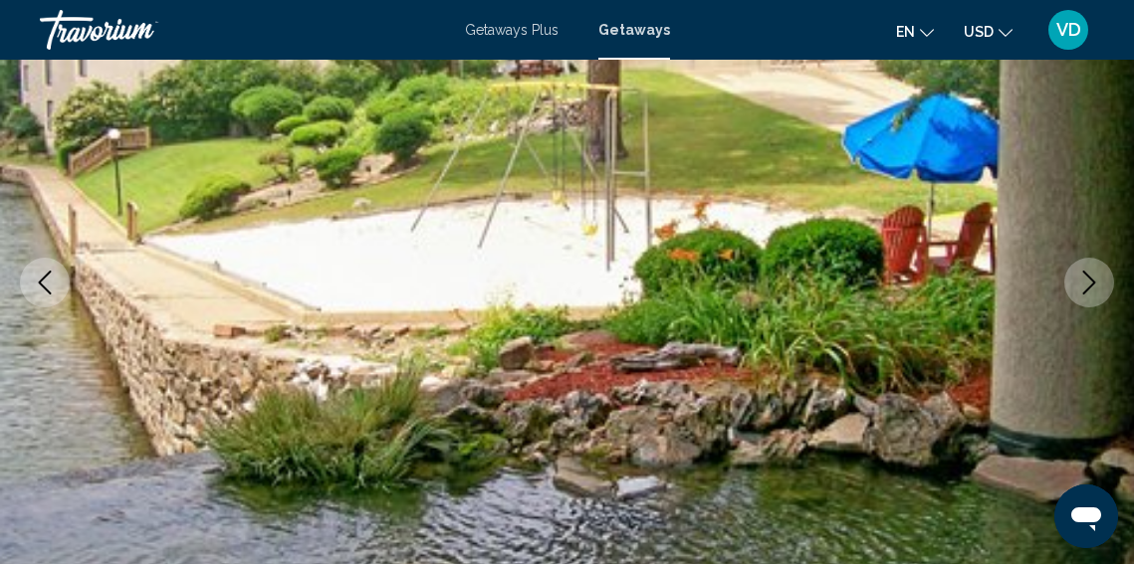
click at [1085, 287] on icon "Next image" at bounding box center [1089, 283] width 24 height 24
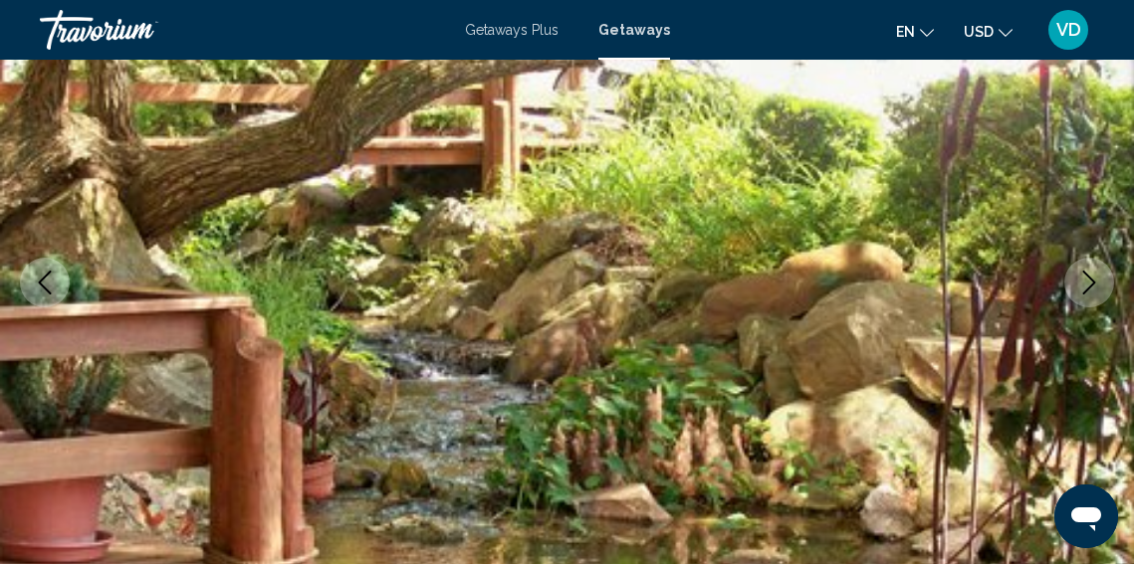
click at [1085, 288] on icon "Next image" at bounding box center [1089, 283] width 24 height 24
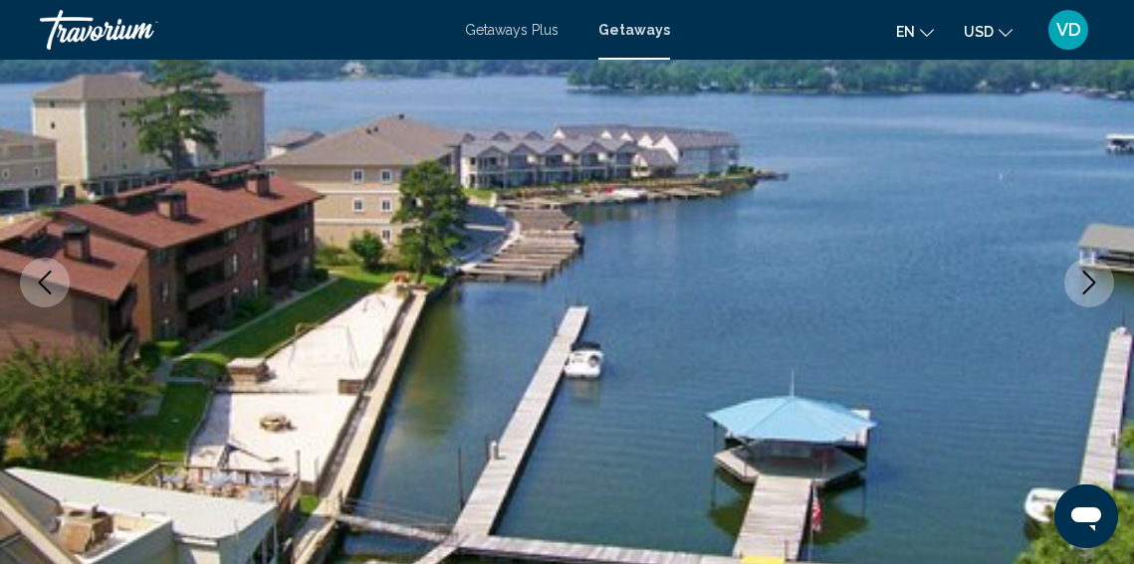
click at [1085, 288] on icon "Next image" at bounding box center [1089, 283] width 24 height 24
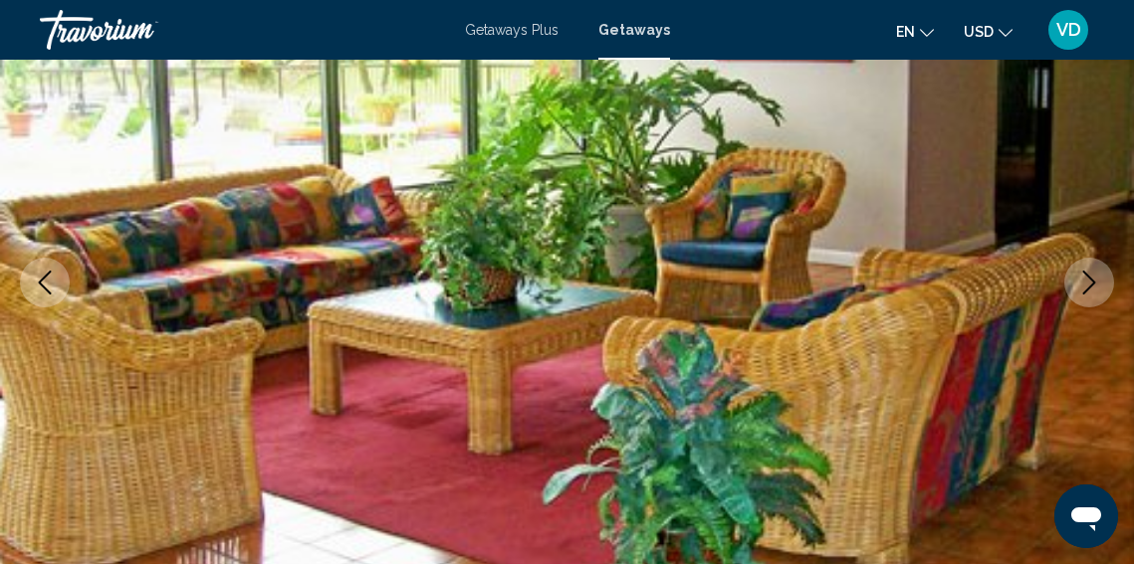
click at [1085, 288] on icon "Next image" at bounding box center [1089, 283] width 24 height 24
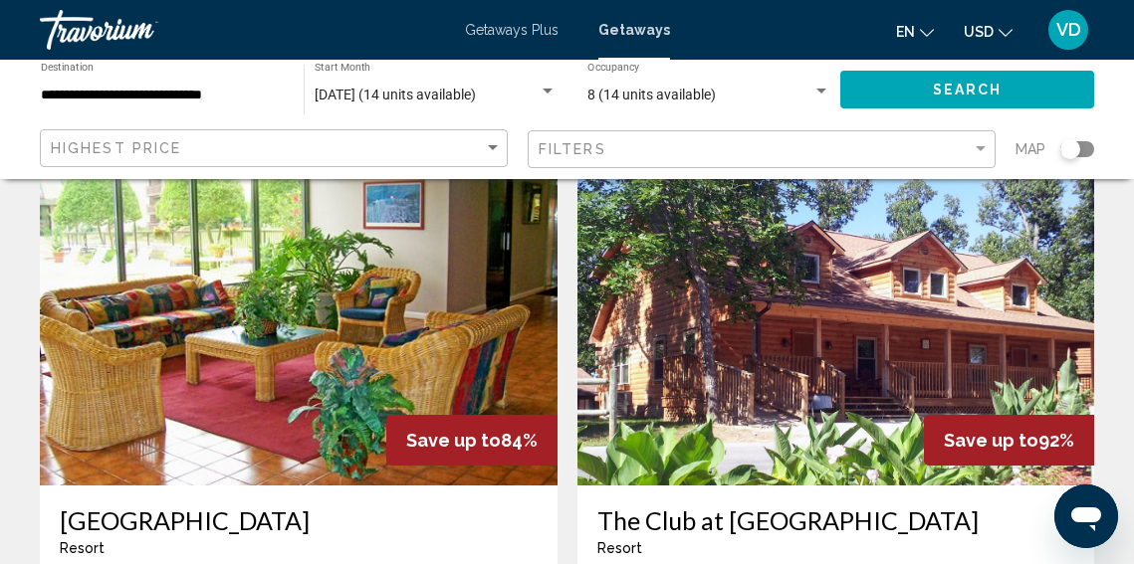
scroll to position [96, 0]
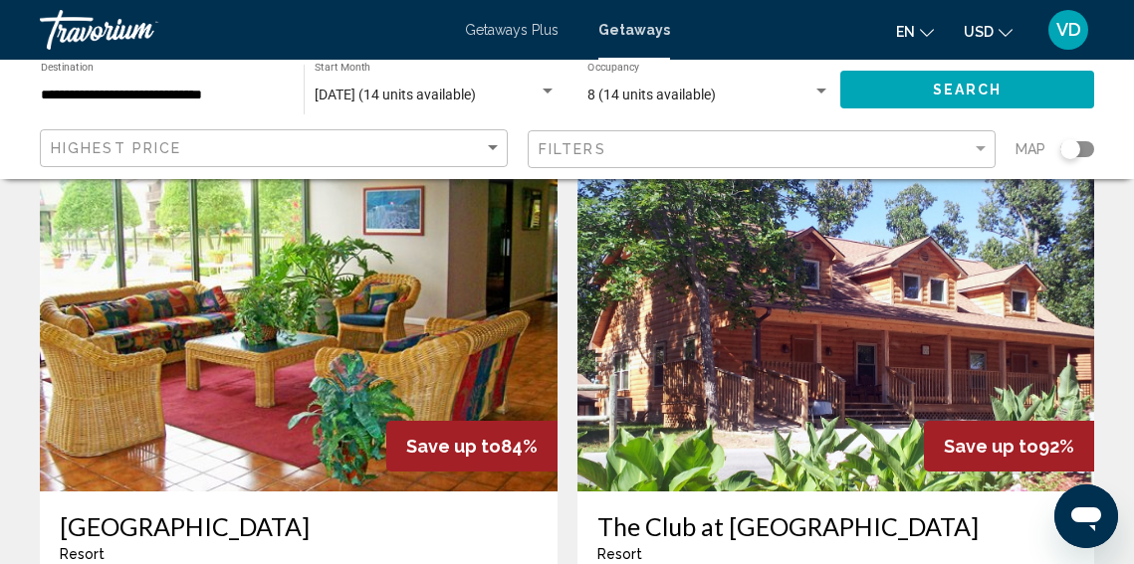
click at [781, 351] on img "Main content" at bounding box center [836, 332] width 518 height 319
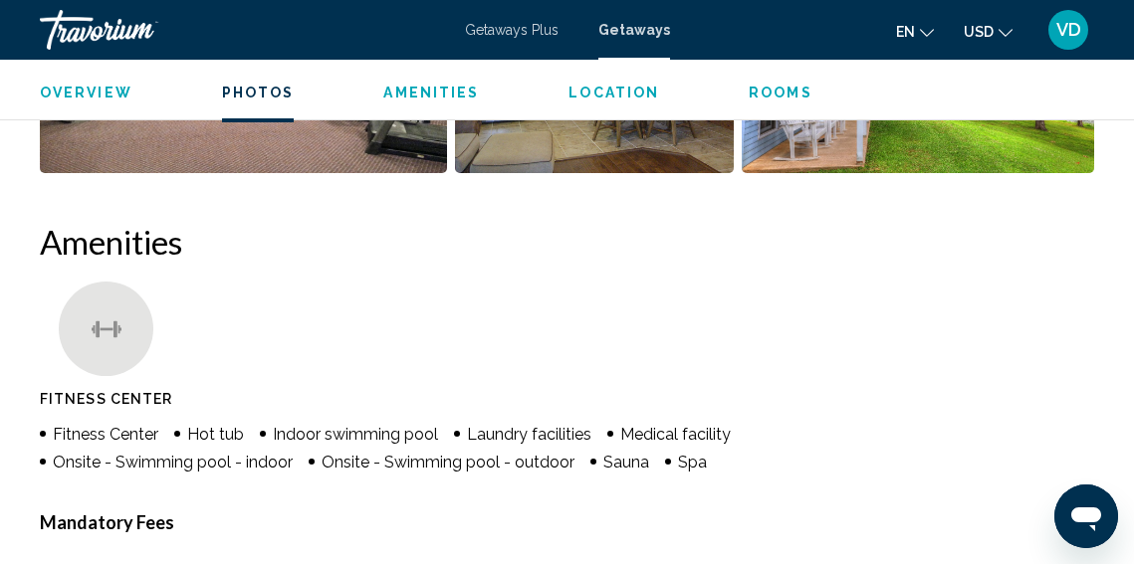
scroll to position [1732, 0]
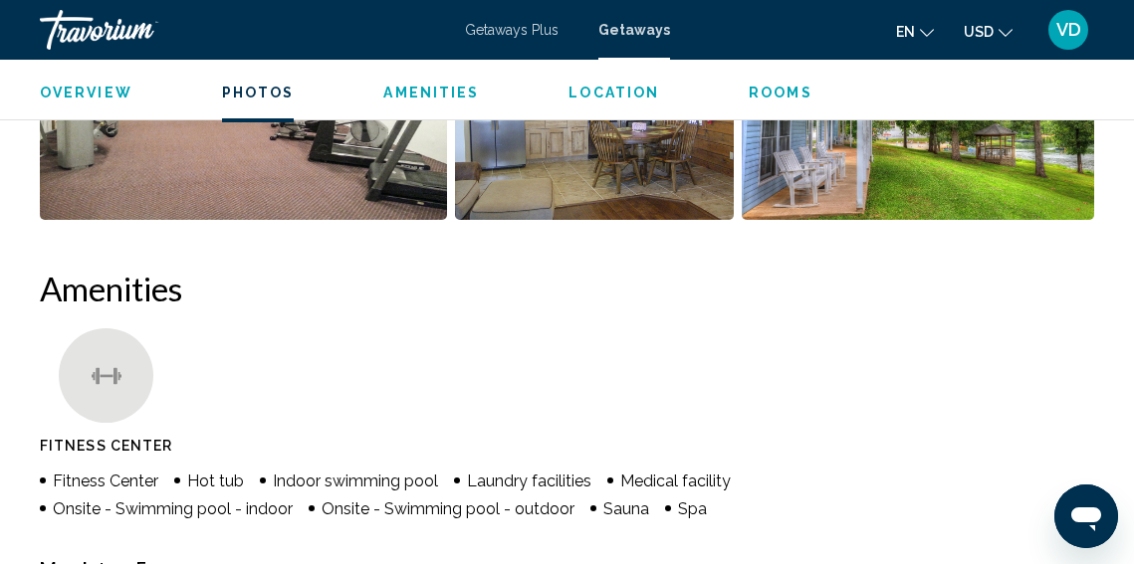
click at [765, 89] on span "Rooms" at bounding box center [781, 93] width 64 height 16
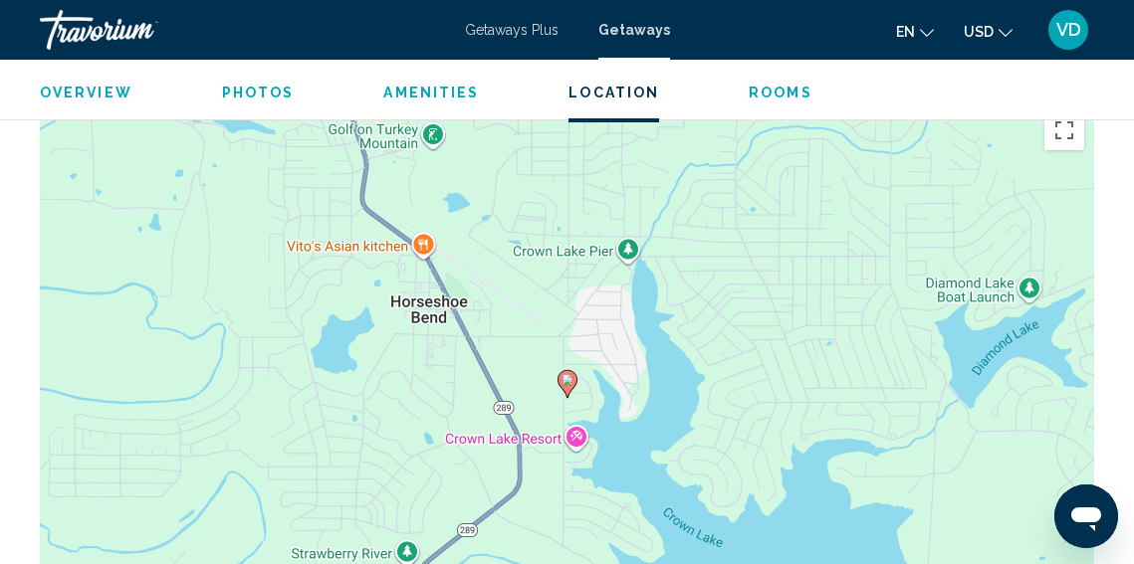
scroll to position [3337, 0]
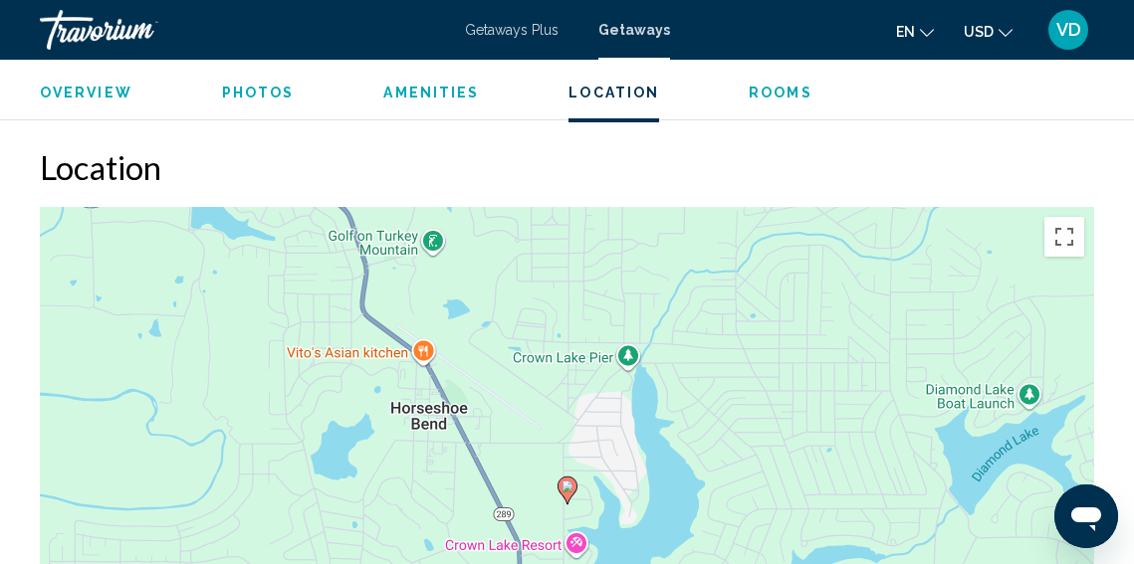
click at [240, 91] on span "Photos" at bounding box center [258, 93] width 73 height 16
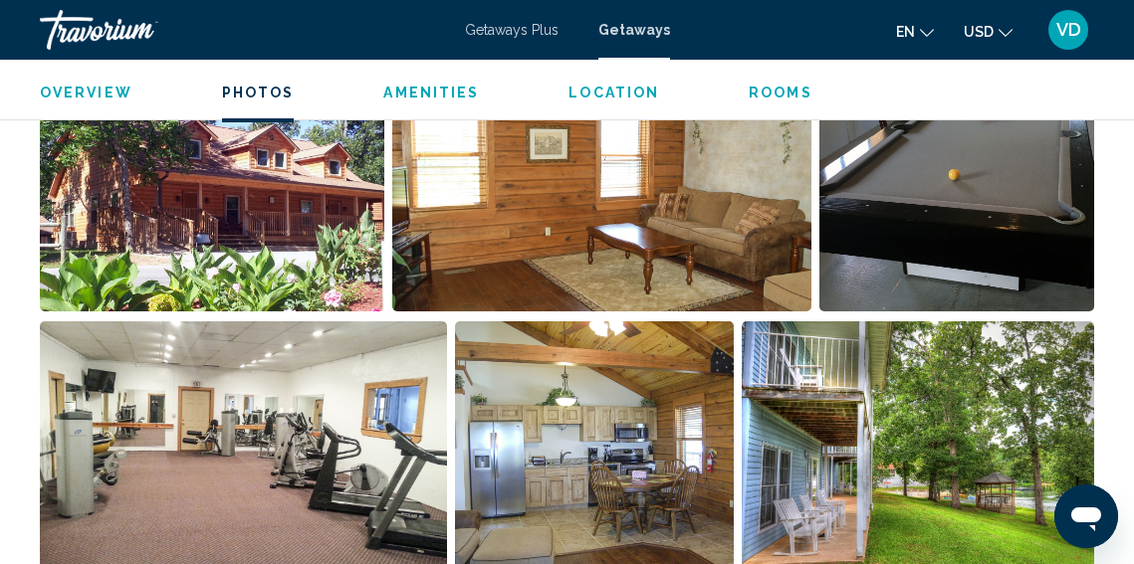
scroll to position [1268, 0]
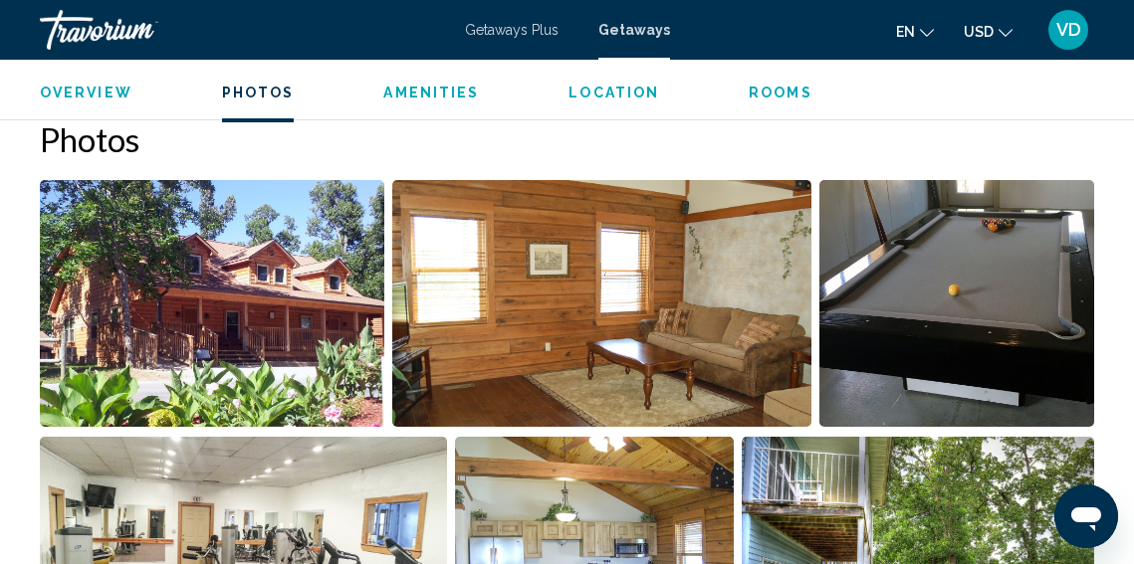
click at [281, 277] on img "Open full-screen image slider" at bounding box center [212, 303] width 344 height 247
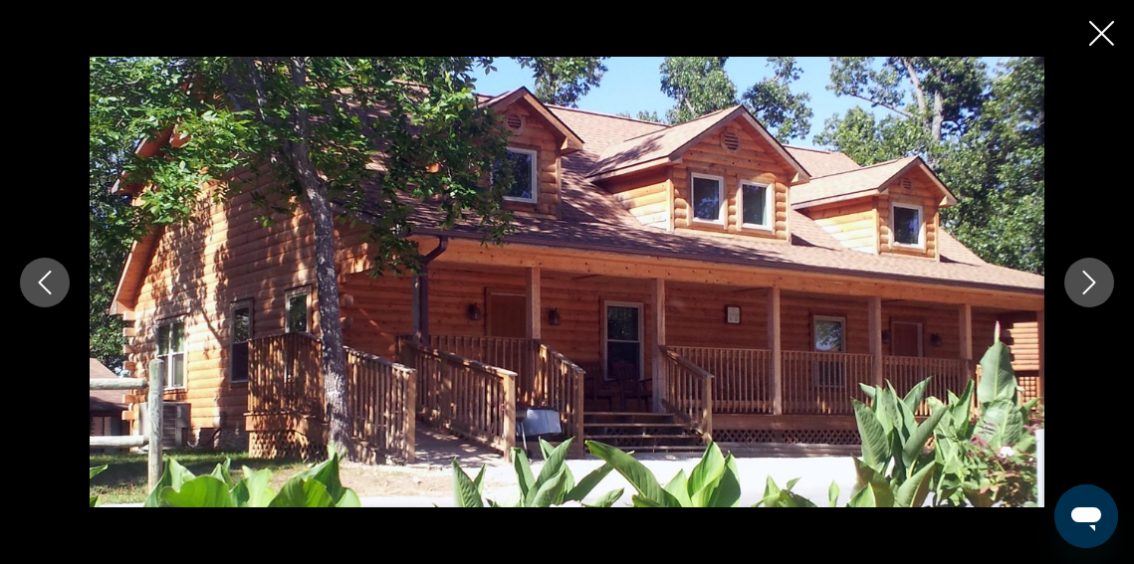
click at [1091, 281] on icon "Next image" at bounding box center [1089, 283] width 24 height 24
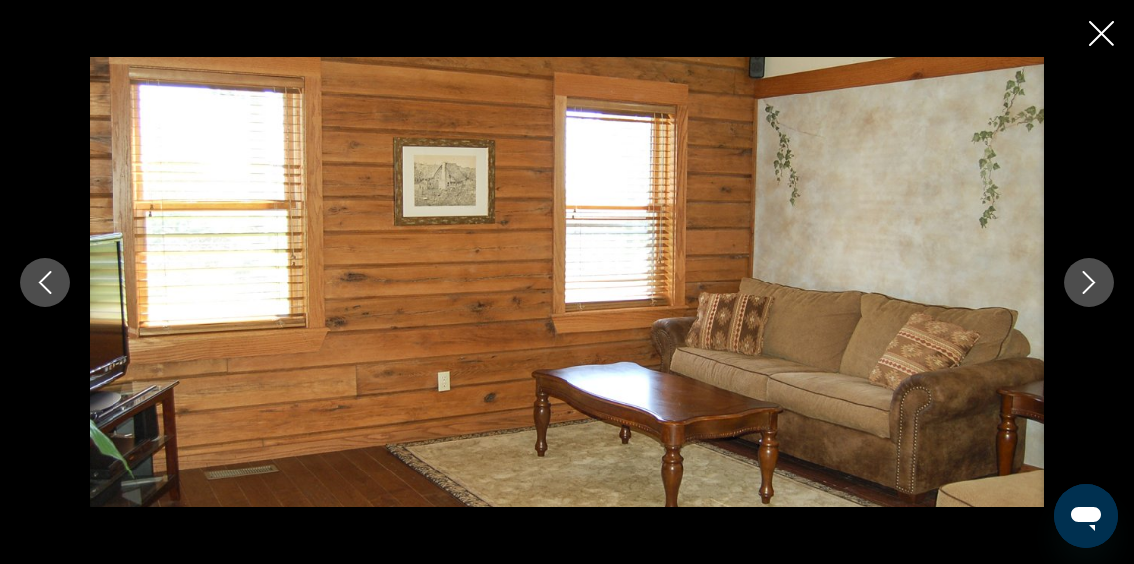
click at [1091, 281] on icon "Next image" at bounding box center [1089, 283] width 24 height 24
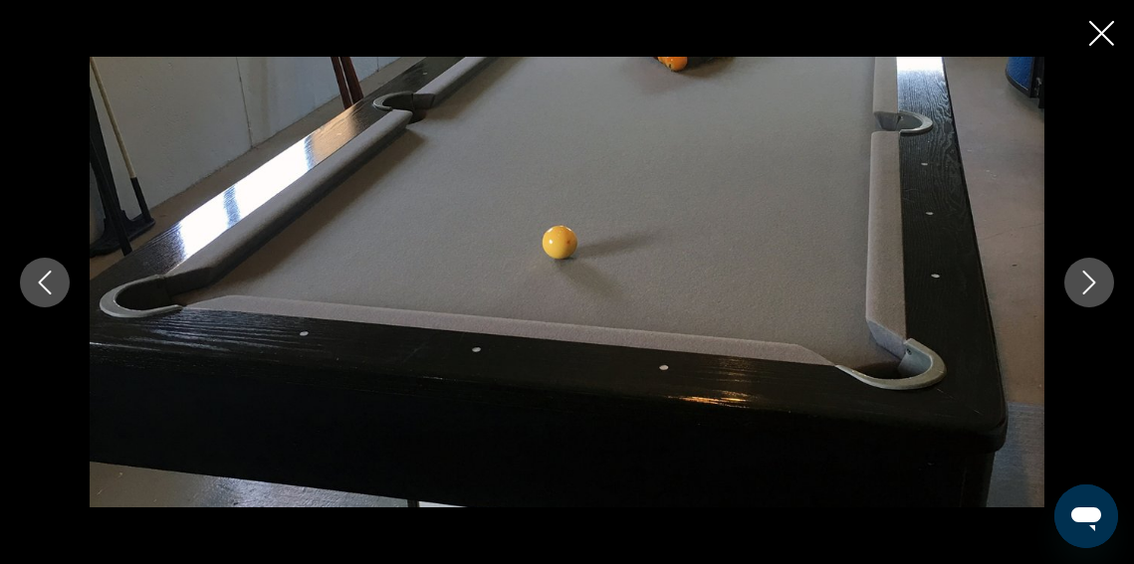
click at [1091, 282] on icon "Next image" at bounding box center [1089, 283] width 24 height 24
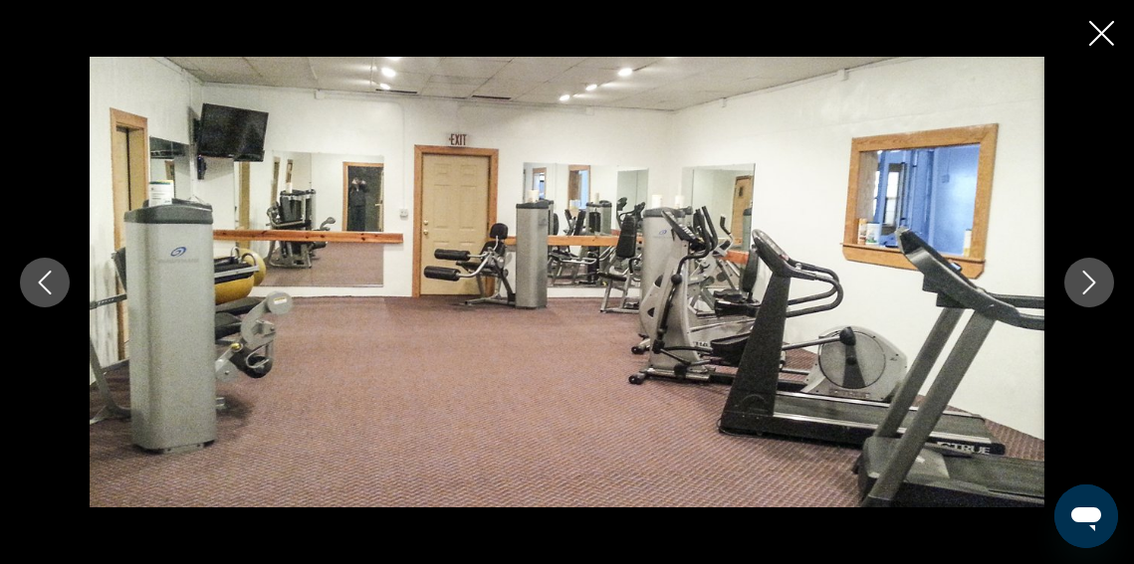
click at [1091, 282] on icon "Next image" at bounding box center [1089, 283] width 24 height 24
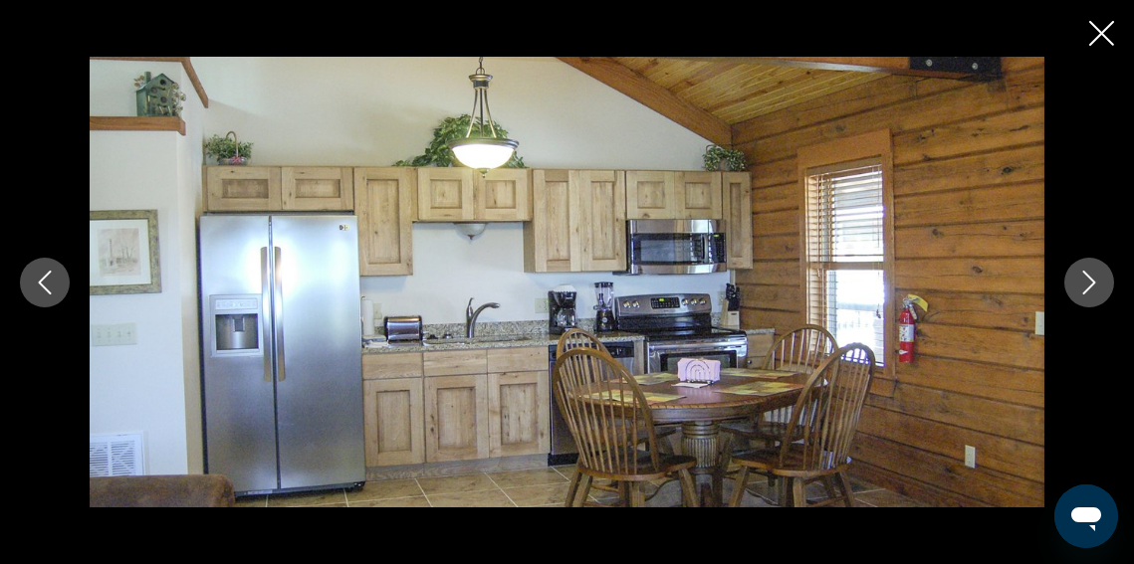
click at [1091, 282] on icon "Next image" at bounding box center [1089, 283] width 24 height 24
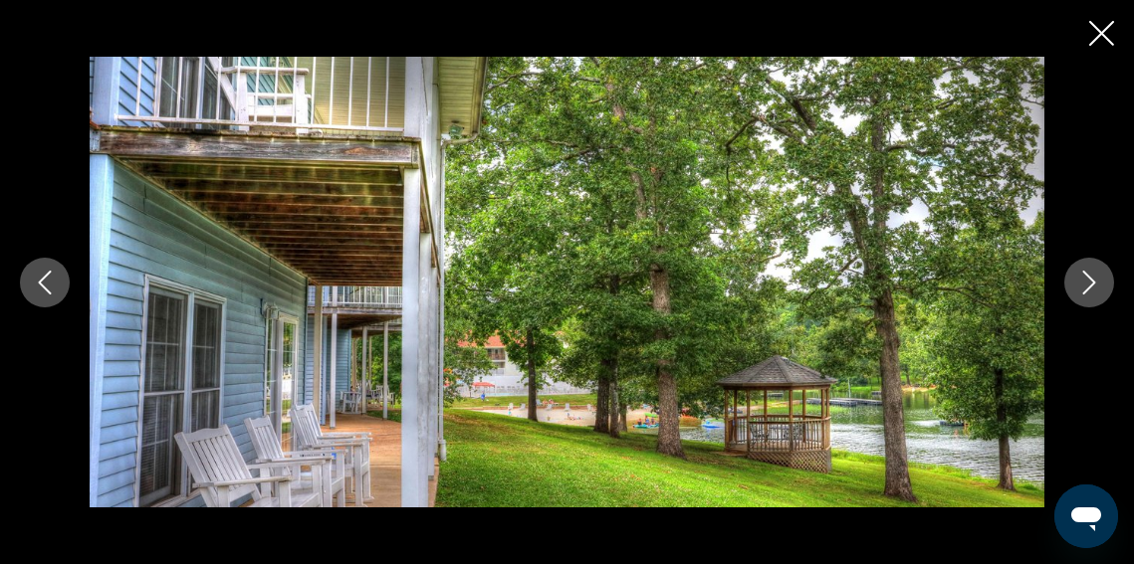
click at [1091, 282] on icon "Next image" at bounding box center [1089, 283] width 24 height 24
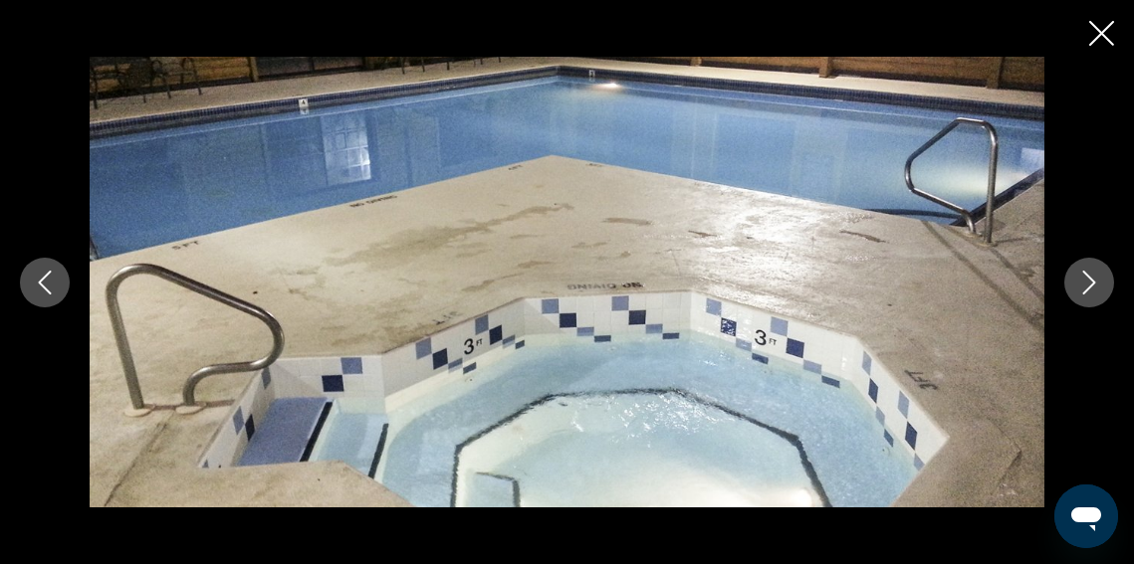
click at [1091, 282] on icon "Next image" at bounding box center [1089, 283] width 24 height 24
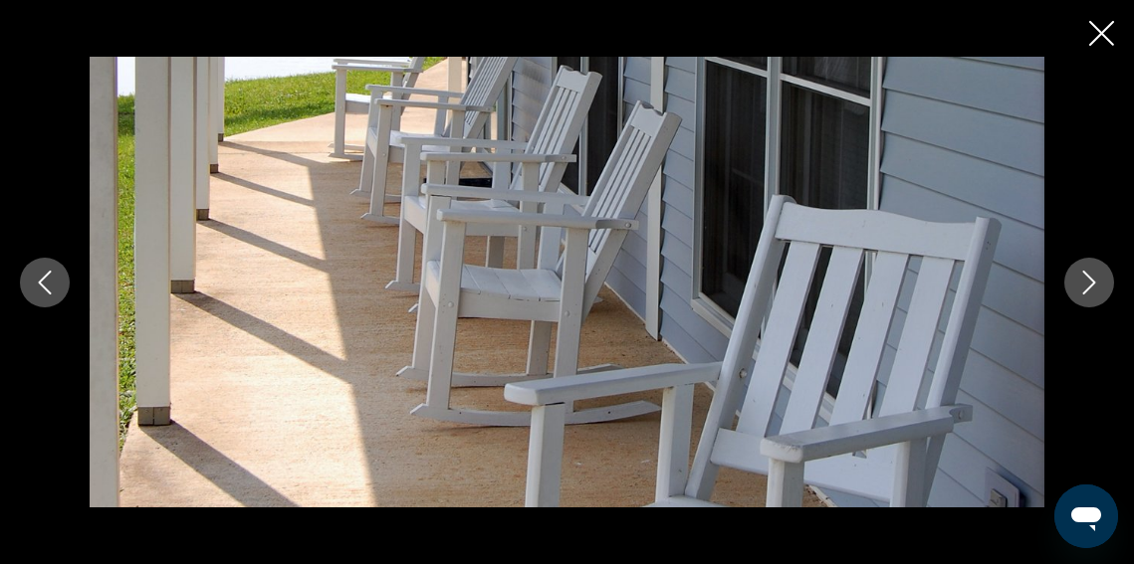
click at [1091, 282] on icon "Next image" at bounding box center [1089, 283] width 24 height 24
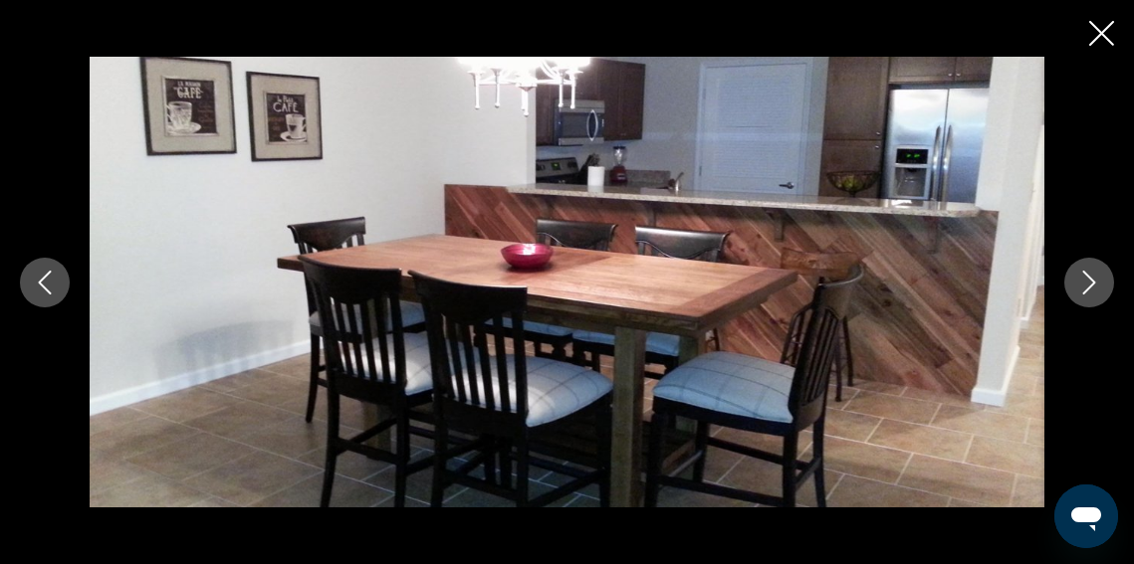
click at [1091, 282] on icon "Next image" at bounding box center [1089, 283] width 24 height 24
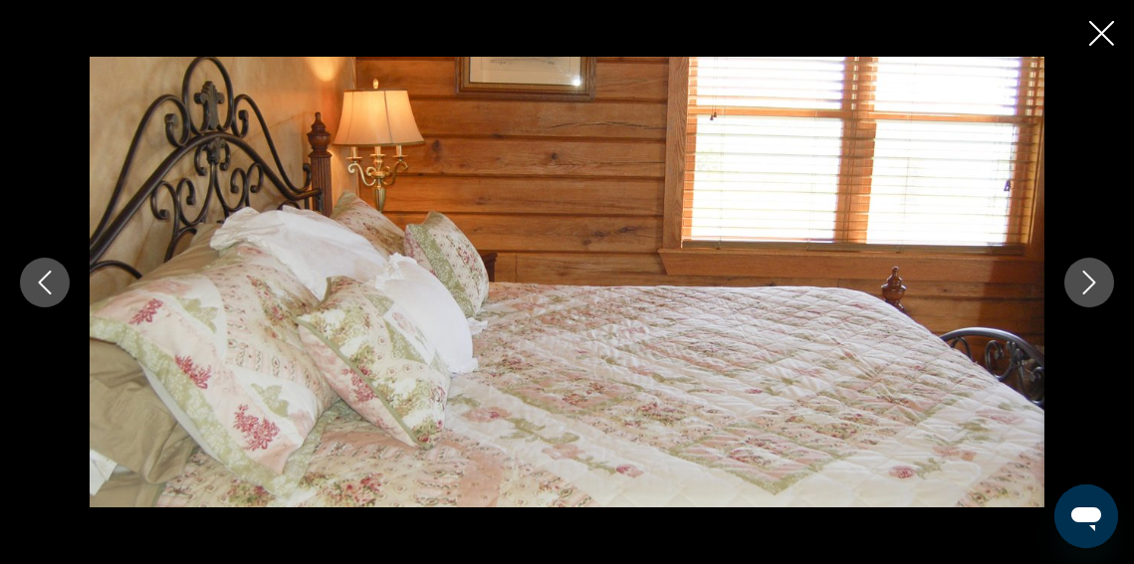
click at [1091, 282] on icon "Next image" at bounding box center [1089, 283] width 24 height 24
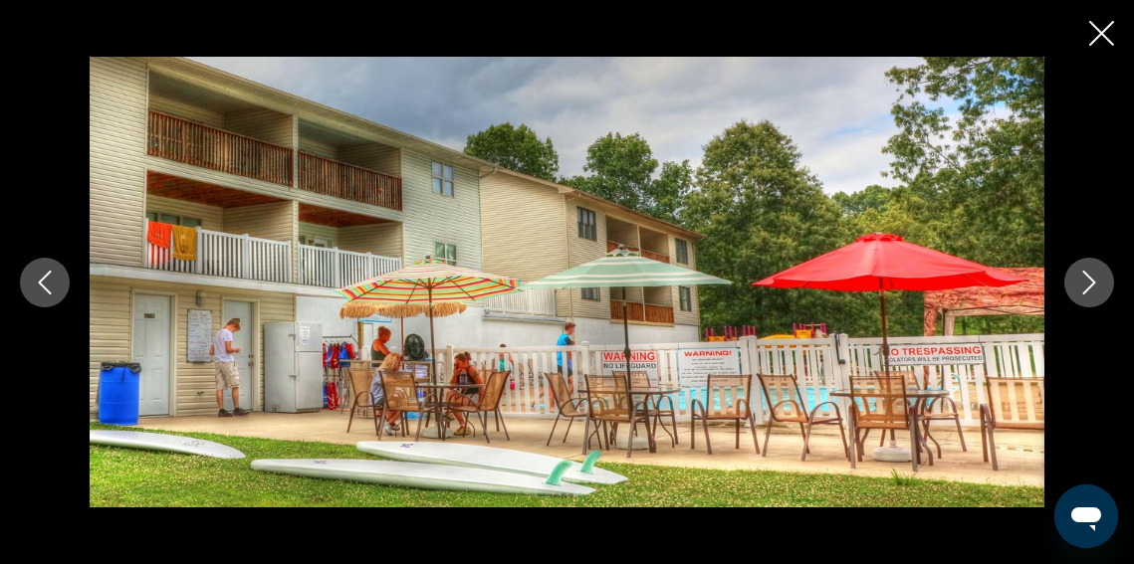
click at [1091, 282] on icon "Next image" at bounding box center [1089, 283] width 24 height 24
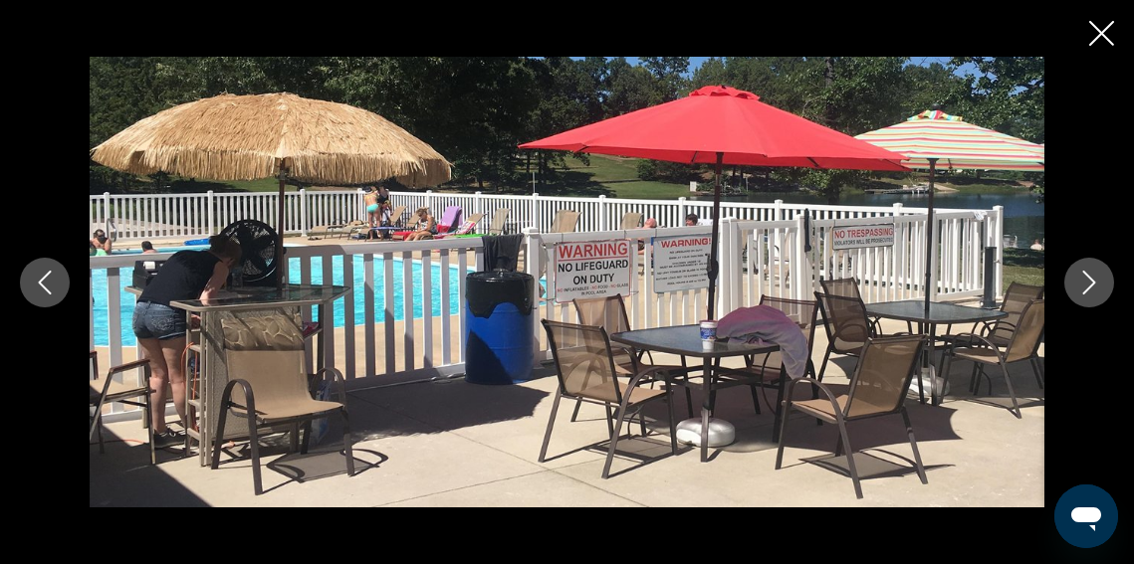
click at [1091, 282] on icon "Next image" at bounding box center [1089, 283] width 24 height 24
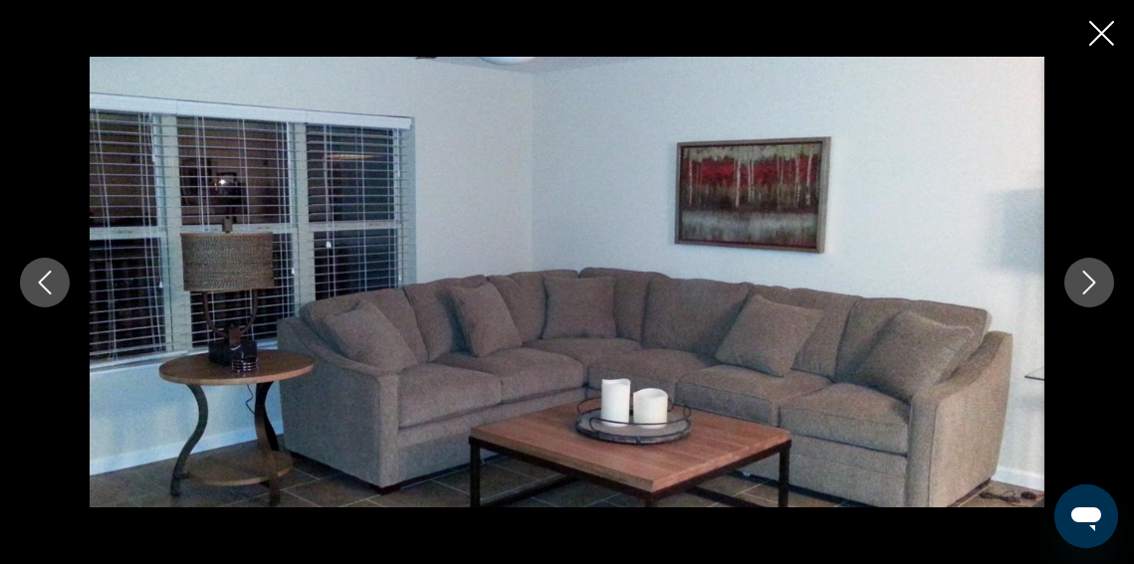
click at [1091, 282] on icon "Next image" at bounding box center [1089, 283] width 24 height 24
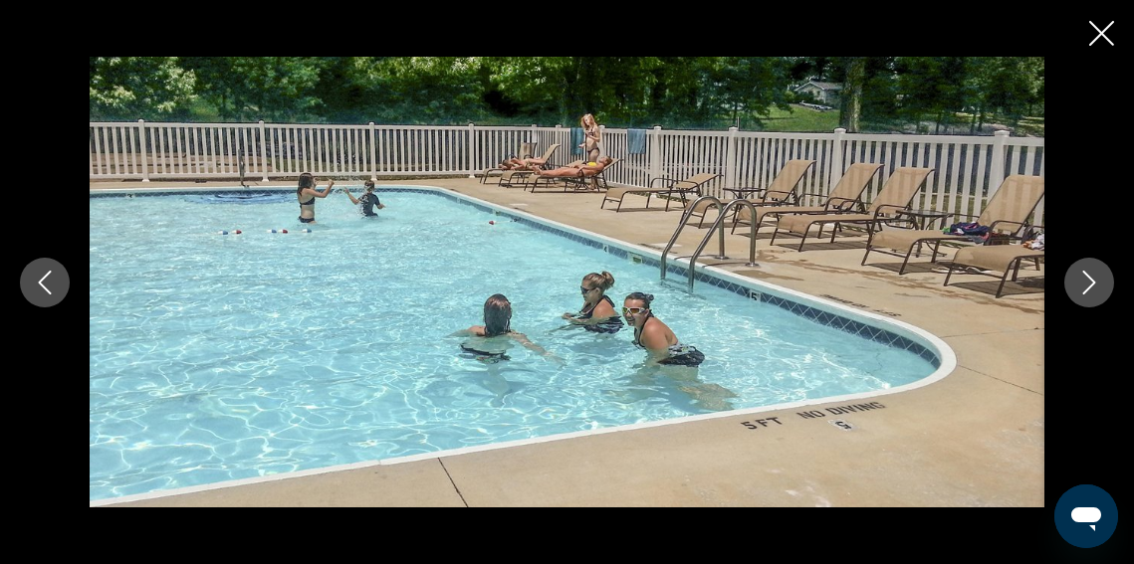
click at [1091, 282] on icon "Next image" at bounding box center [1089, 283] width 24 height 24
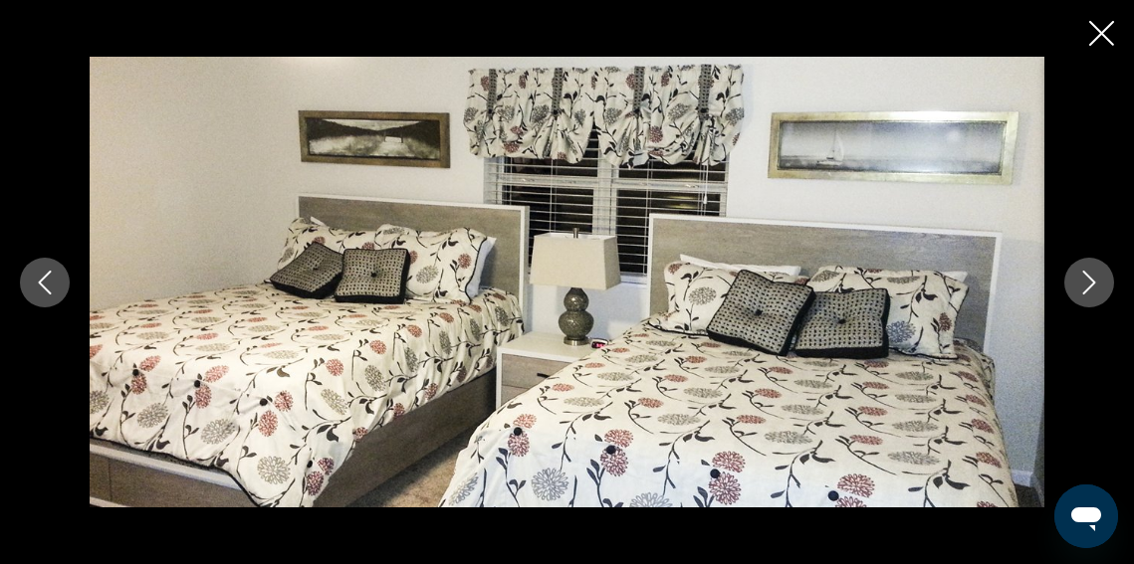
click at [1091, 282] on icon "Next image" at bounding box center [1089, 283] width 24 height 24
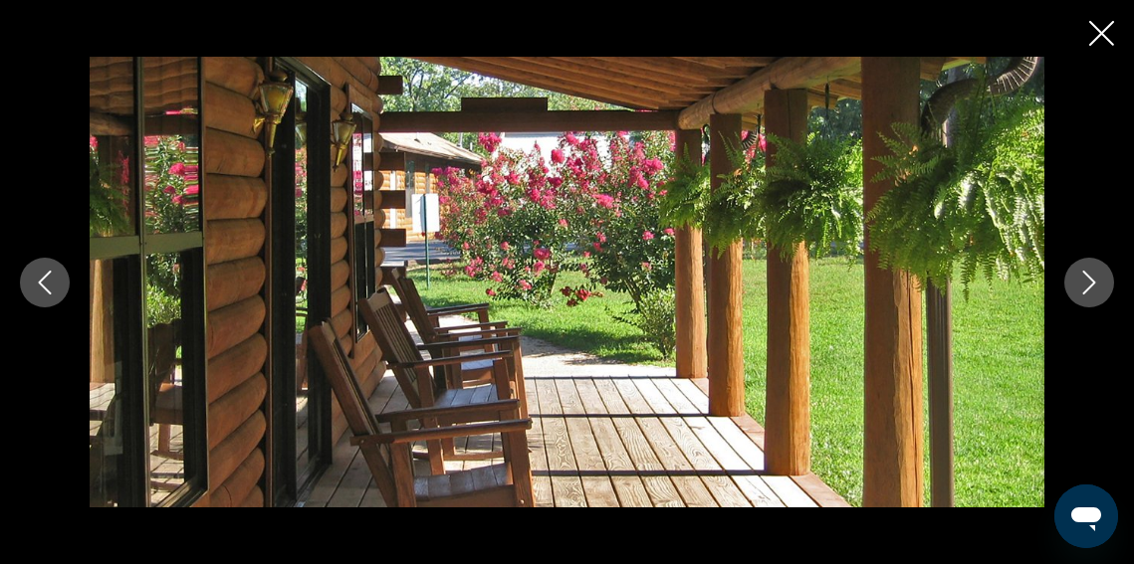
click at [1091, 282] on icon "Next image" at bounding box center [1089, 283] width 24 height 24
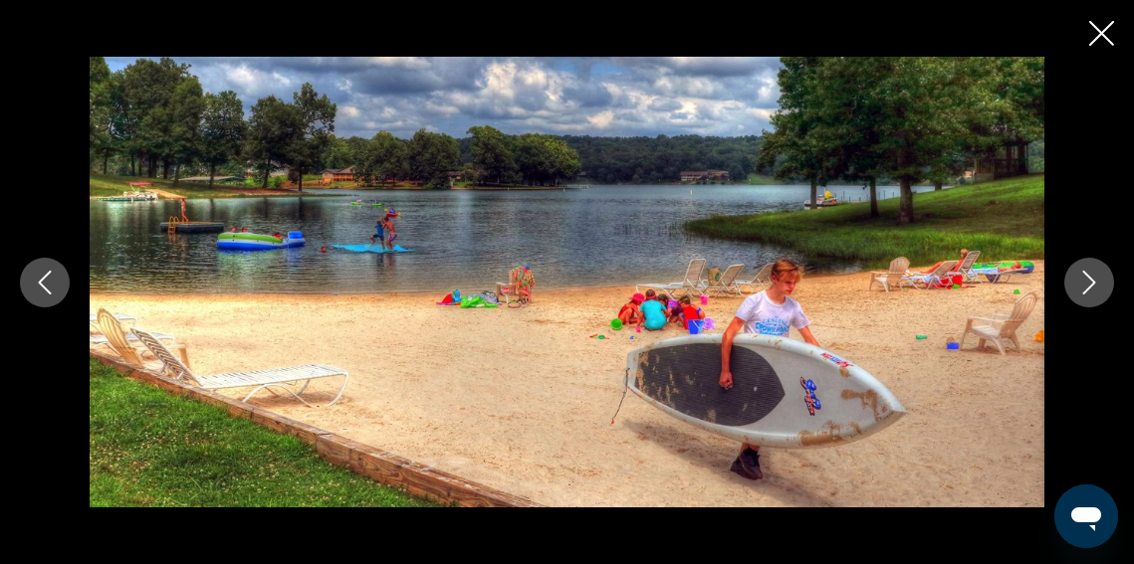
click at [1091, 282] on icon "Next image" at bounding box center [1089, 283] width 24 height 24
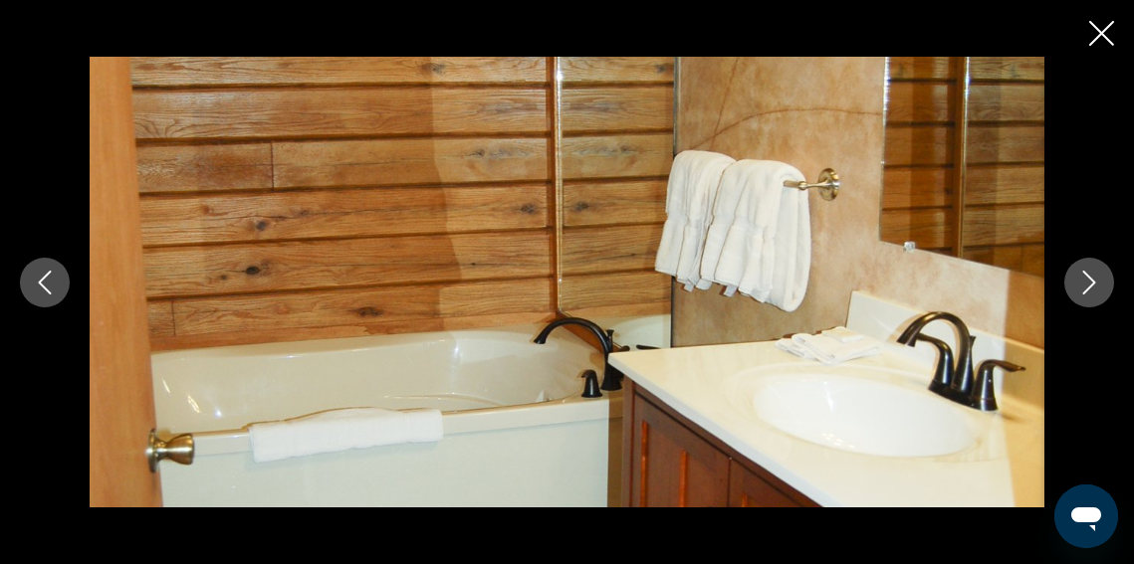
click at [1091, 282] on icon "Next image" at bounding box center [1089, 283] width 24 height 24
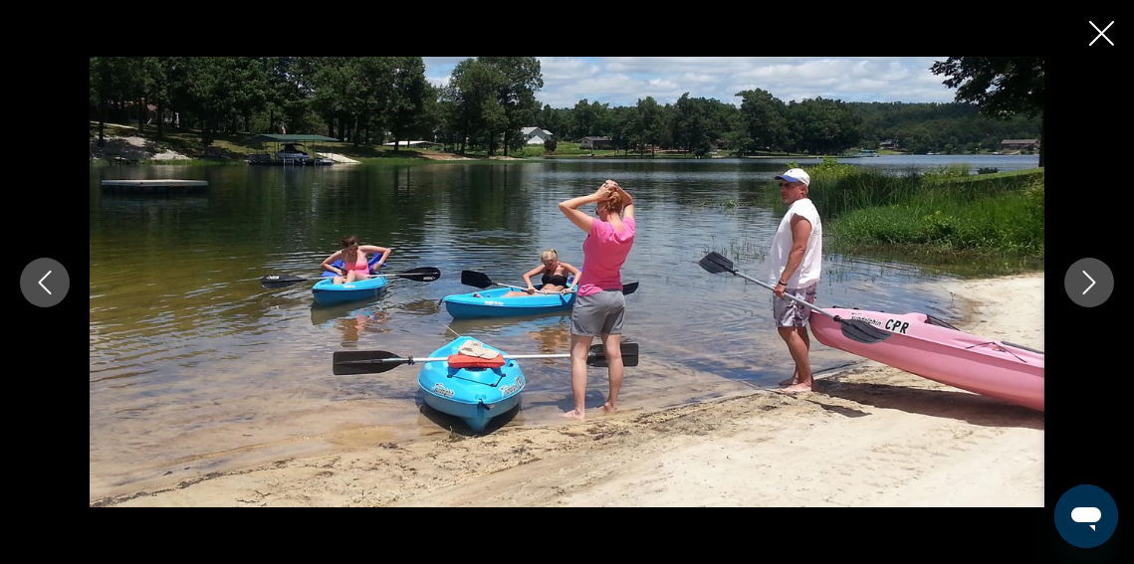
click at [1091, 282] on icon "Next image" at bounding box center [1089, 283] width 24 height 24
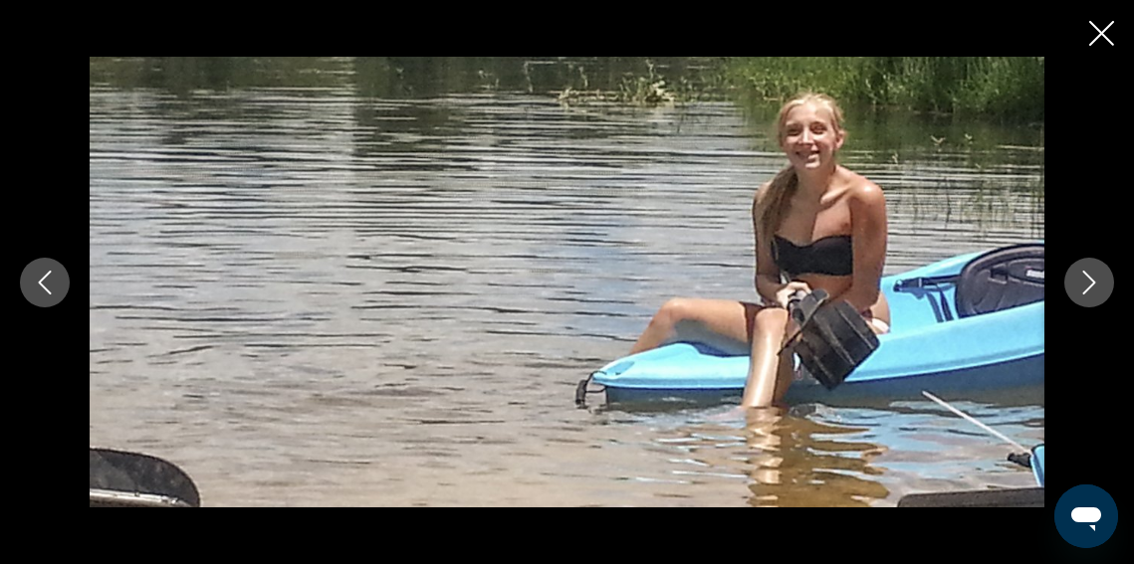
click at [1091, 282] on icon "Next image" at bounding box center [1089, 283] width 24 height 24
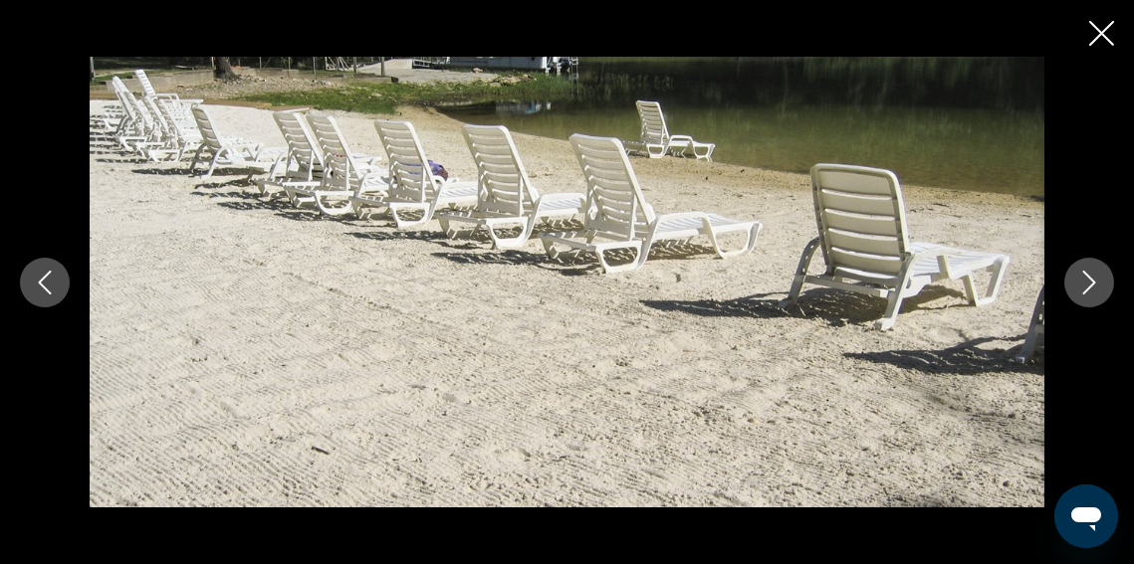
click at [1091, 282] on icon "Next image" at bounding box center [1089, 283] width 24 height 24
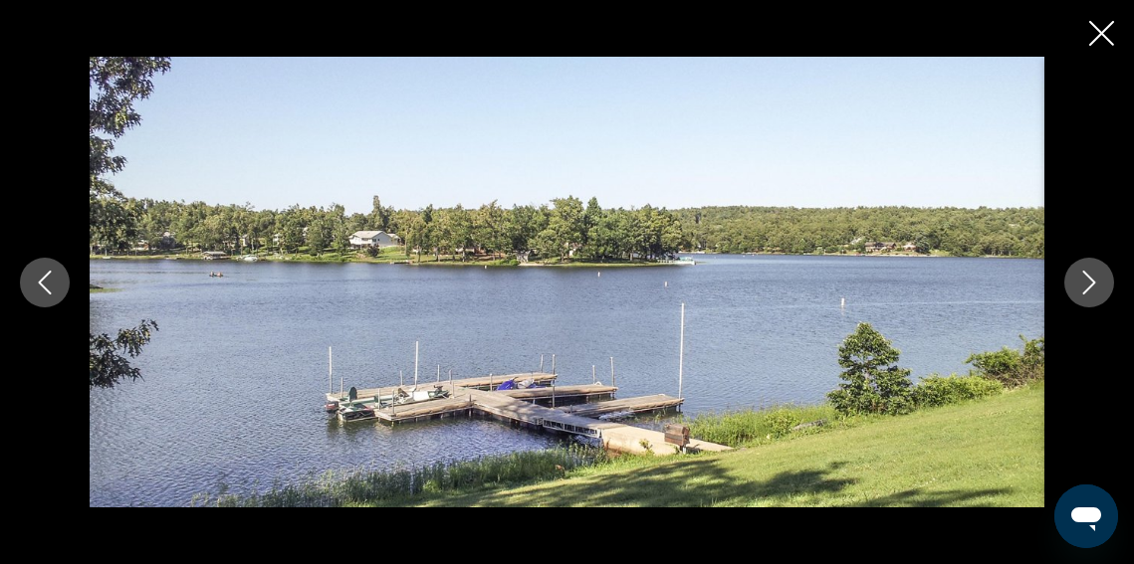
click at [1091, 282] on icon "Next image" at bounding box center [1089, 283] width 24 height 24
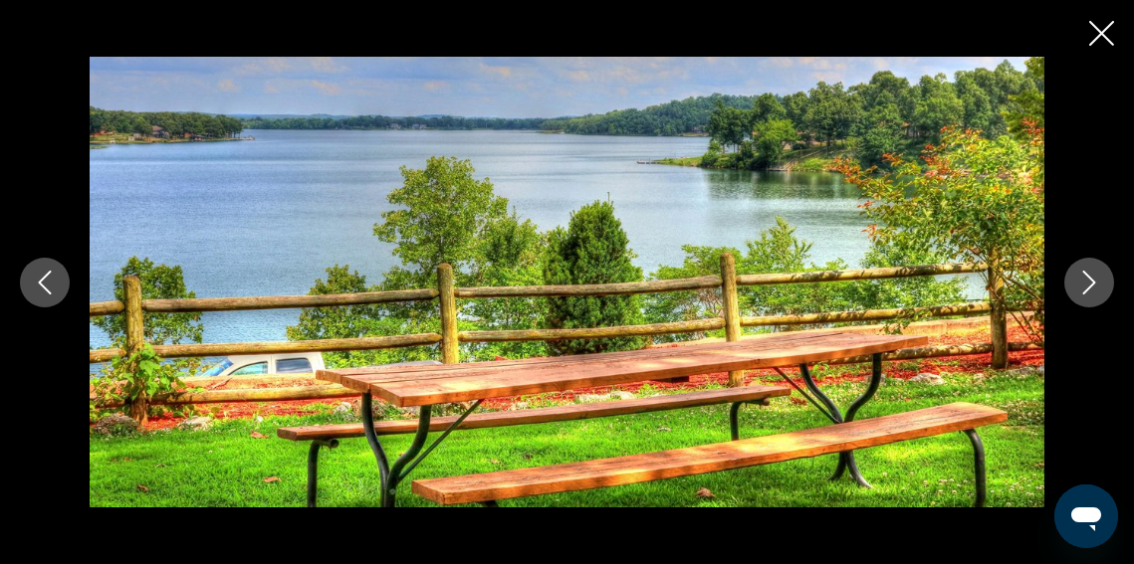
click at [1091, 282] on icon "Next image" at bounding box center [1089, 283] width 24 height 24
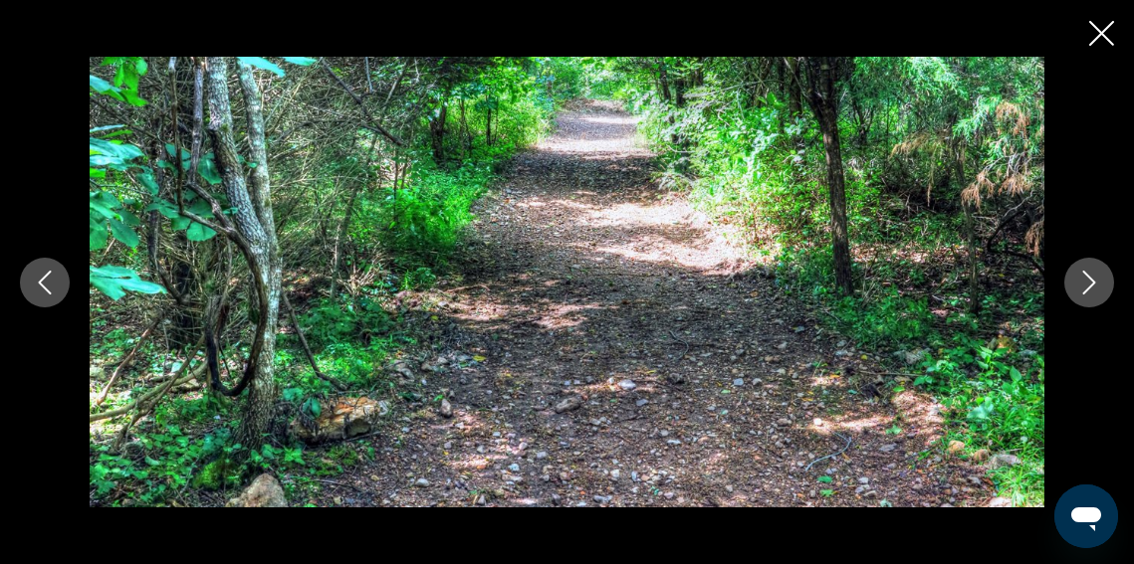
click at [1091, 282] on icon "Next image" at bounding box center [1089, 283] width 24 height 24
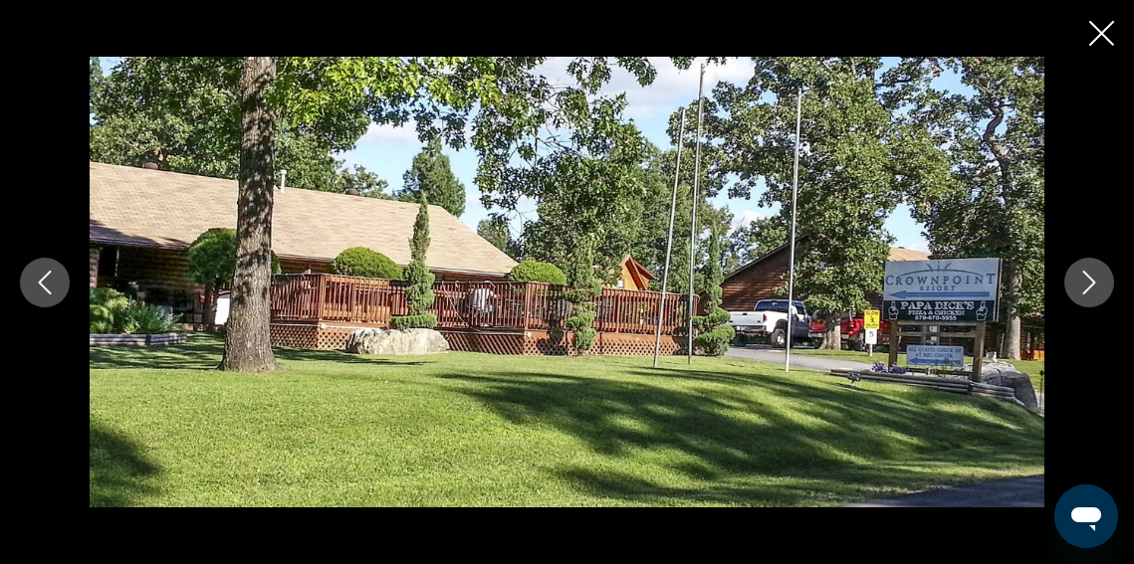
click at [1091, 282] on icon "Next image" at bounding box center [1089, 283] width 24 height 24
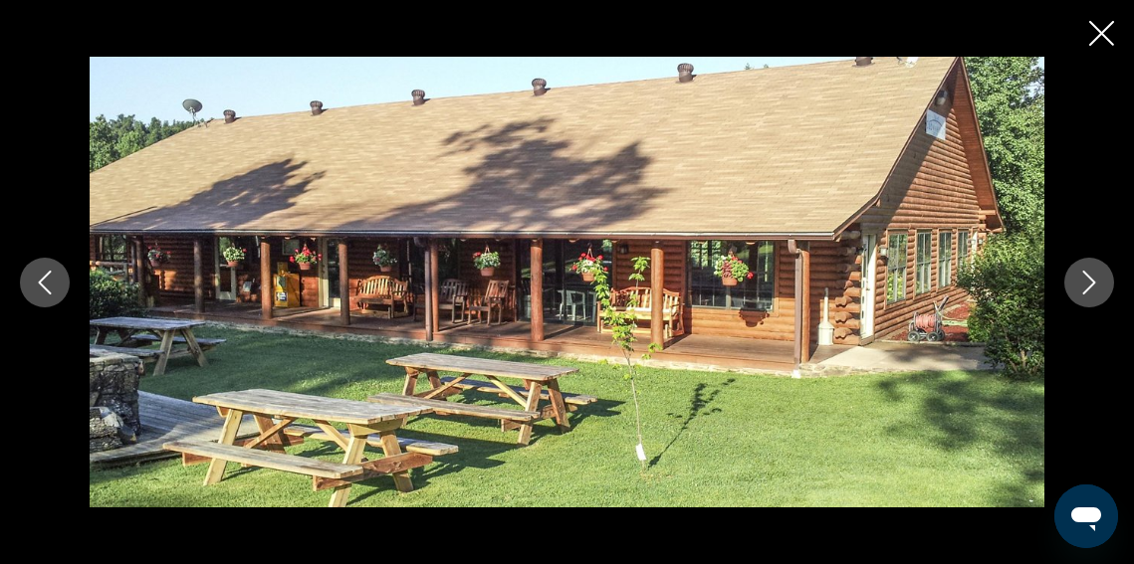
click at [1091, 282] on icon "Next image" at bounding box center [1089, 283] width 24 height 24
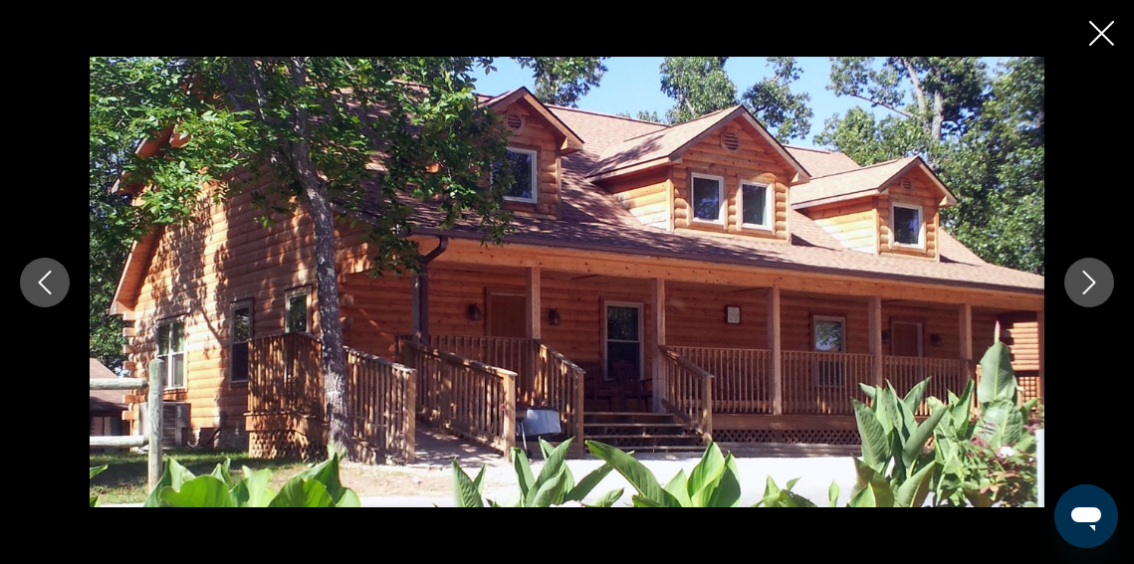
click at [1104, 35] on icon "Close slideshow" at bounding box center [1101, 33] width 25 height 25
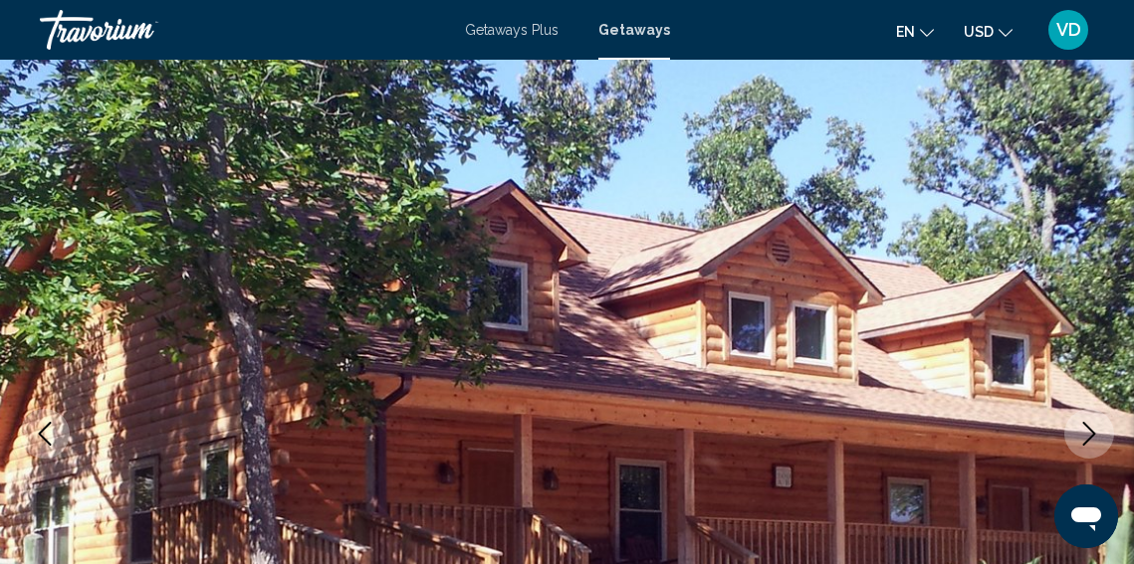
scroll to position [101, 0]
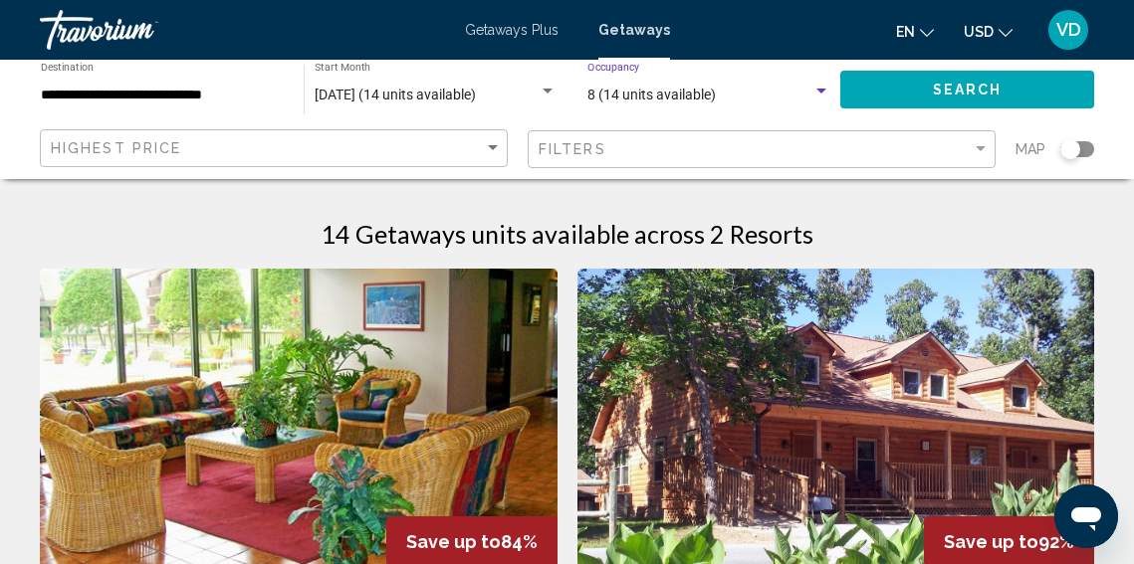
click at [823, 87] on div "Search widget" at bounding box center [821, 92] width 18 height 16
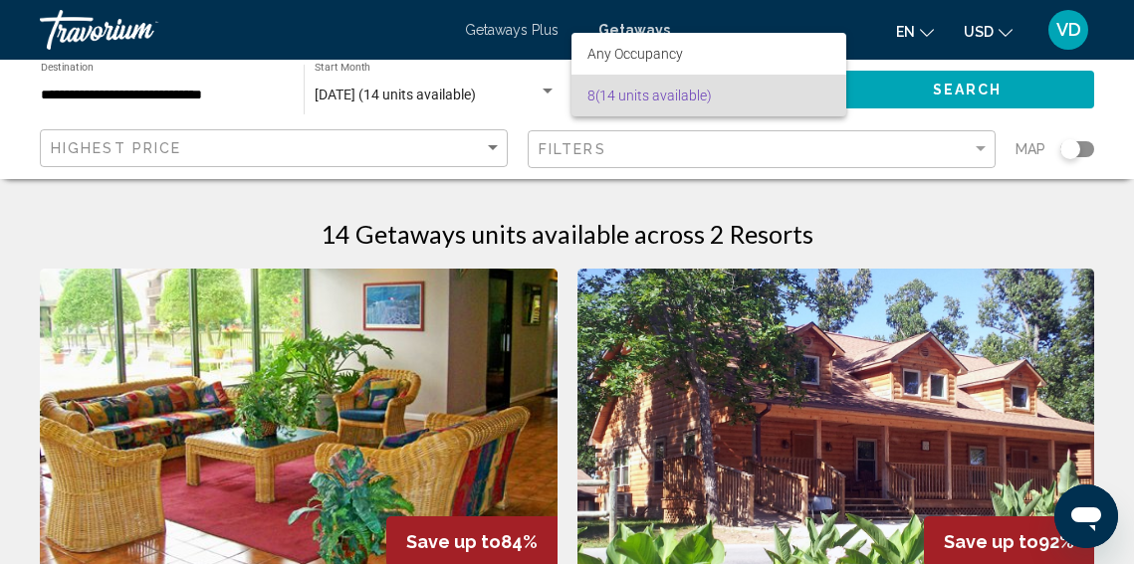
click at [753, 202] on div at bounding box center [567, 282] width 1134 height 564
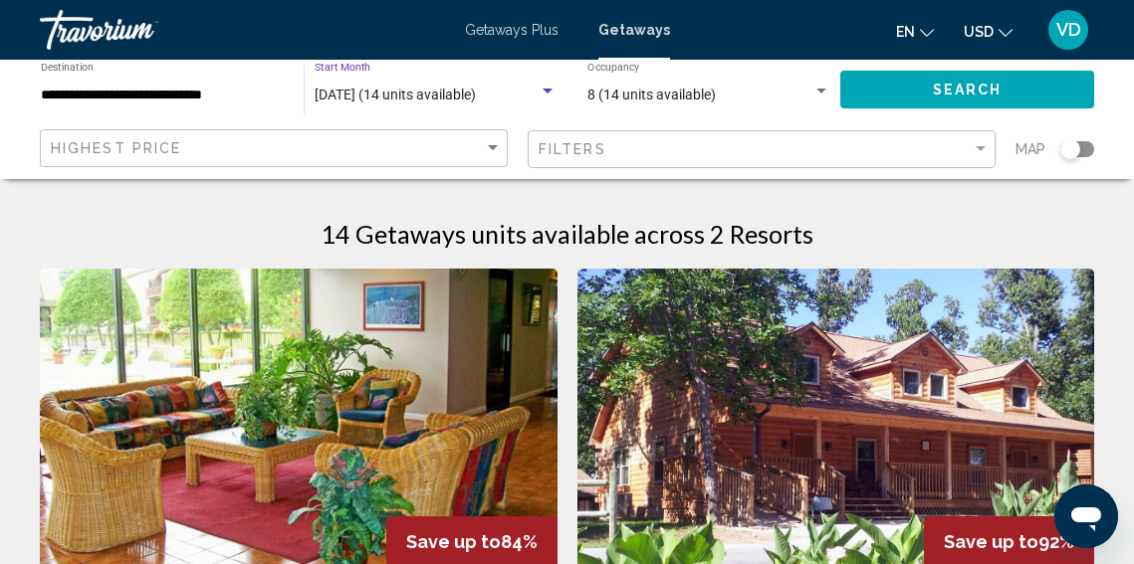
click at [549, 88] on div "Search widget" at bounding box center [548, 92] width 18 height 16
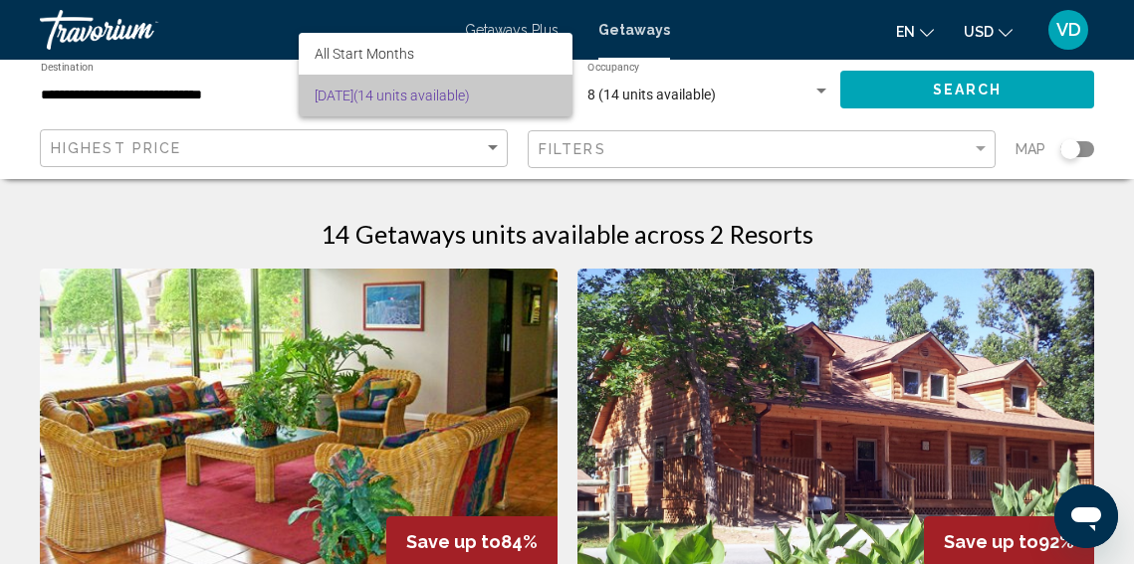
click at [441, 86] on span "[DATE] (14 units available)" at bounding box center [436, 96] width 242 height 42
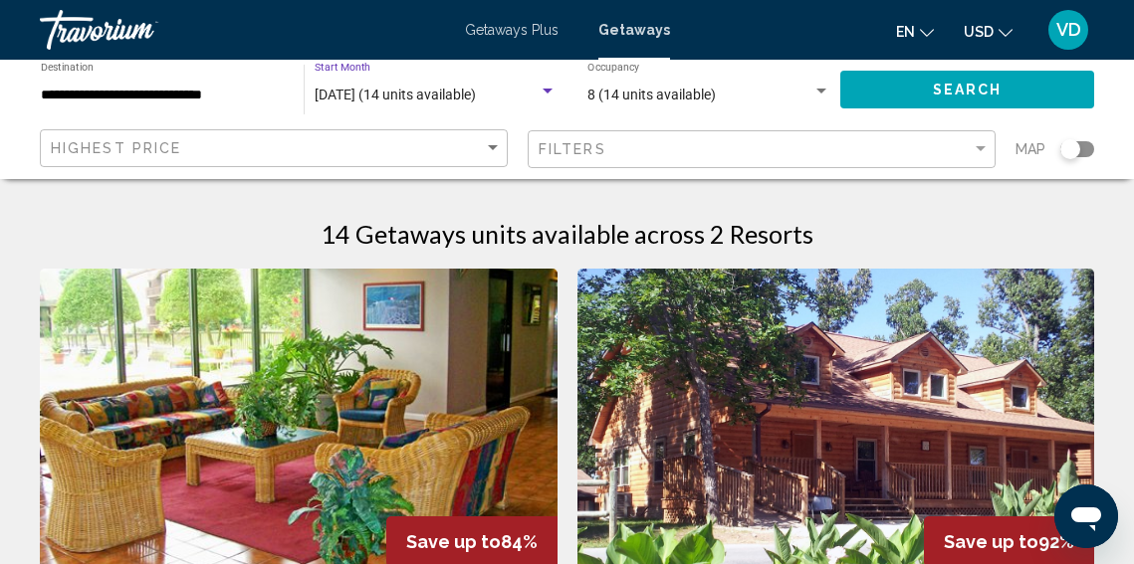
click at [396, 94] on span "[DATE] (14 units available)" at bounding box center [395, 95] width 161 height 16
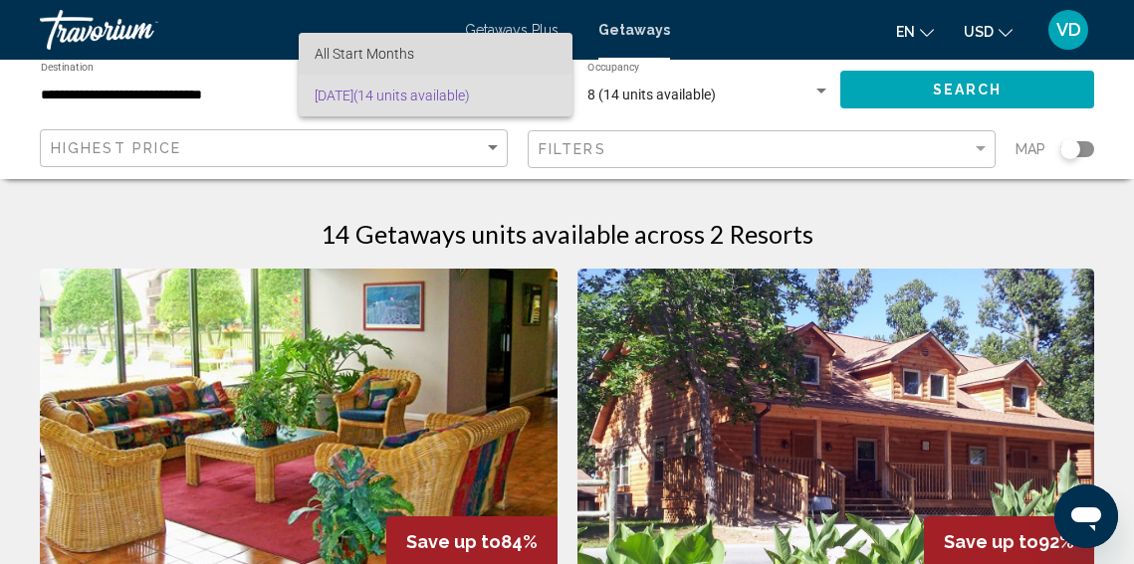
click at [362, 50] on span "All Start Months" at bounding box center [365, 54] width 100 height 16
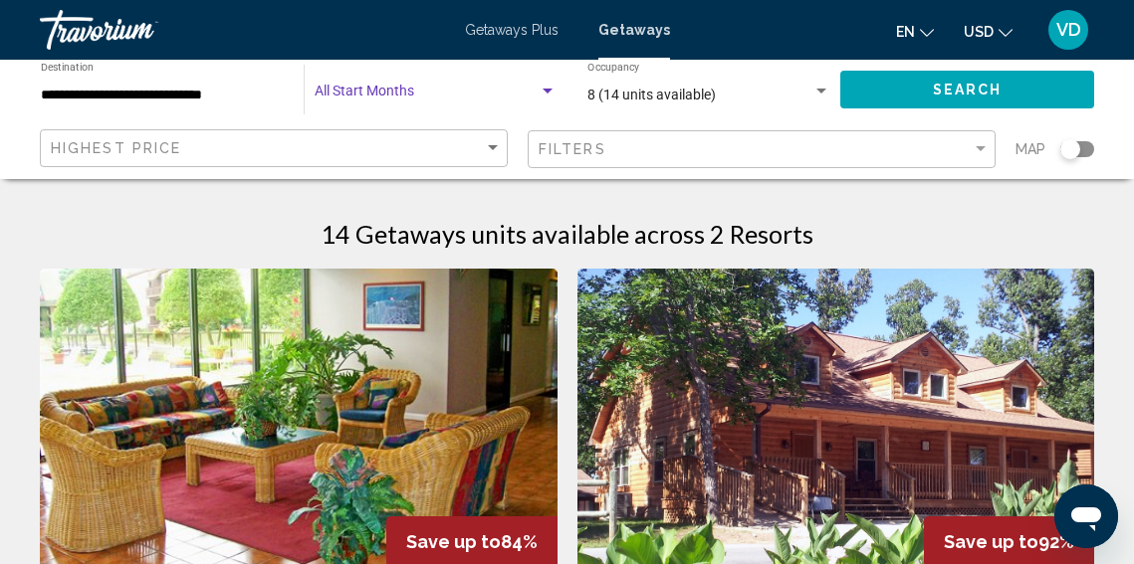
click at [345, 88] on span "Search widget" at bounding box center [427, 96] width 224 height 16
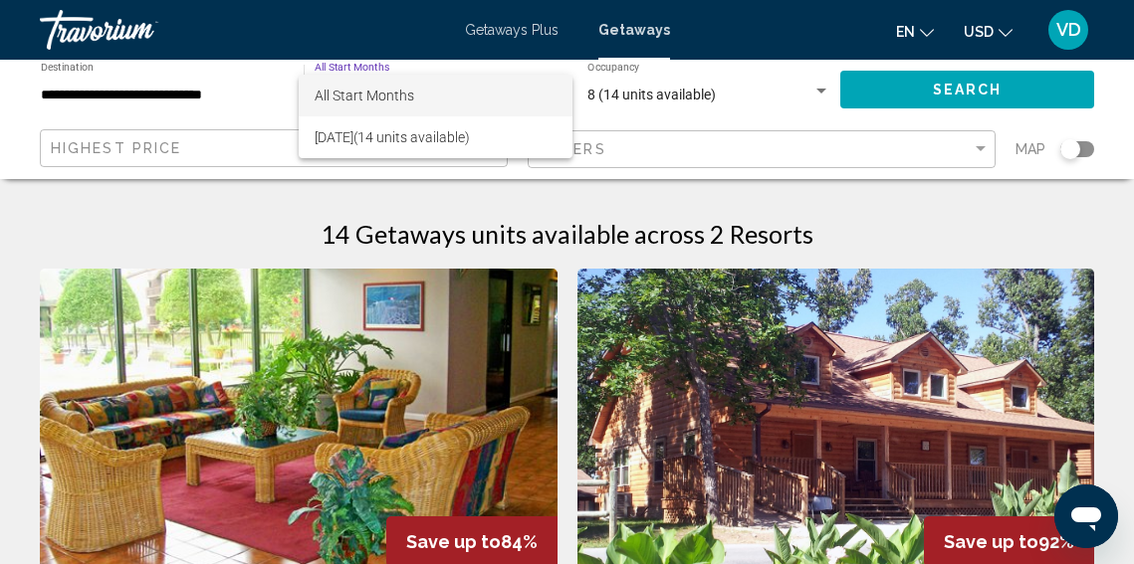
click at [345, 88] on span "All Start Months" at bounding box center [365, 96] width 100 height 16
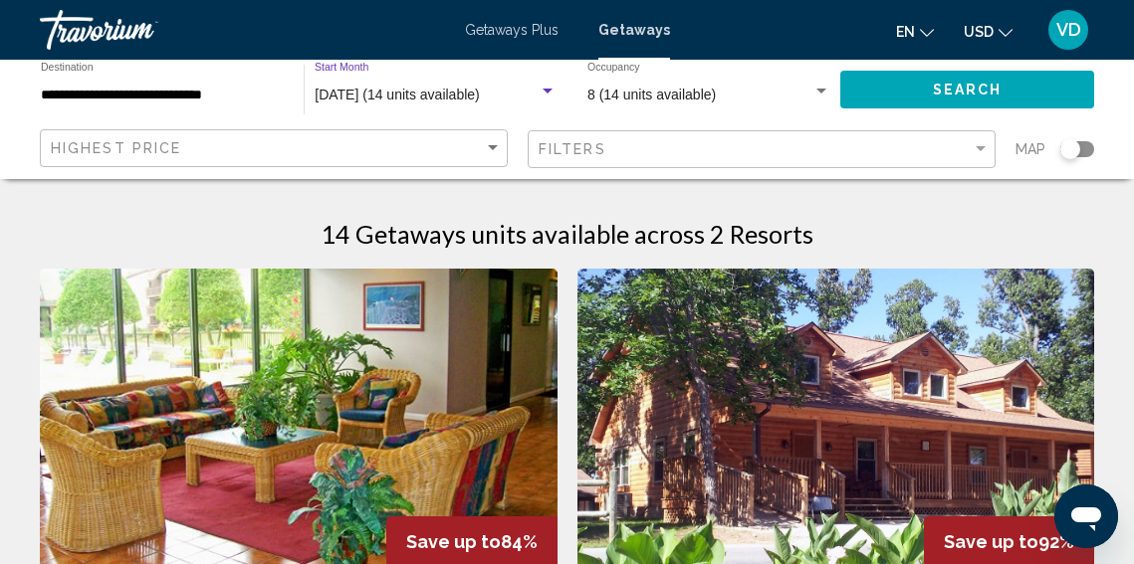
click at [548, 90] on div "Search widget" at bounding box center [548, 91] width 10 height 5
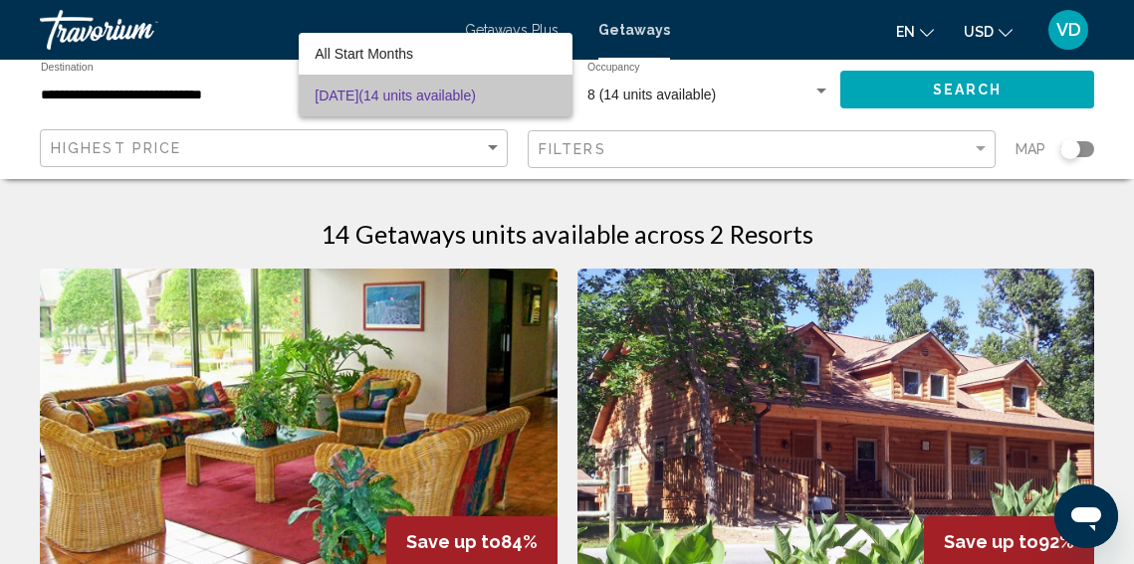
click at [548, 90] on span "[DATE] (14 units available)" at bounding box center [436, 96] width 242 height 42
